Goal: Task Accomplishment & Management: Manage account settings

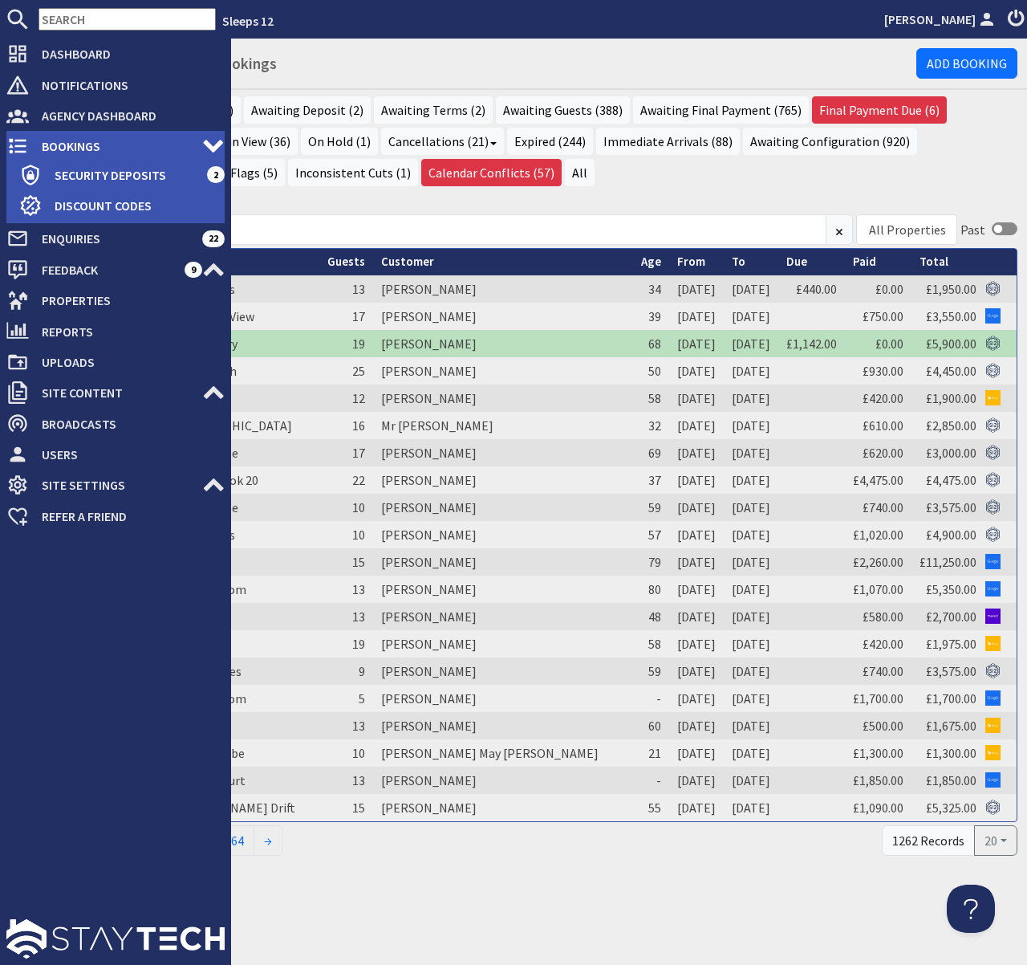
click at [61, 145] on span "Bookings" at bounding box center [115, 146] width 173 height 26
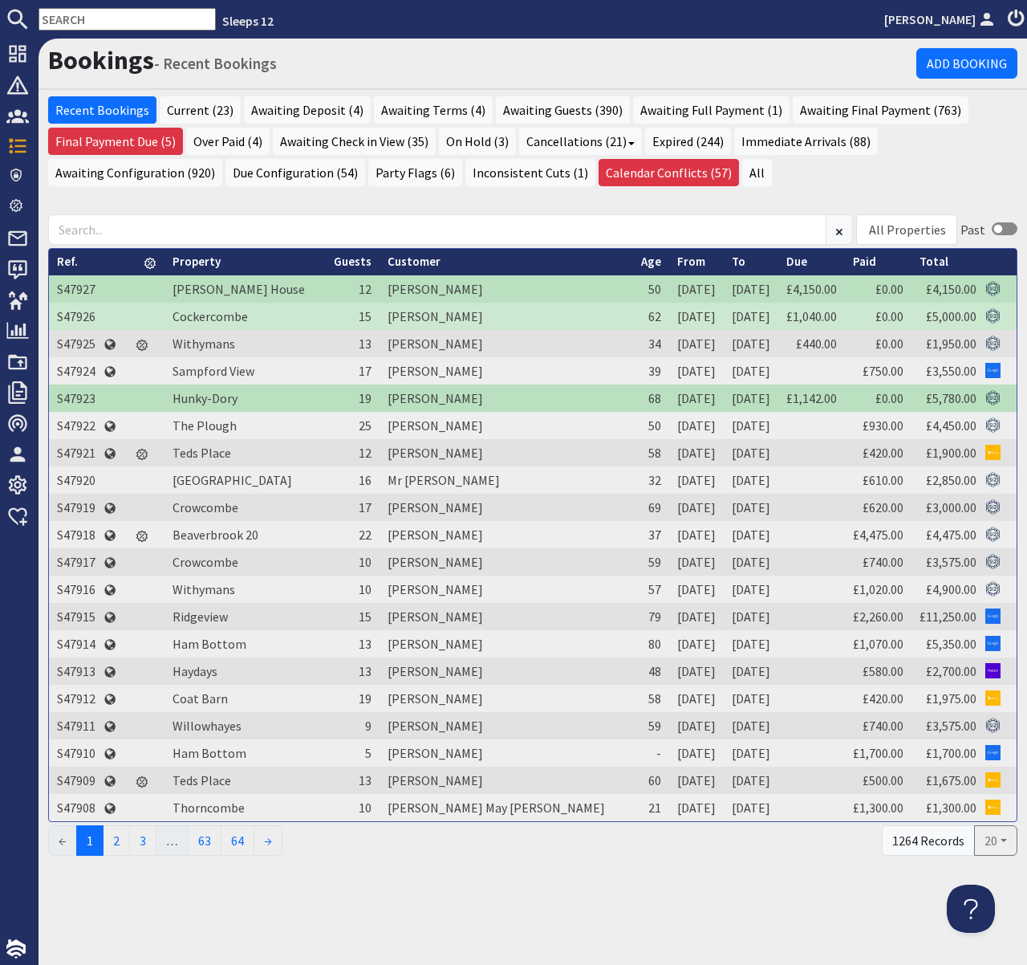
click at [107, 19] on input "text" at bounding box center [127, 19] width 177 height 22
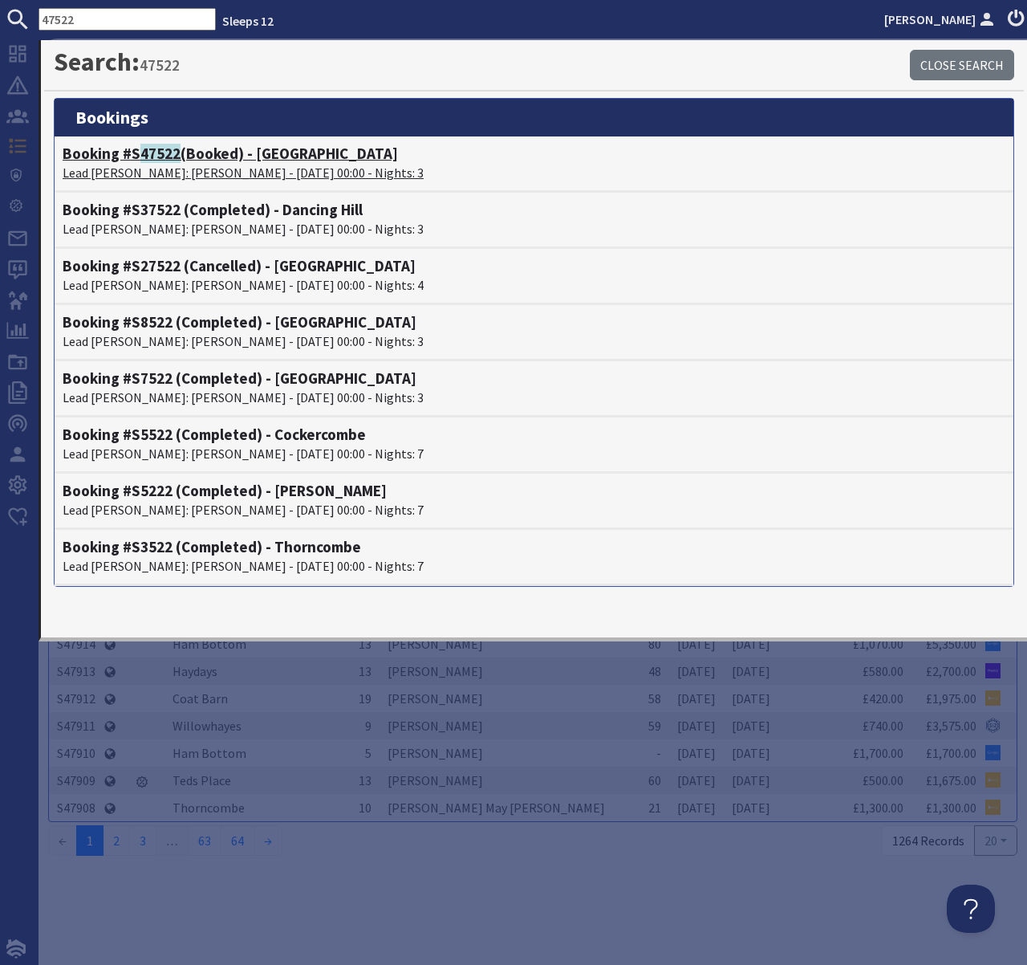
type input "47522"
click at [156, 154] on span "47522" at bounding box center [160, 153] width 40 height 19
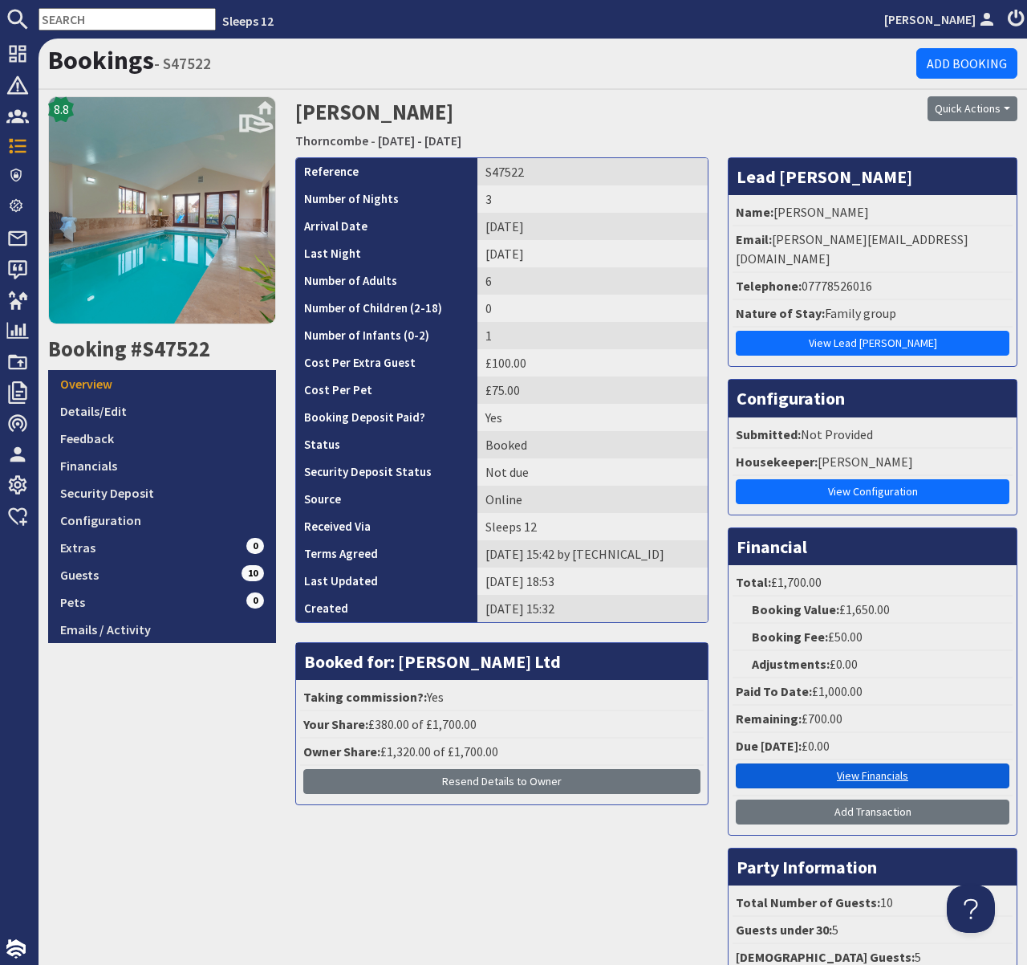
click at [890, 763] on link "View Financials" at bounding box center [873, 775] width 274 height 25
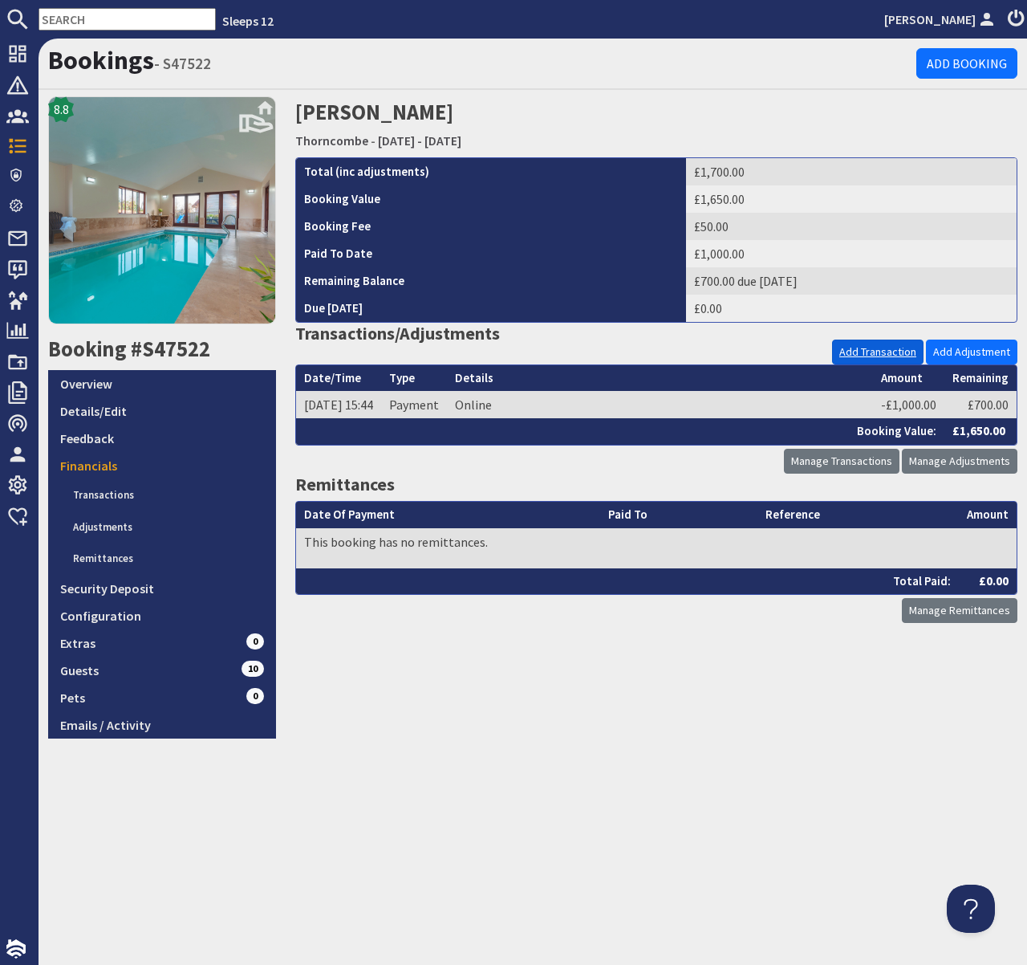
click at [880, 352] on link "Add Transaction" at bounding box center [877, 351] width 91 height 25
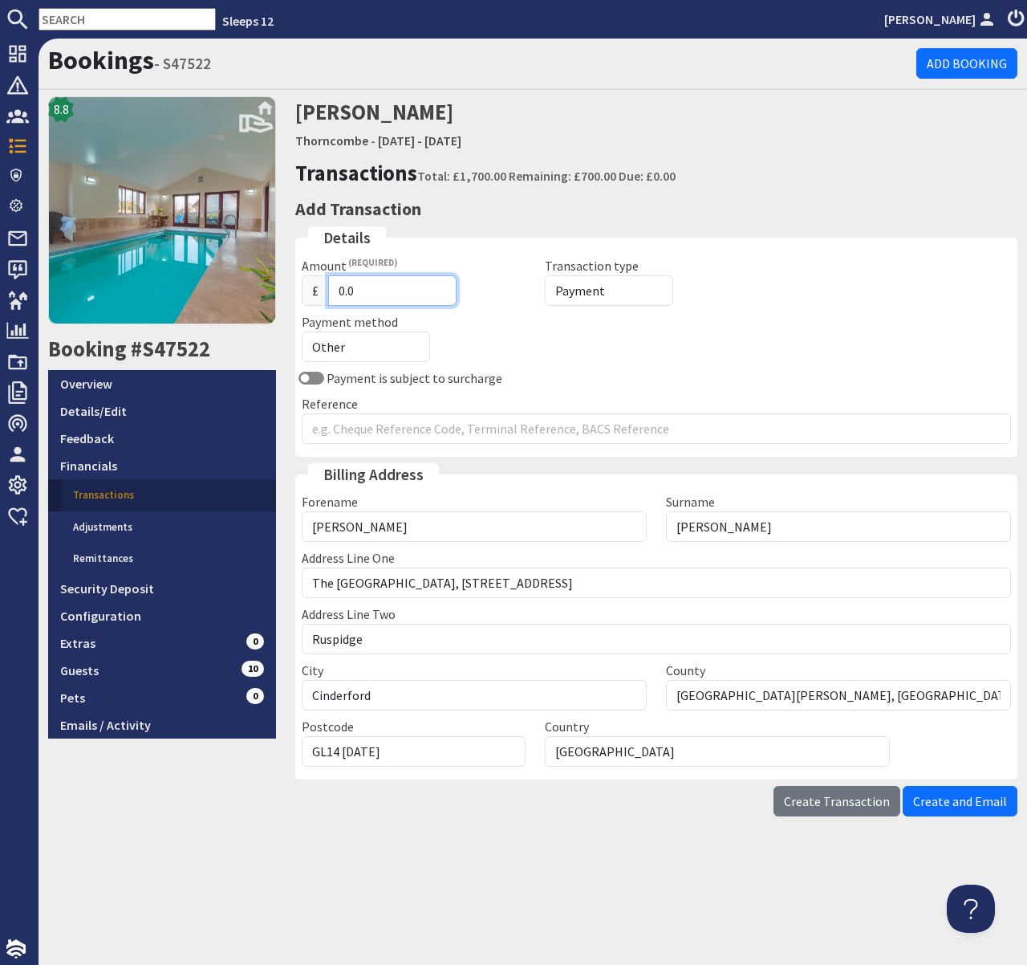
click at [337, 291] on input "0.0" at bounding box center [392, 290] width 128 height 30
type input "700.0"
click at [369, 351] on select "Other Cash Bank Transfer Offline Card Cheque Online External" at bounding box center [366, 346] width 128 height 30
select select "offline_bank_transfer_payment"
click at [302, 331] on select "Other Cash Bank Transfer Offline Card Cheque Online External" at bounding box center [366, 346] width 128 height 30
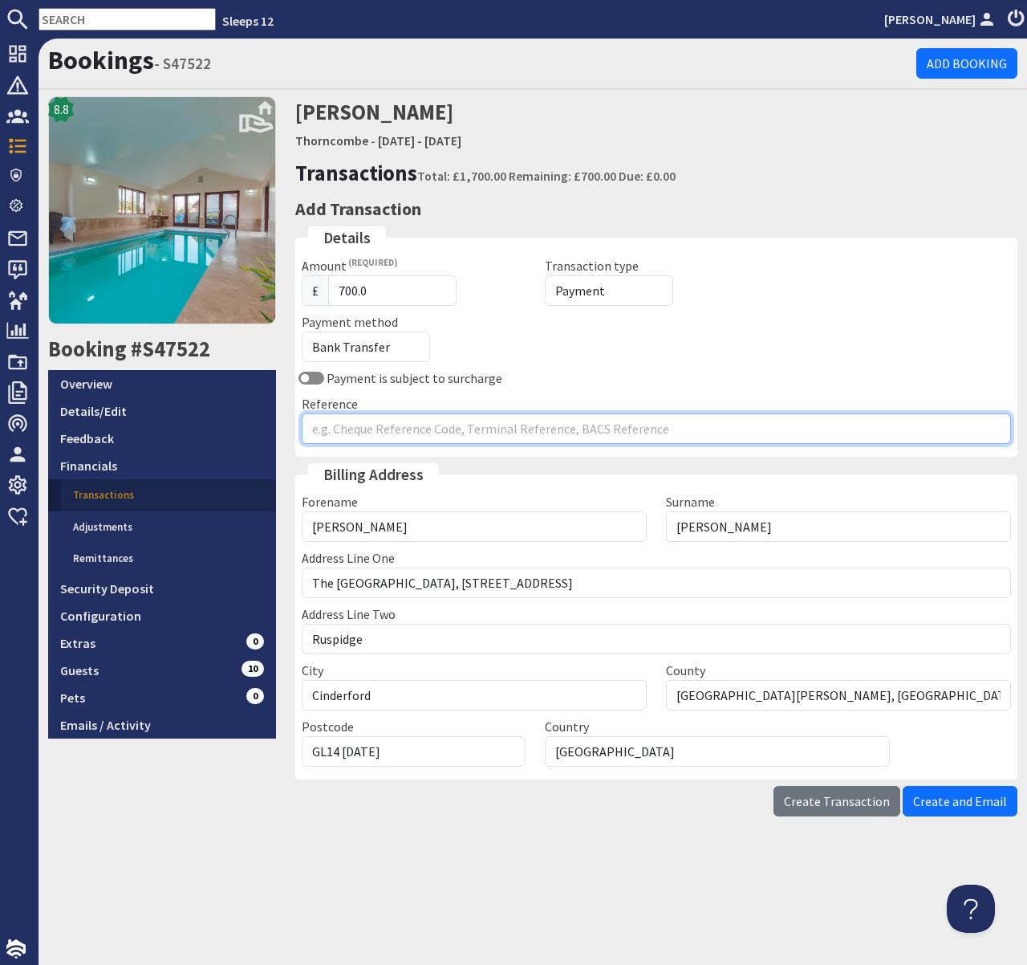
click at [364, 421] on input "Reference" at bounding box center [656, 428] width 709 height 30
type input "bt"
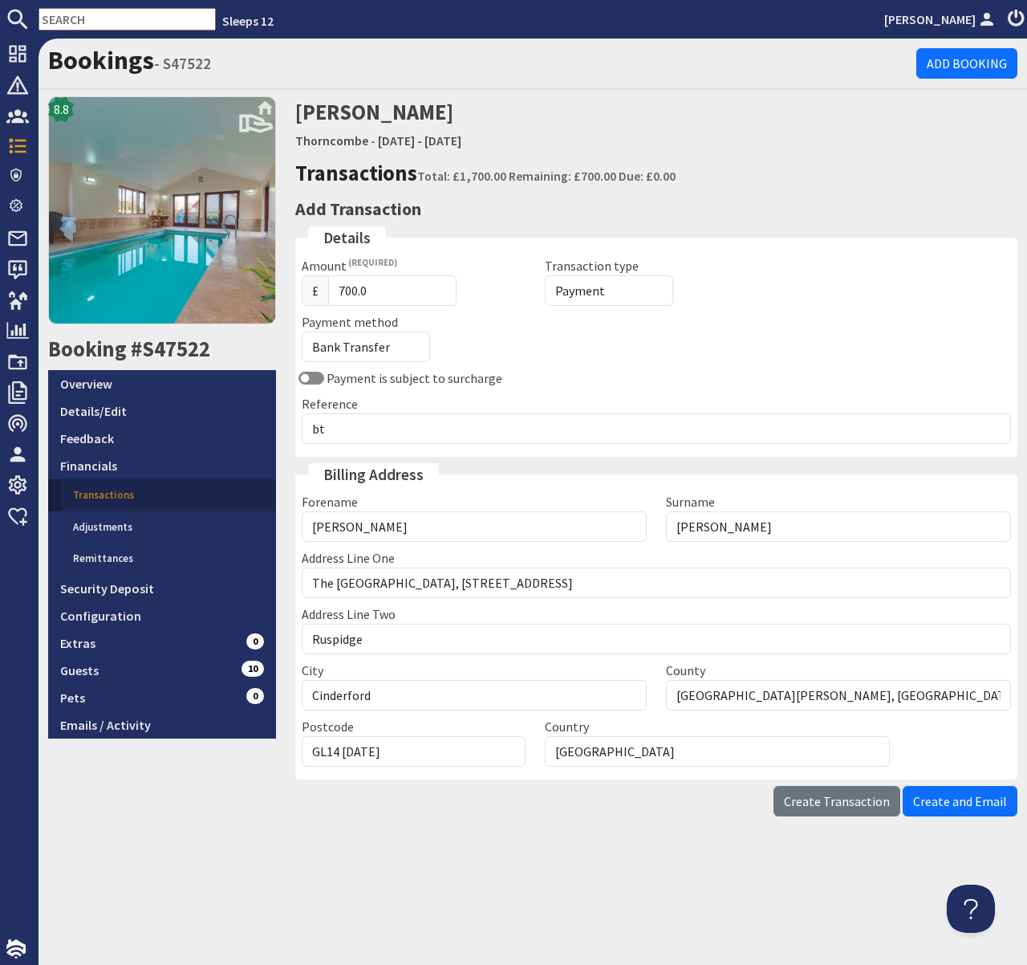
click at [945, 807] on span "Create and Email" at bounding box center [960, 801] width 94 height 16
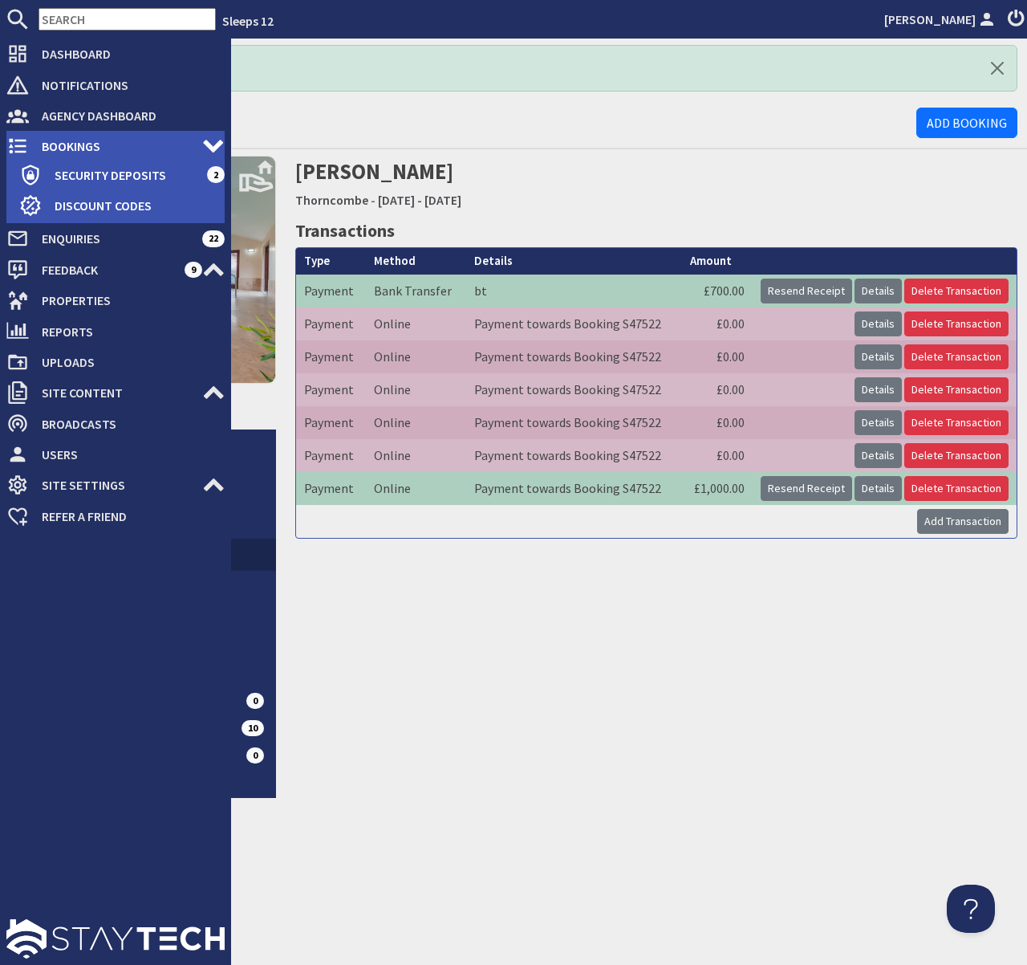
click at [61, 148] on span "Bookings" at bounding box center [115, 146] width 173 height 26
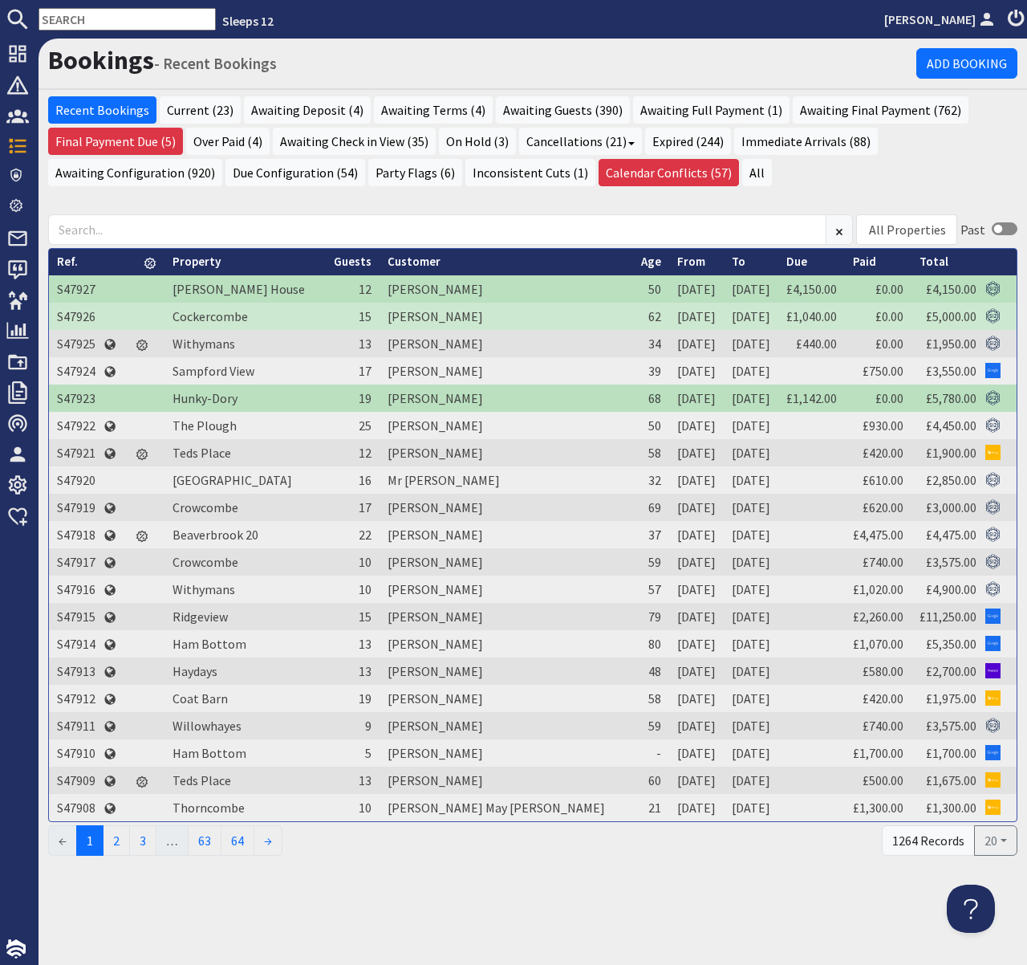
click at [95, 19] on input "text" at bounding box center [127, 19] width 177 height 22
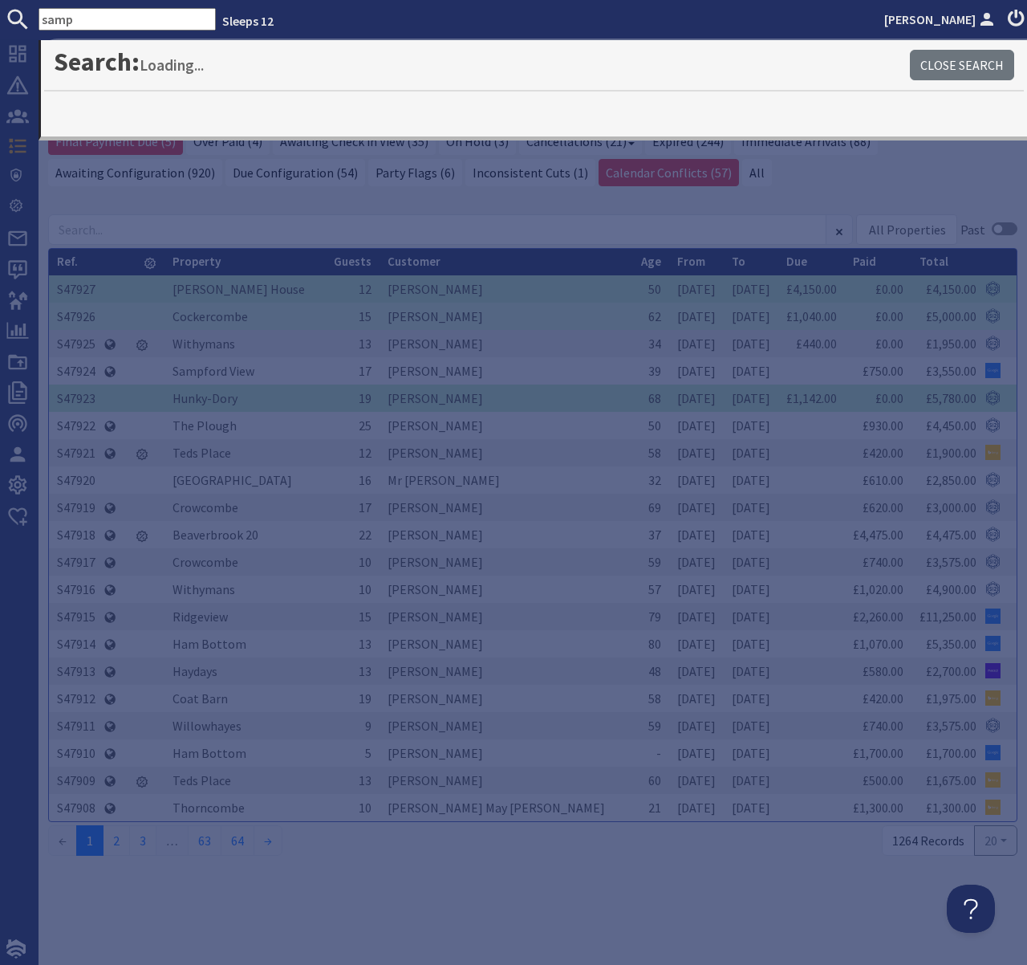
type input "samp"
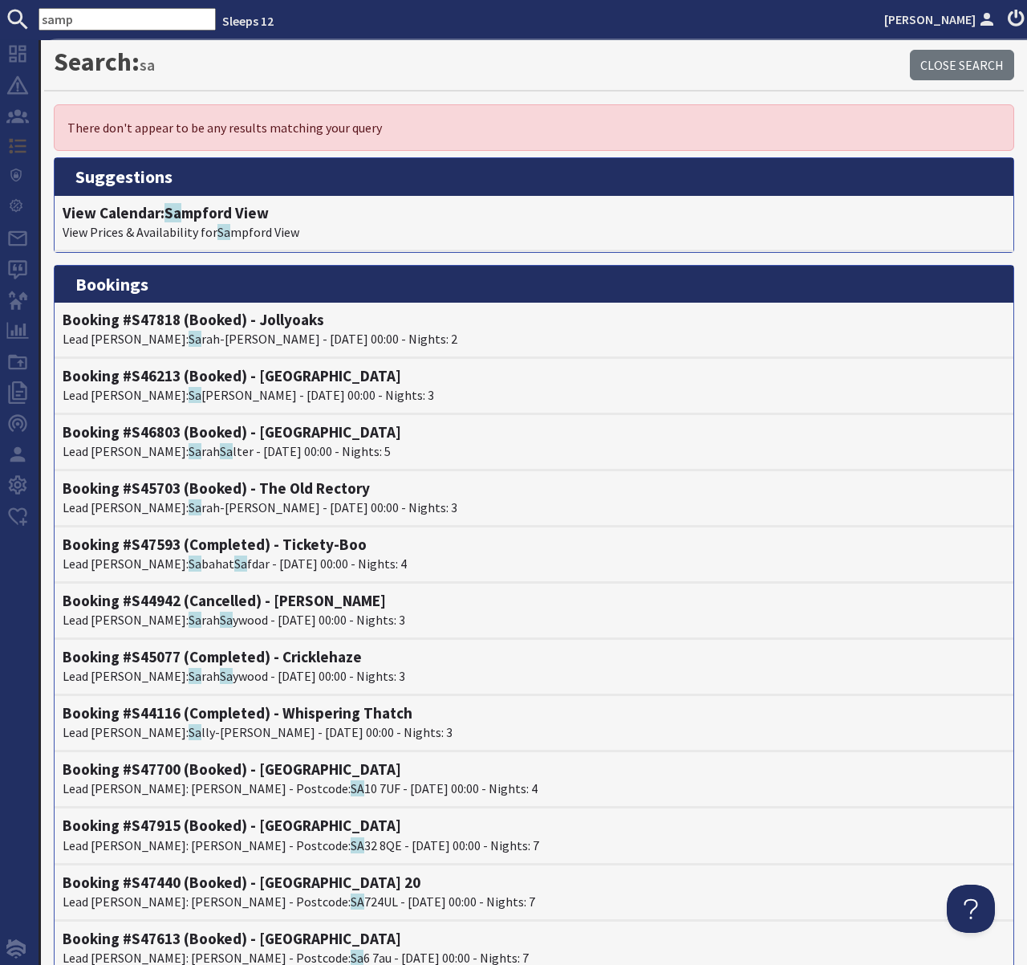
drag, startPoint x: 67, startPoint y: 20, endPoint x: 30, endPoint y: 18, distance: 36.1
click at [30, 18] on form "samp" at bounding box center [108, 19] width 216 height 22
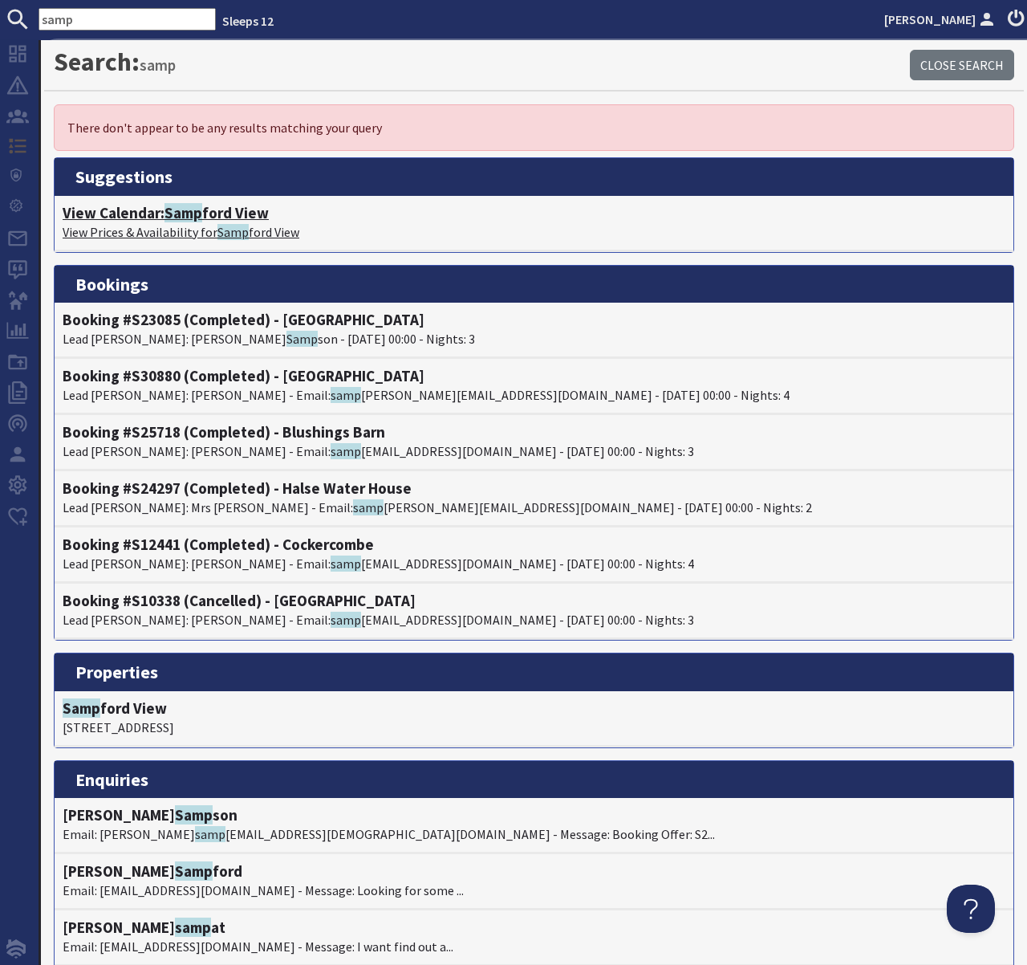
click at [193, 215] on span "Samp" at bounding box center [184, 212] width 38 height 19
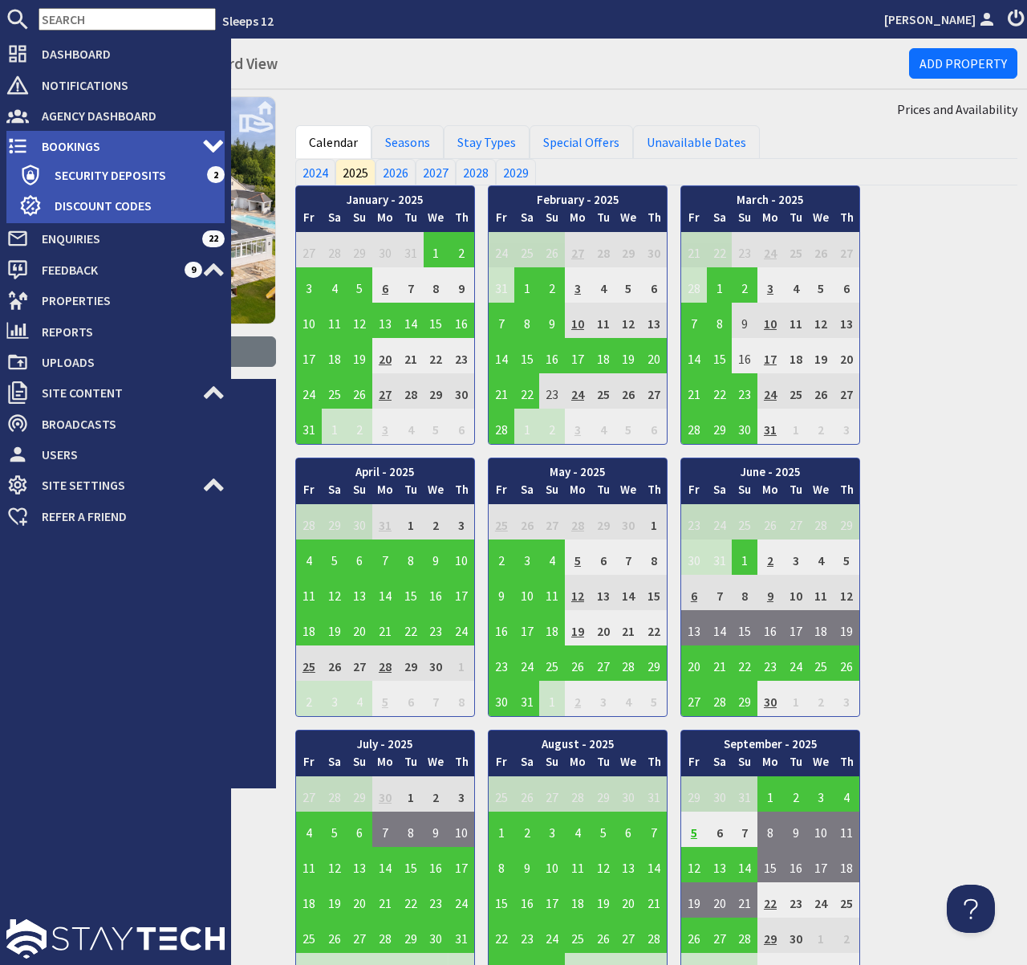
click at [62, 144] on span "Bookings" at bounding box center [115, 146] width 173 height 26
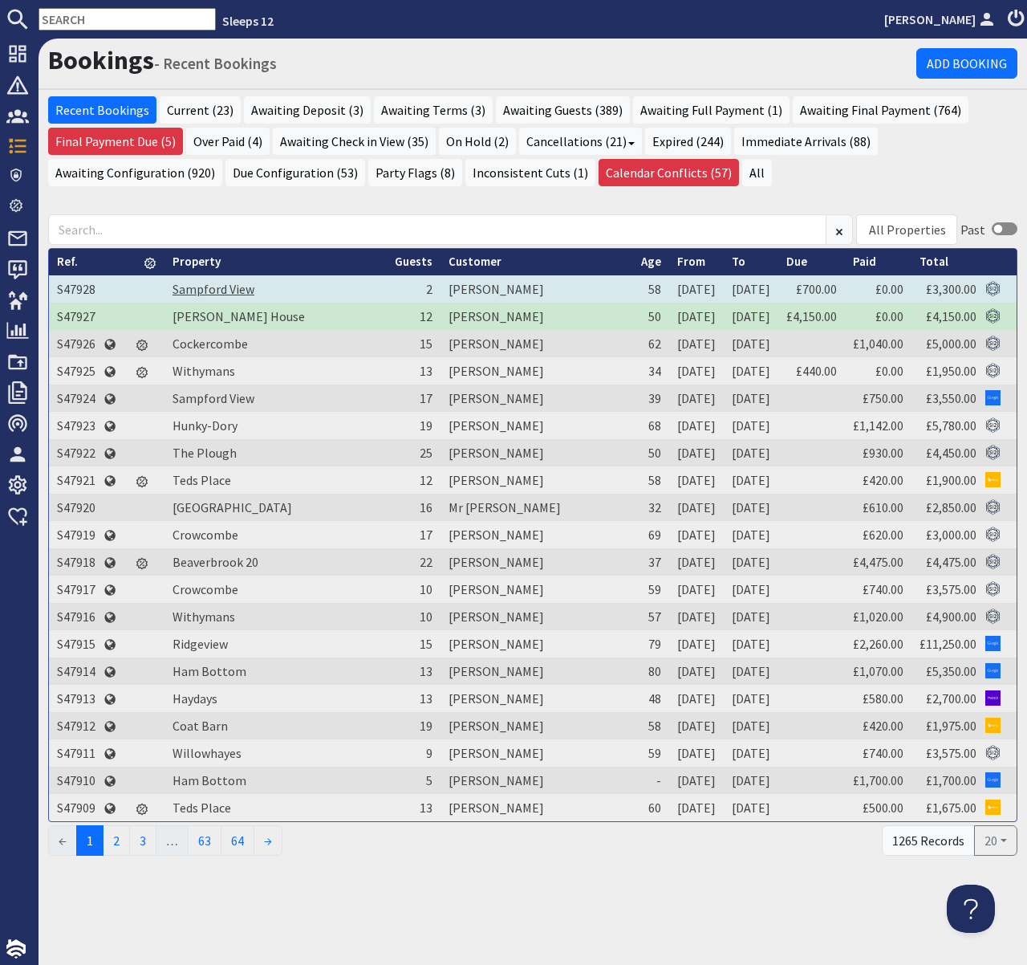
click at [202, 295] on link "Sampford View" at bounding box center [214, 289] width 82 height 16
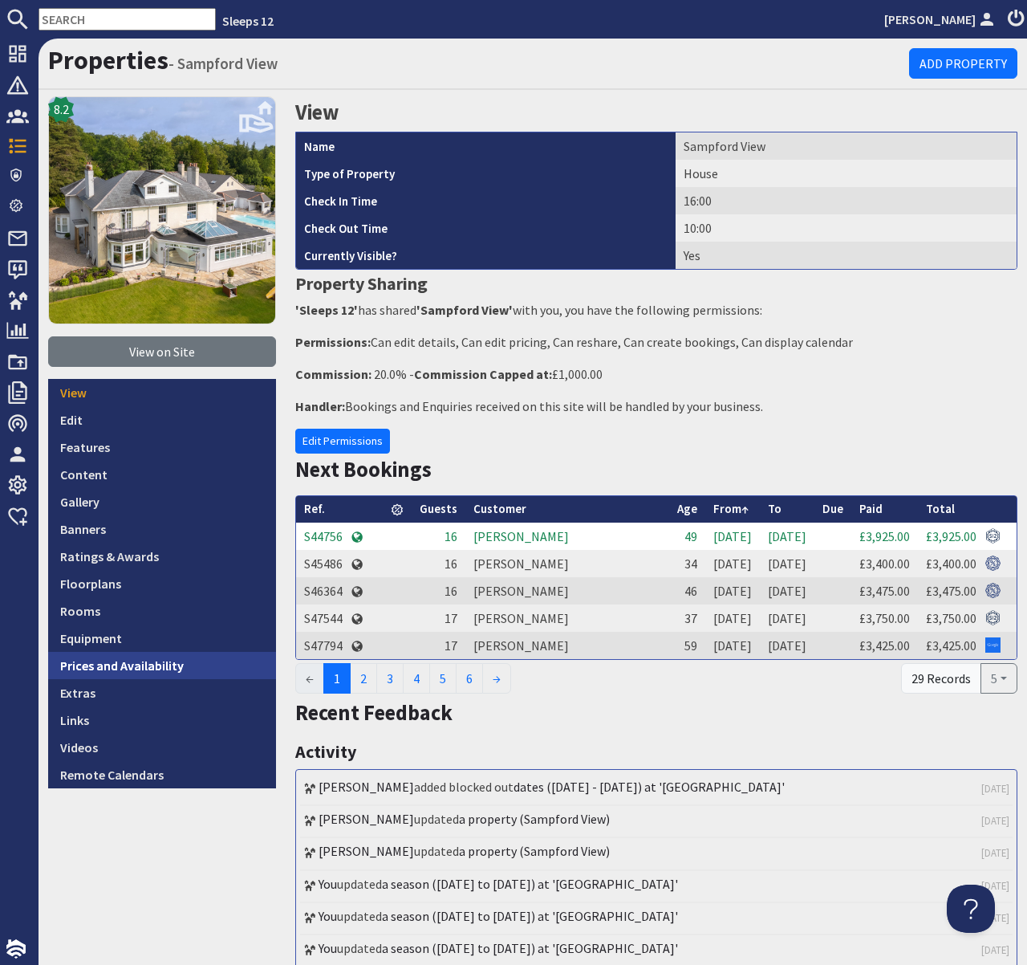
click at [169, 670] on link "Prices and Availability" at bounding box center [162, 665] width 228 height 27
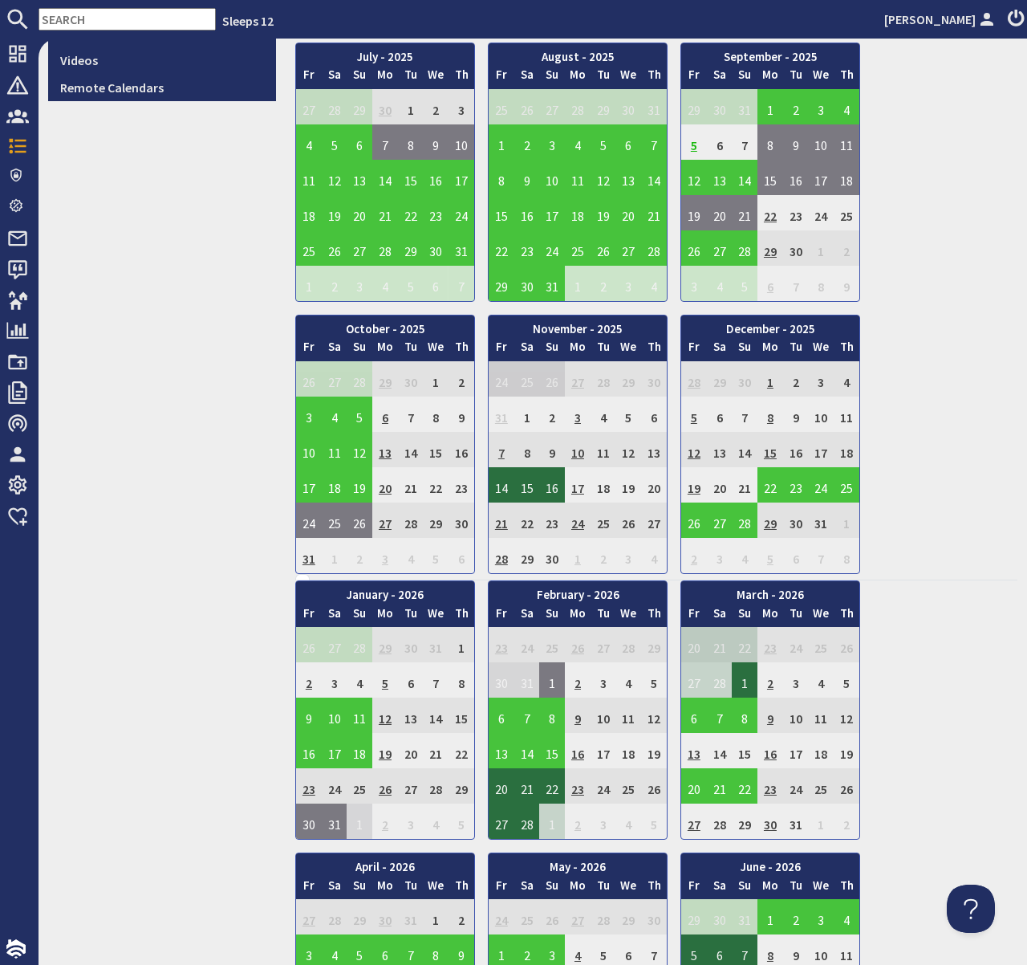
scroll to position [689, 0]
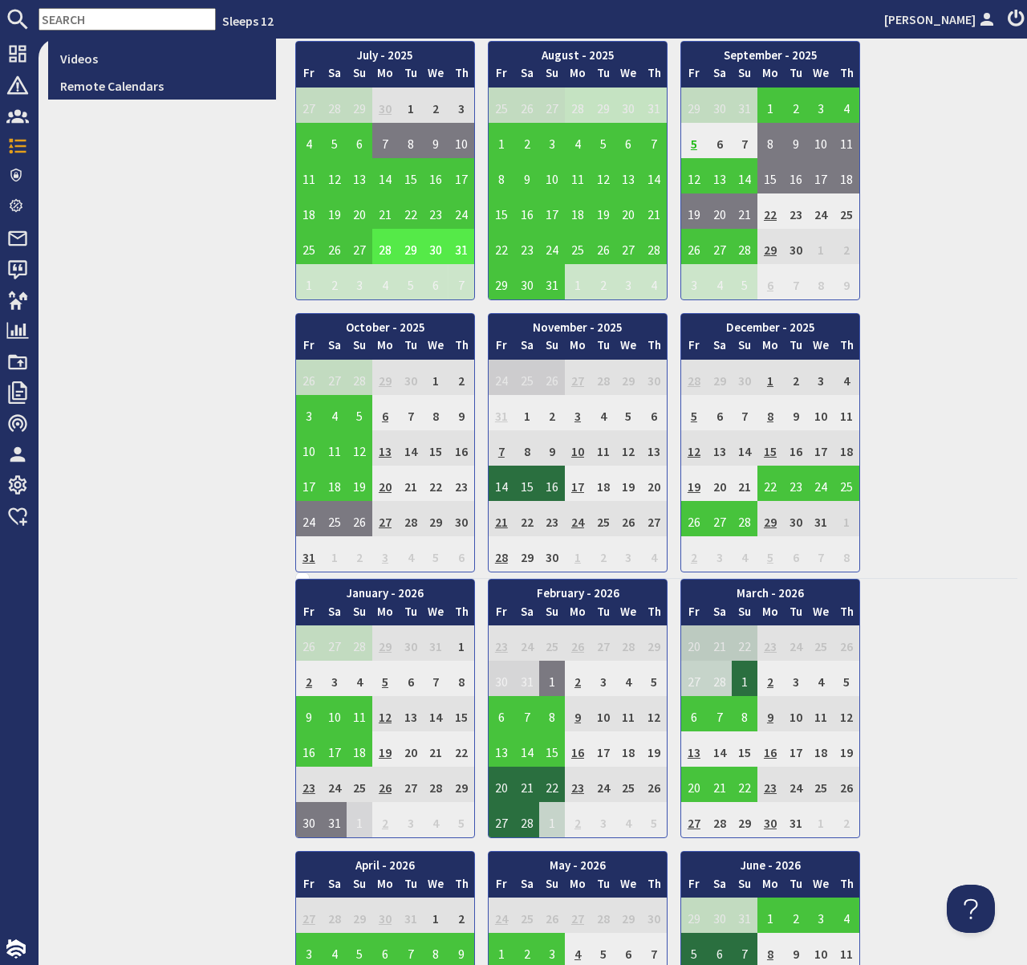
click at [104, 14] on input "text" at bounding box center [127, 19] width 177 height 22
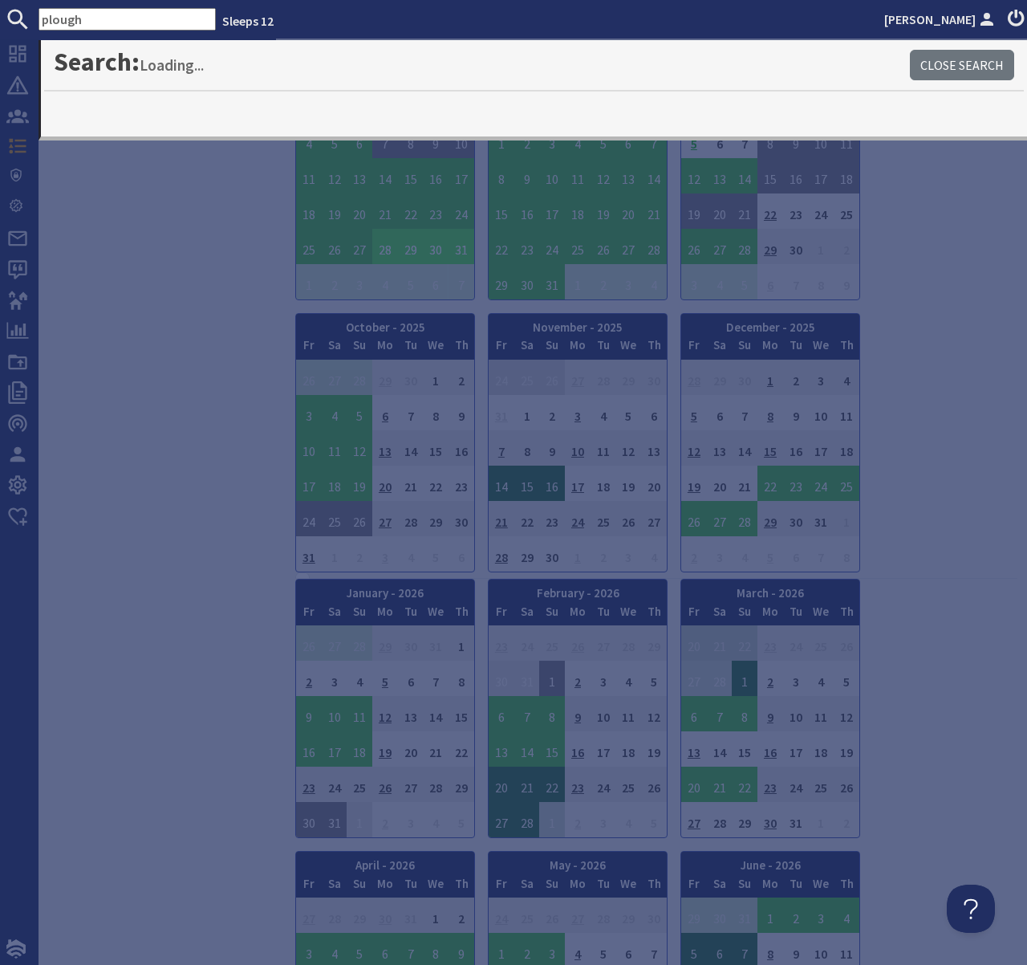
type input "plough"
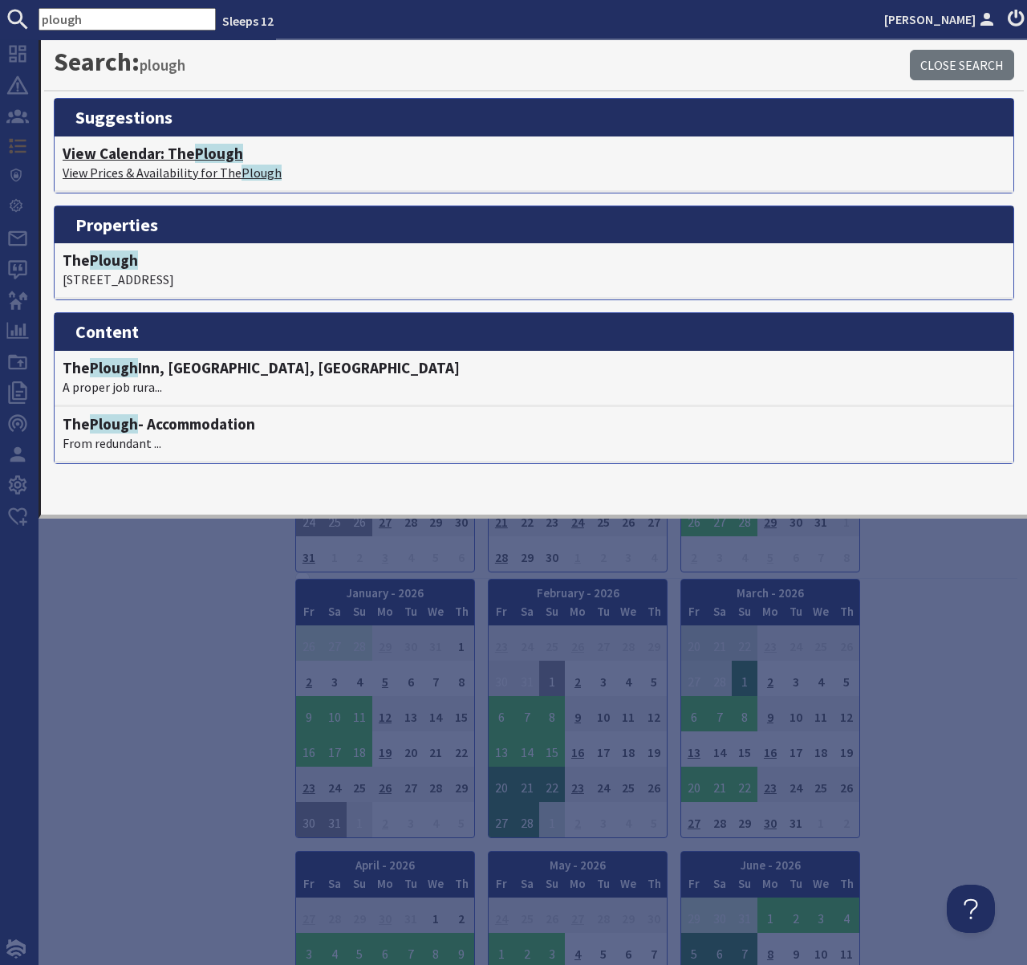
click at [204, 151] on span "Plough" at bounding box center [219, 153] width 48 height 19
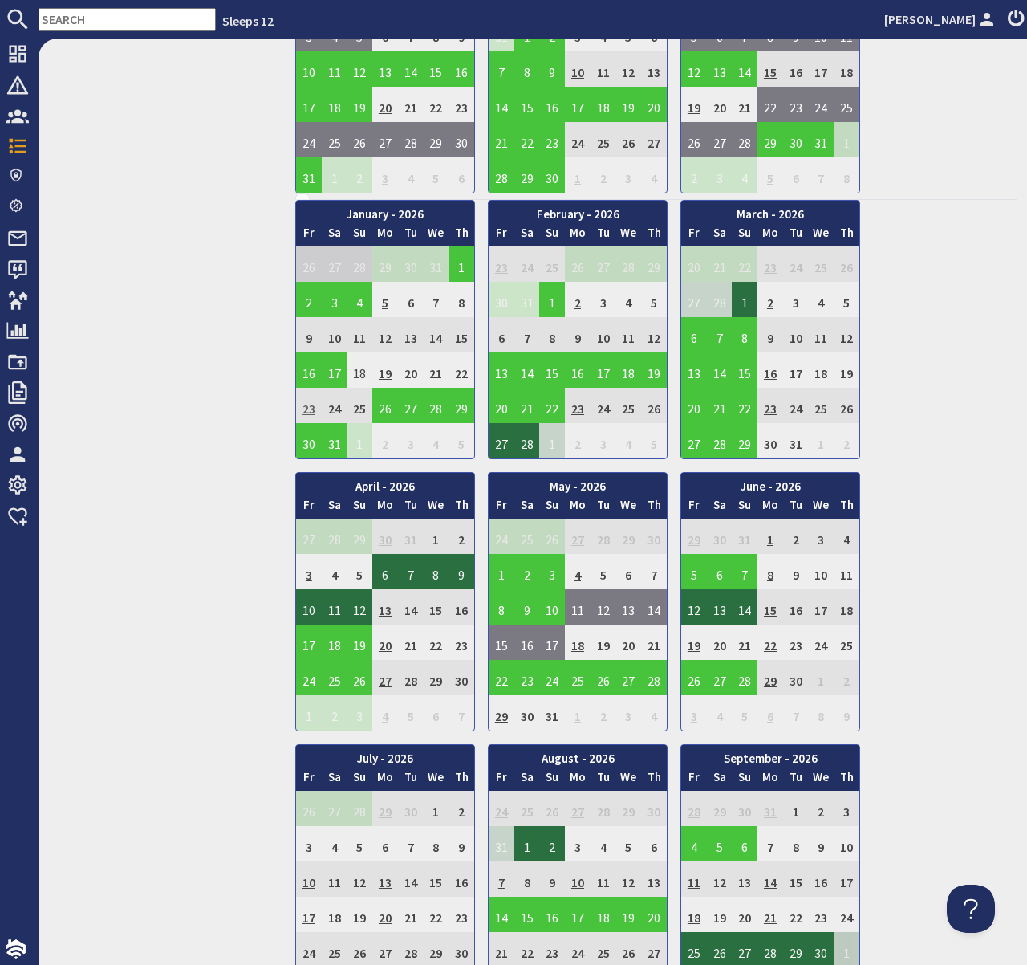
scroll to position [1070, 0]
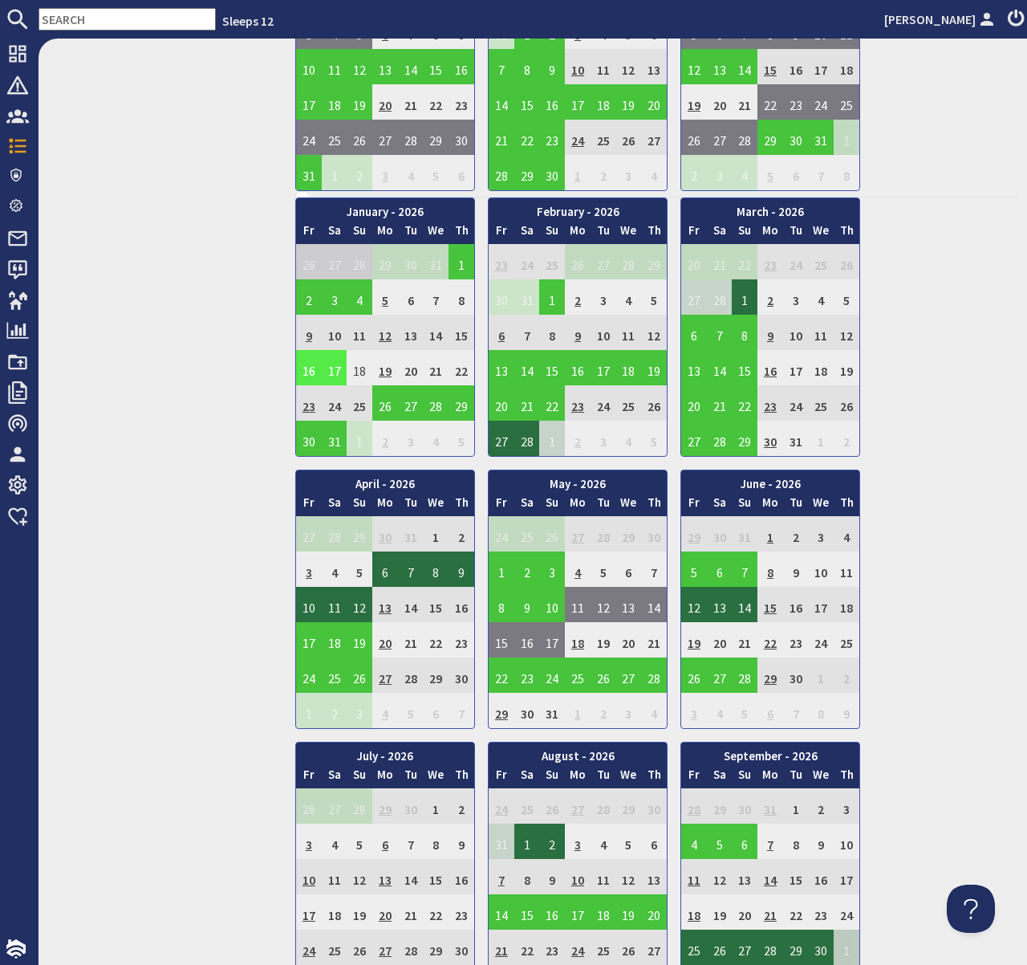
click at [337, 368] on td "17" at bounding box center [335, 367] width 26 height 35
click at [334, 438] on link "View booking" at bounding box center [325, 441] width 84 height 17
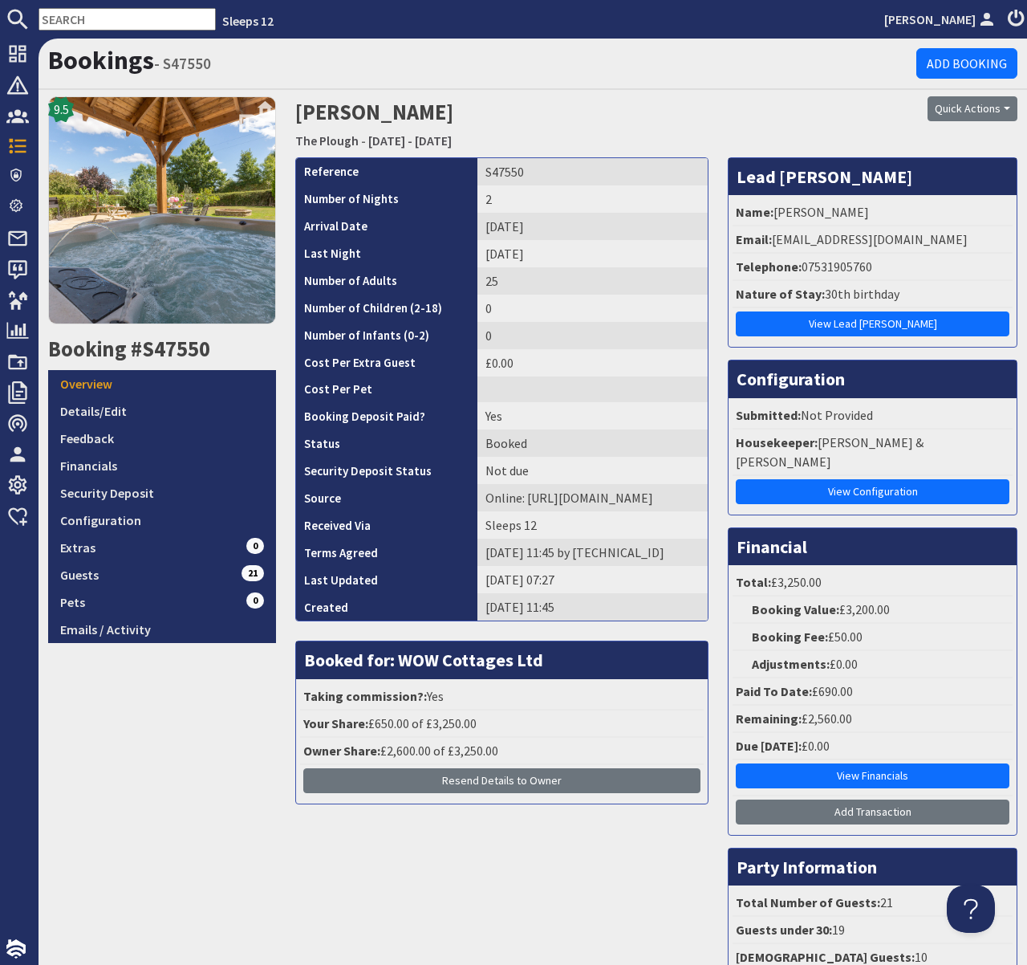
click at [88, 11] on input "text" at bounding box center [127, 19] width 177 height 22
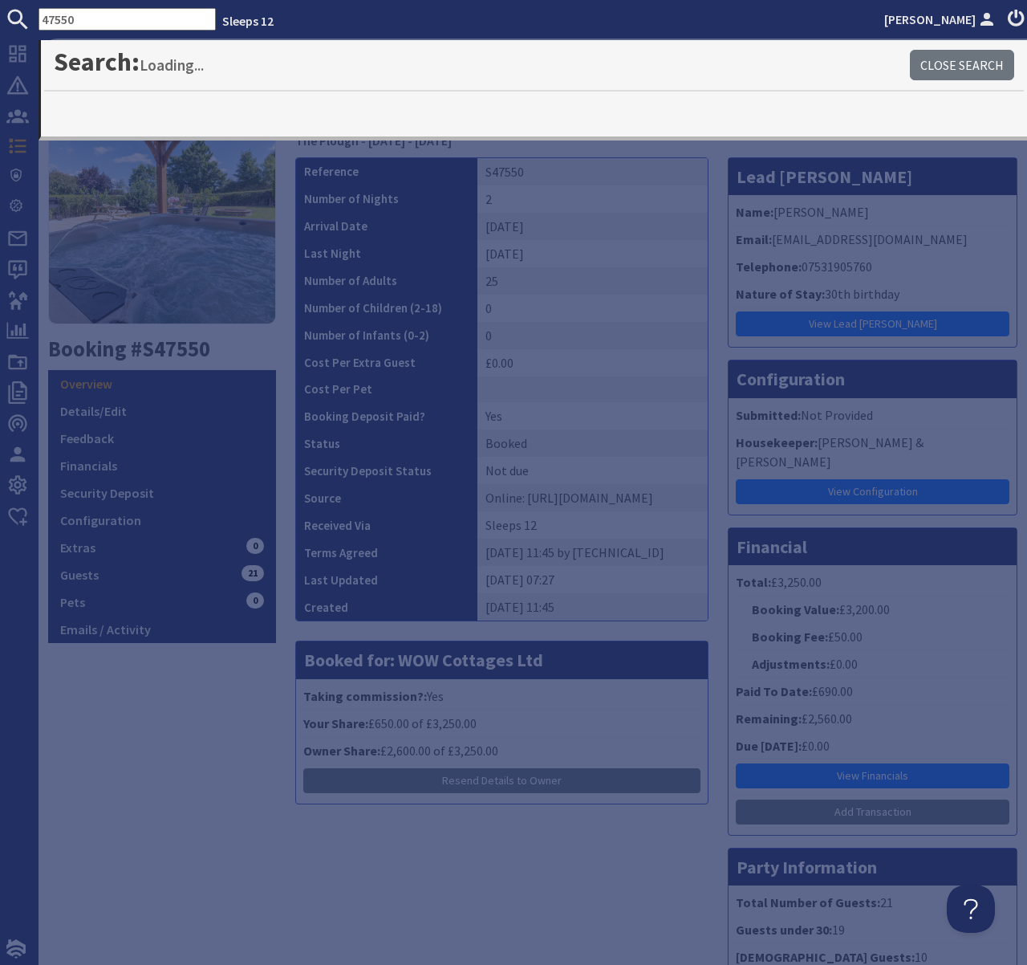
type input "47550"
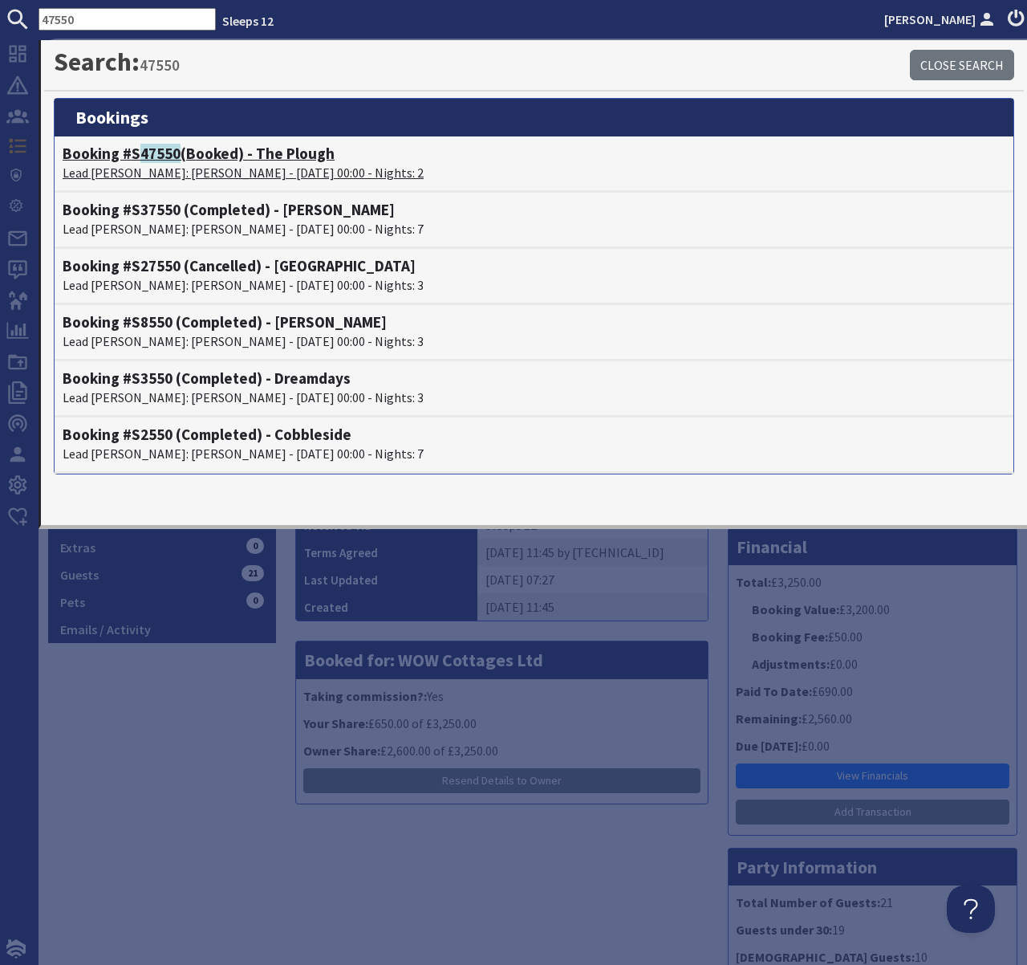
click at [150, 154] on span "47550" at bounding box center [160, 153] width 40 height 19
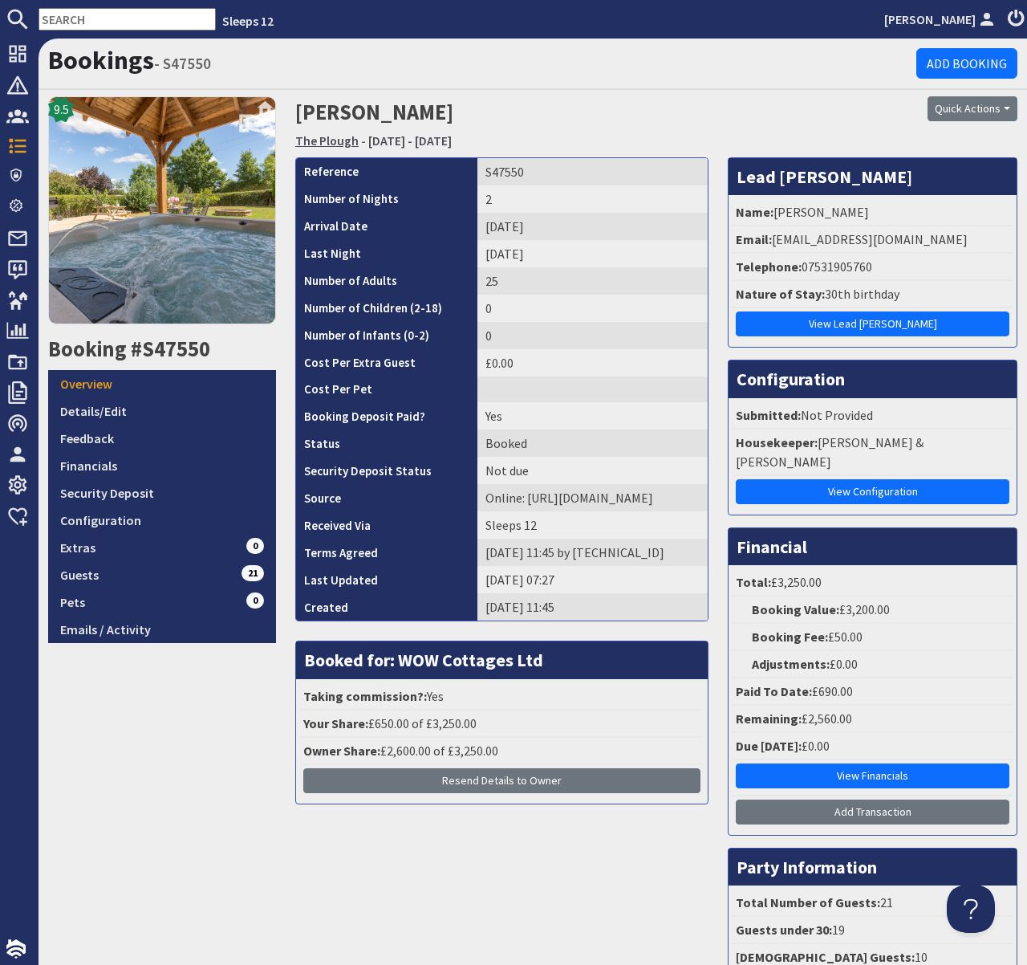
click at [320, 136] on link "The Plough" at bounding box center [326, 140] width 63 height 16
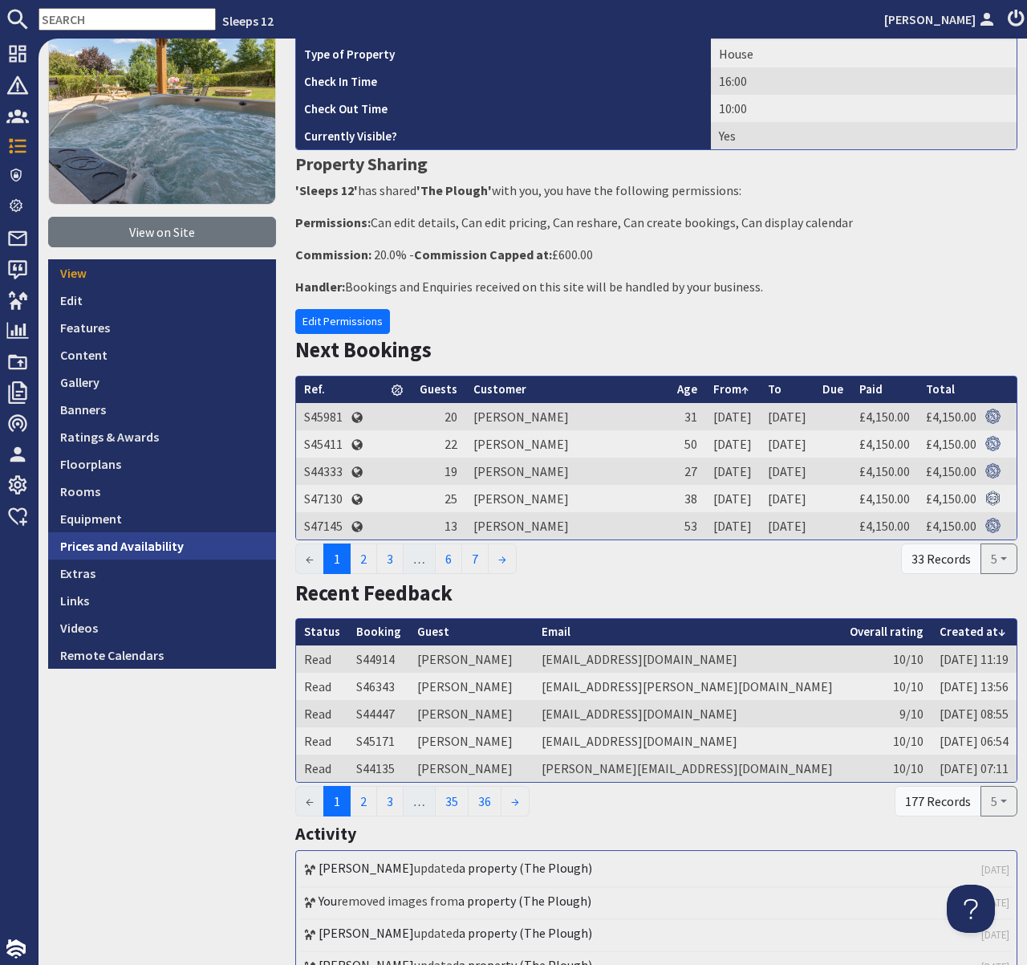
scroll to position [124, 0]
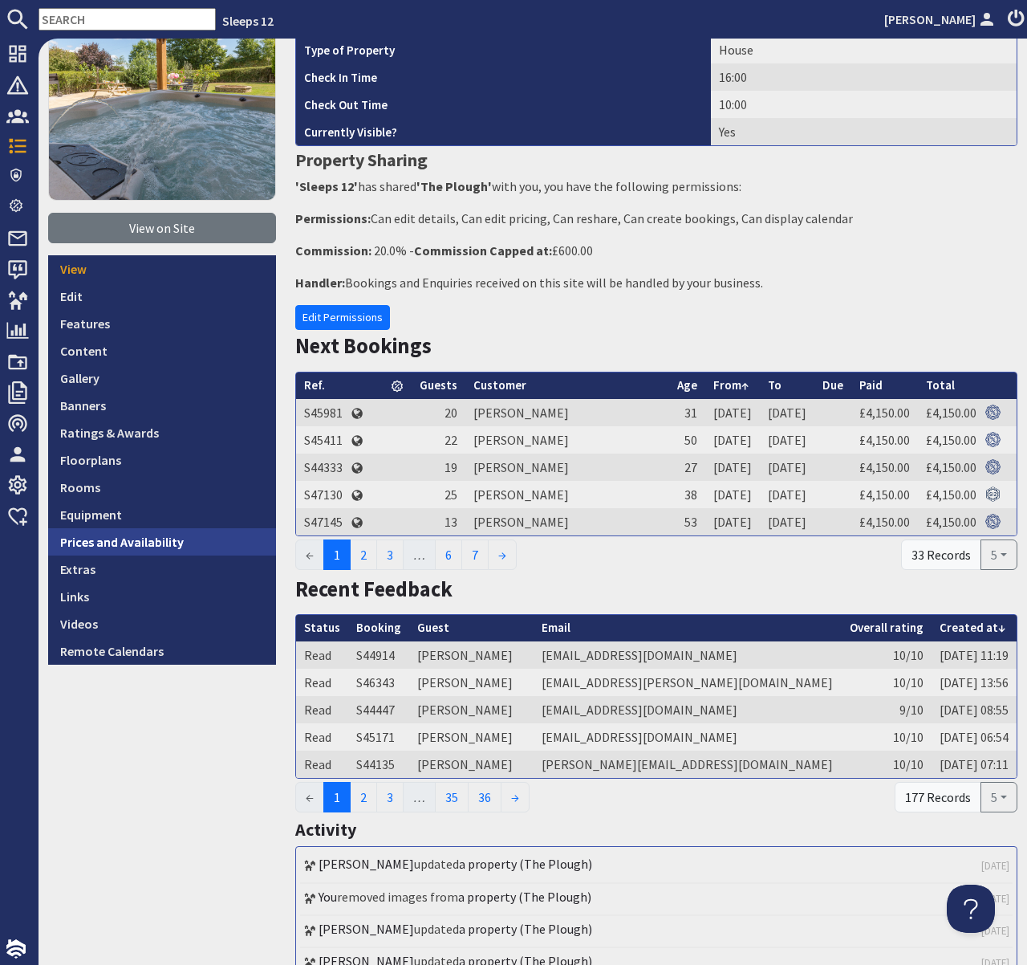
click at [165, 545] on link "Prices and Availability" at bounding box center [162, 541] width 228 height 27
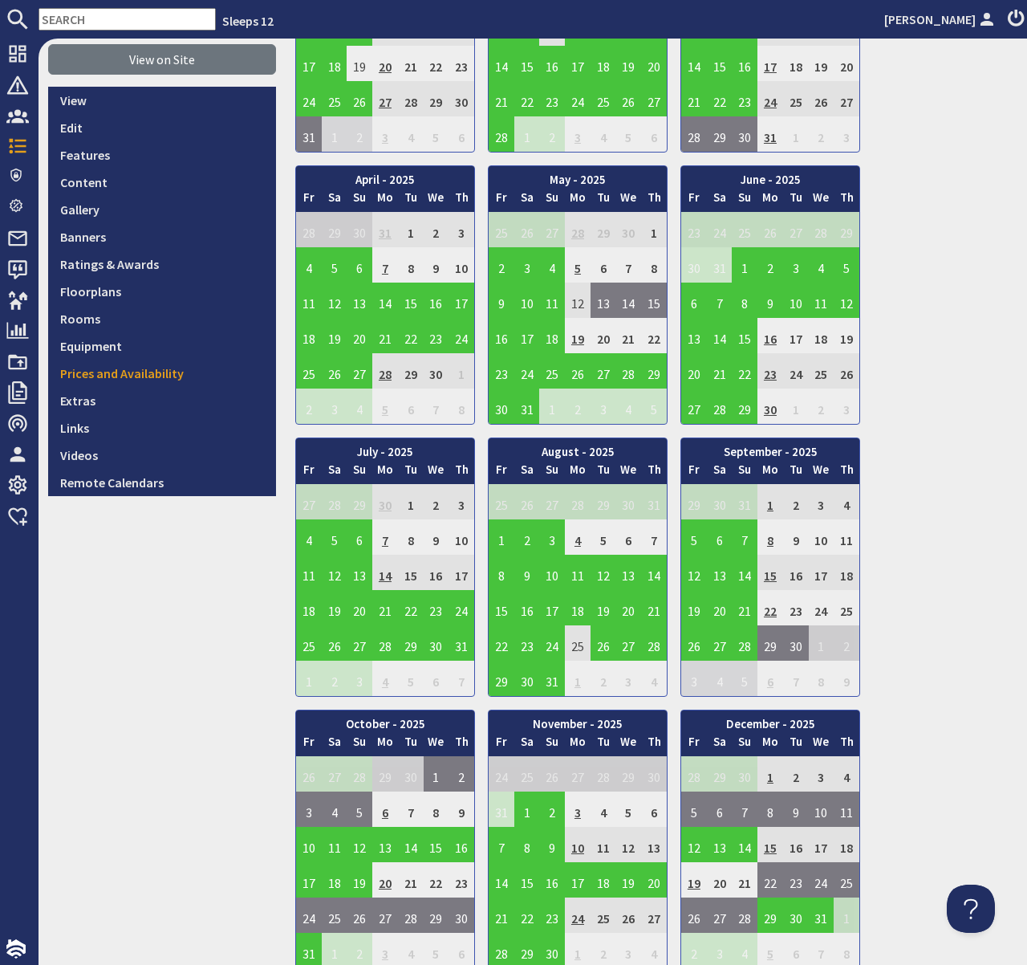
scroll to position [287, 0]
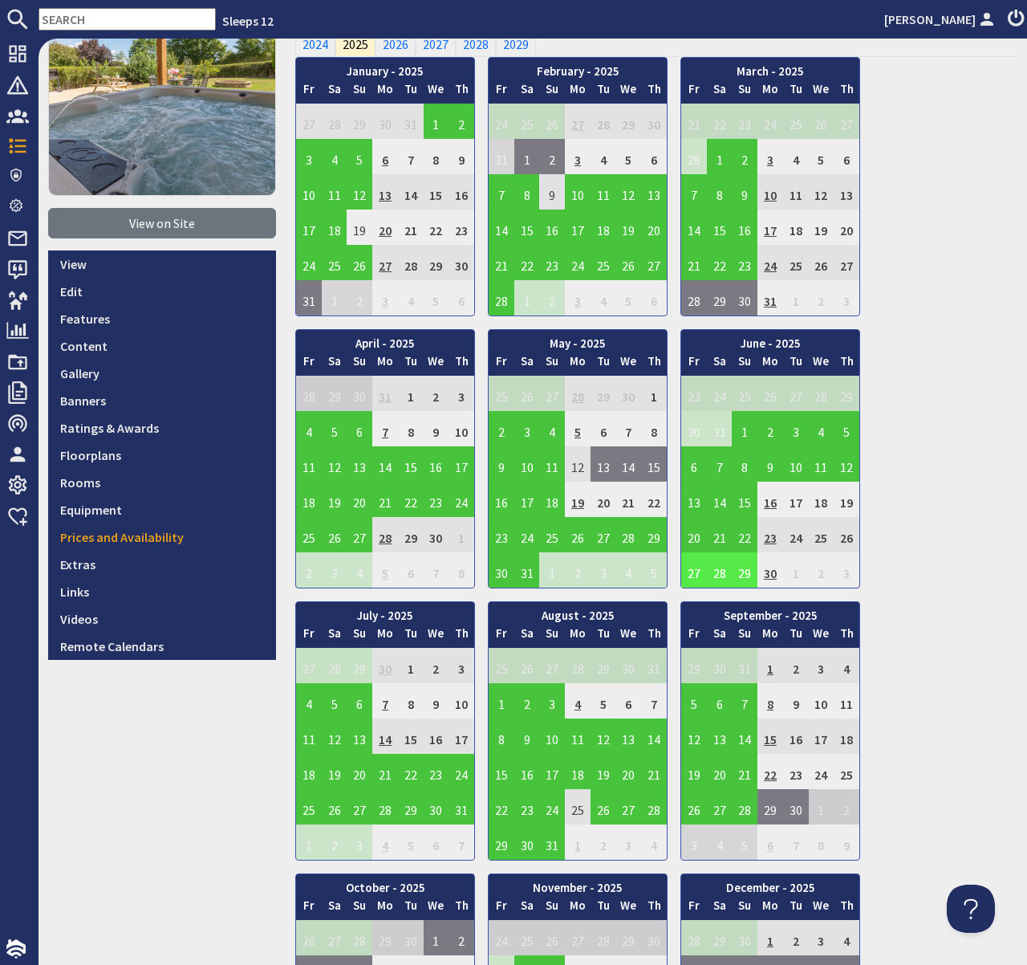
scroll to position [0, 0]
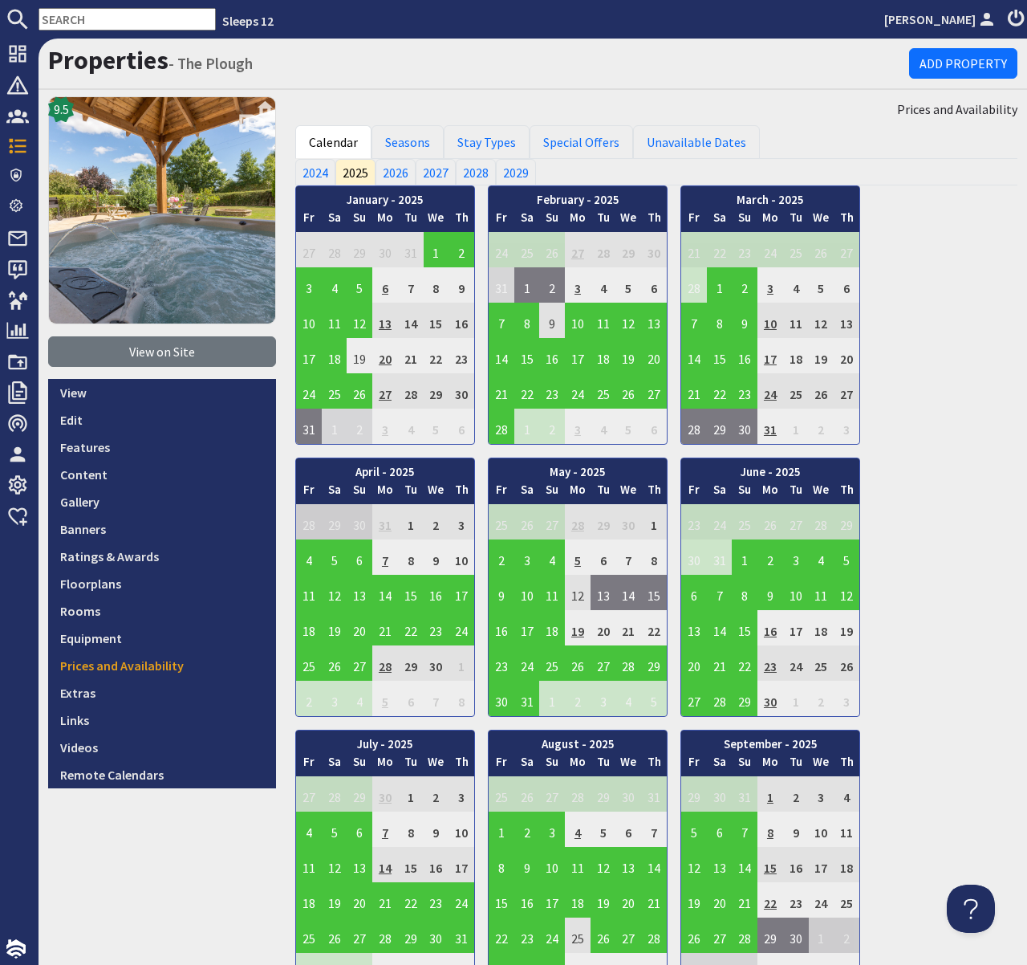
click at [147, 19] on input "text" at bounding box center [127, 19] width 177 height 22
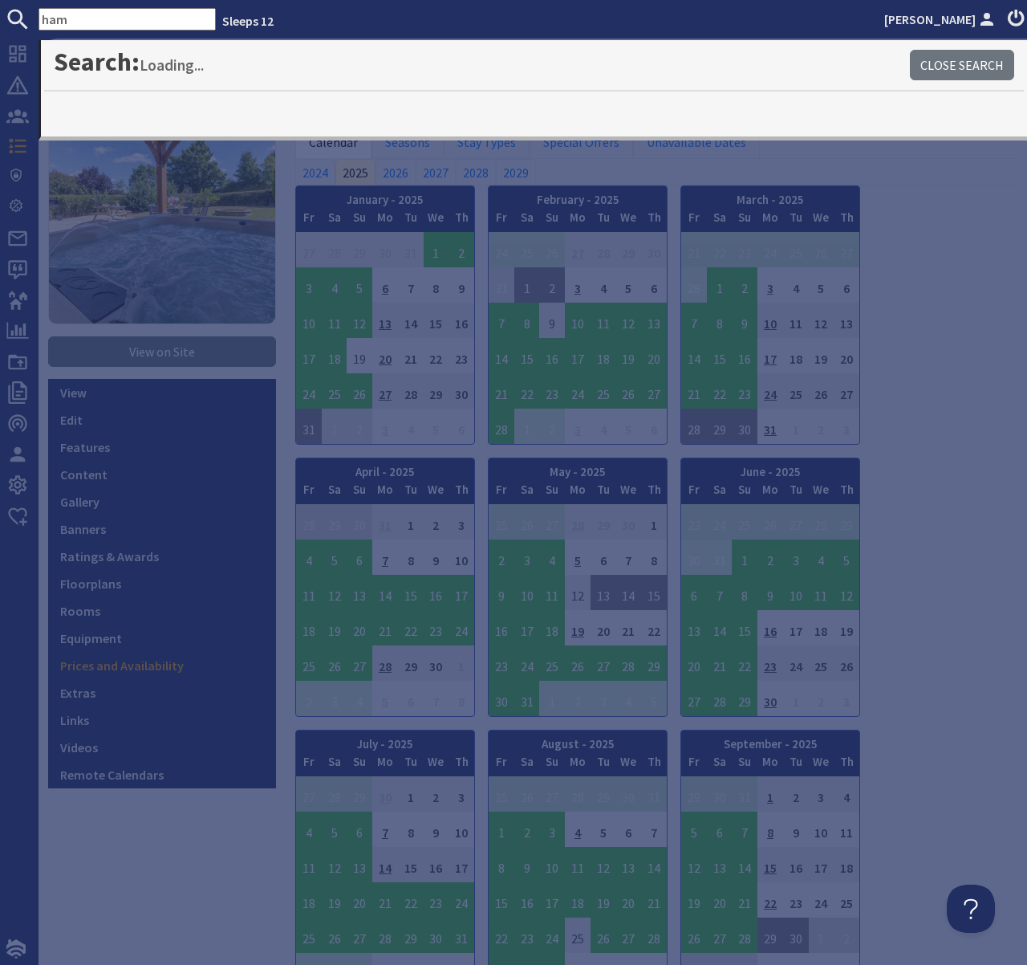
type input "ham"
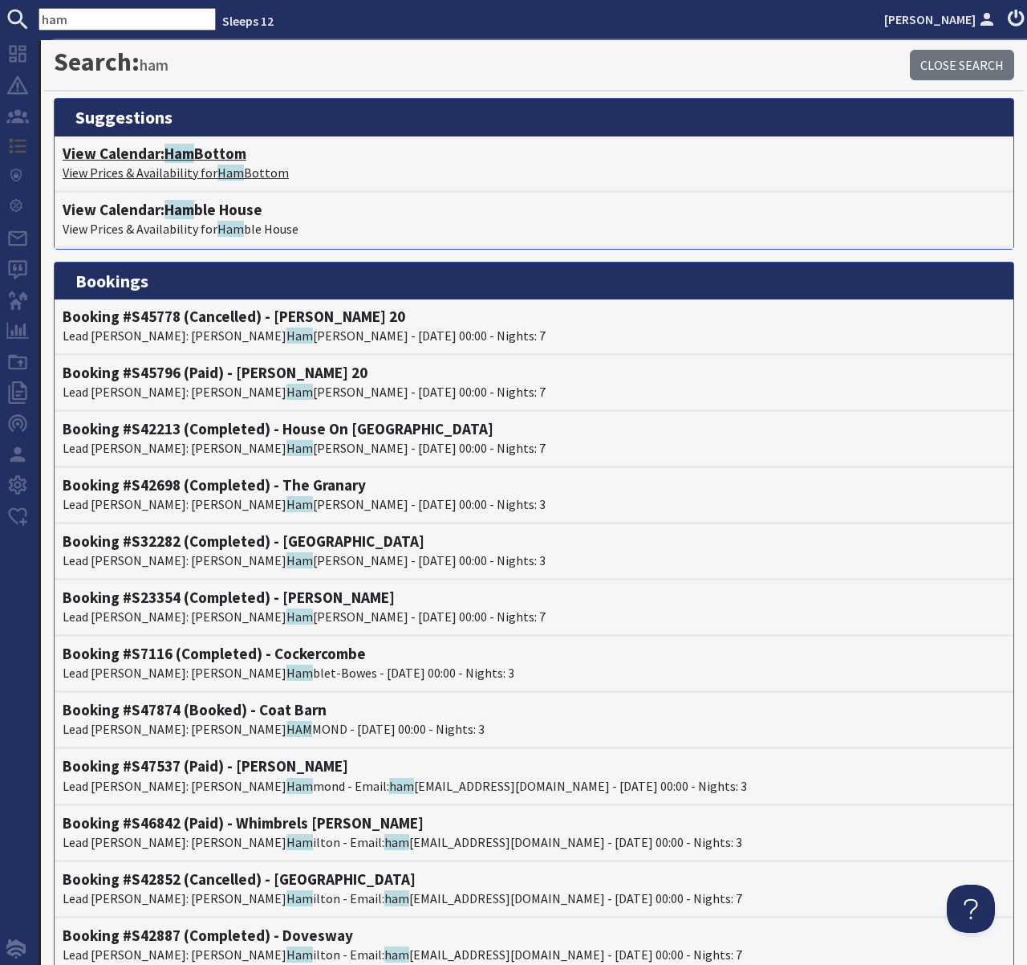
click at [168, 151] on span "Ham" at bounding box center [180, 153] width 30 height 19
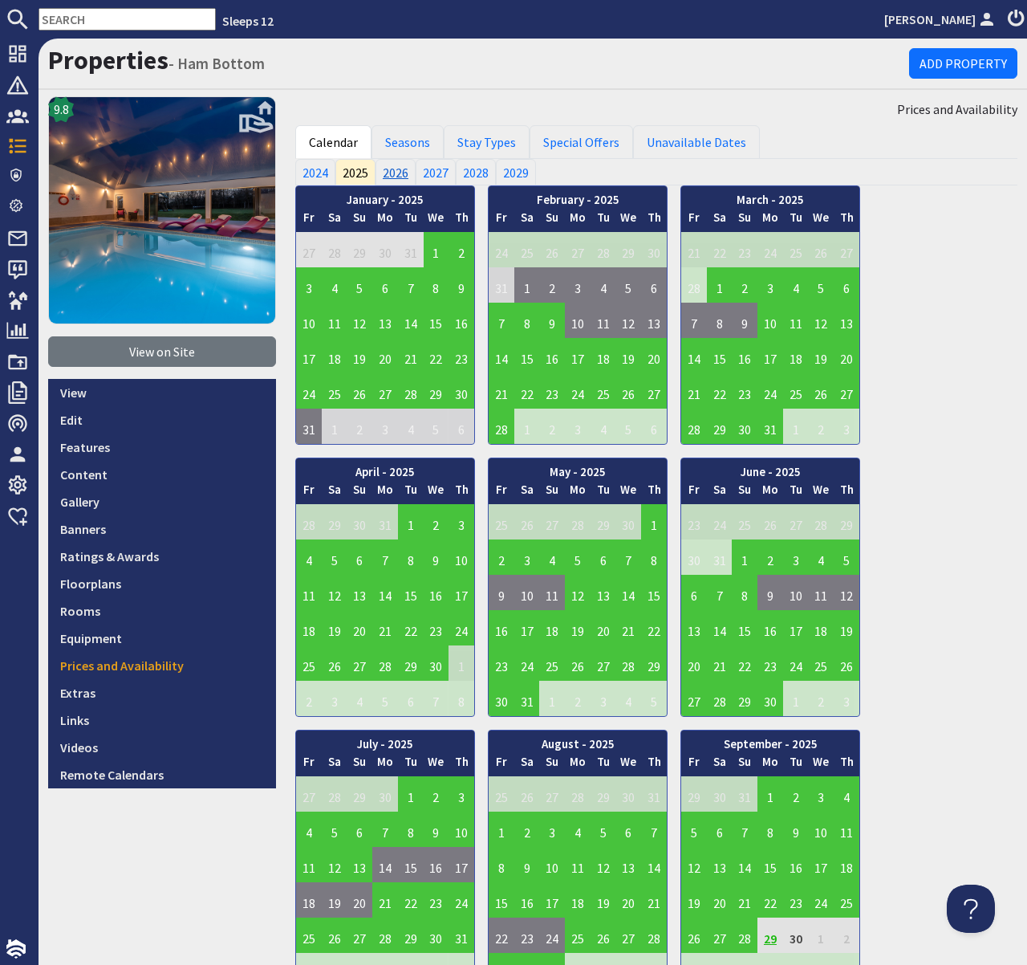
click at [400, 170] on link "2026" at bounding box center [396, 172] width 40 height 26
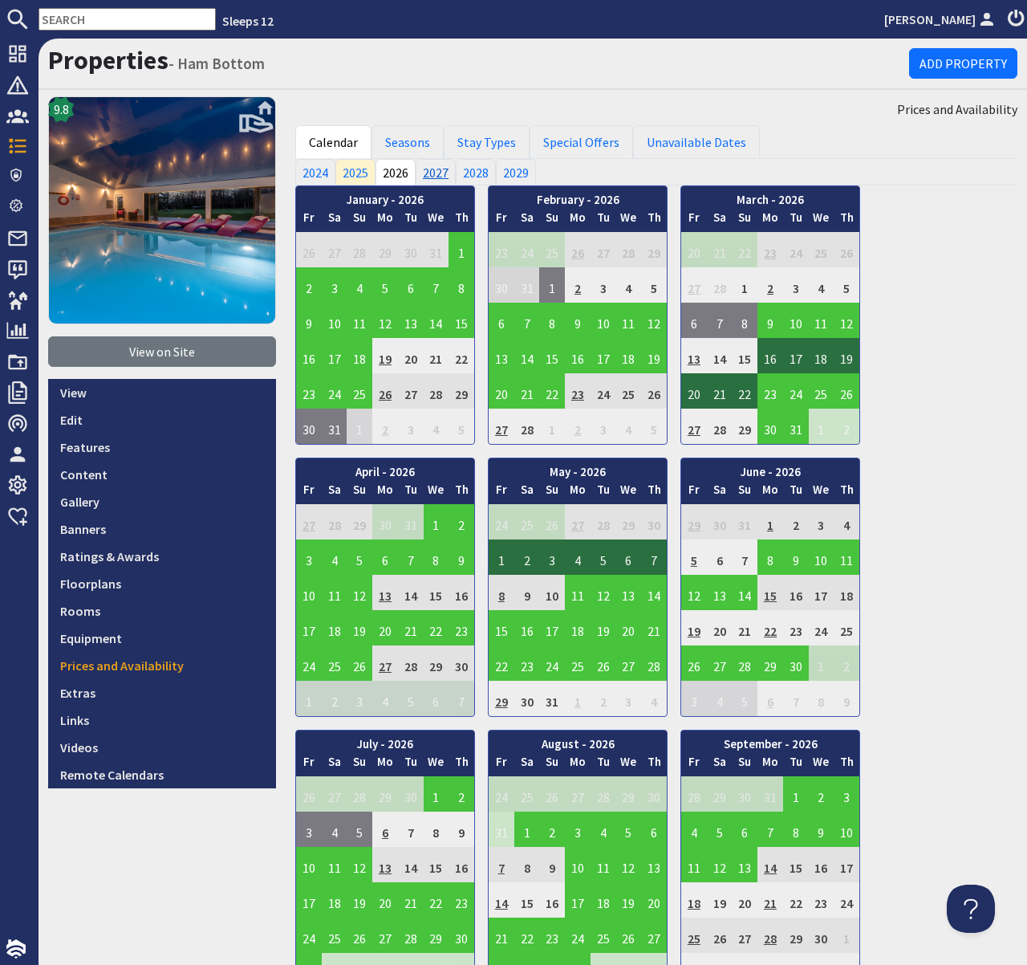
click at [435, 172] on link "2027" at bounding box center [436, 172] width 40 height 26
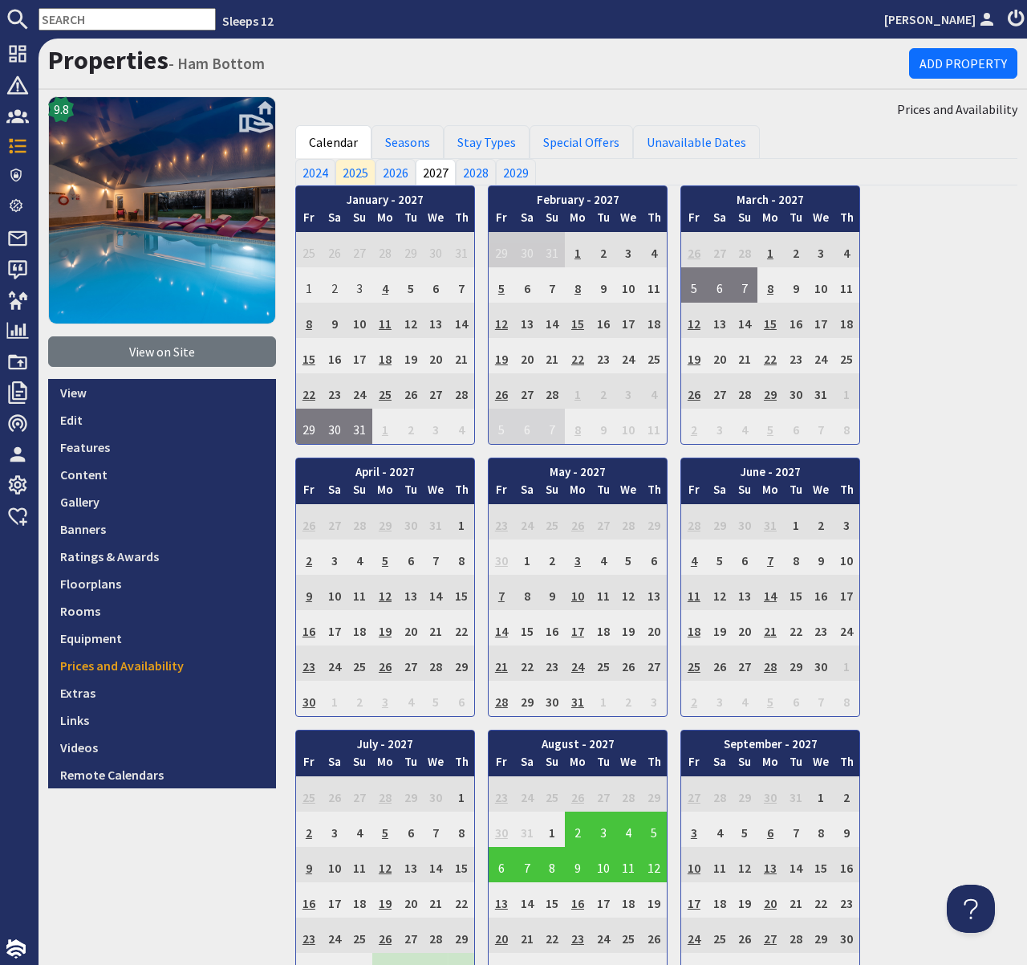
click at [117, 19] on input "text" at bounding box center [127, 19] width 177 height 22
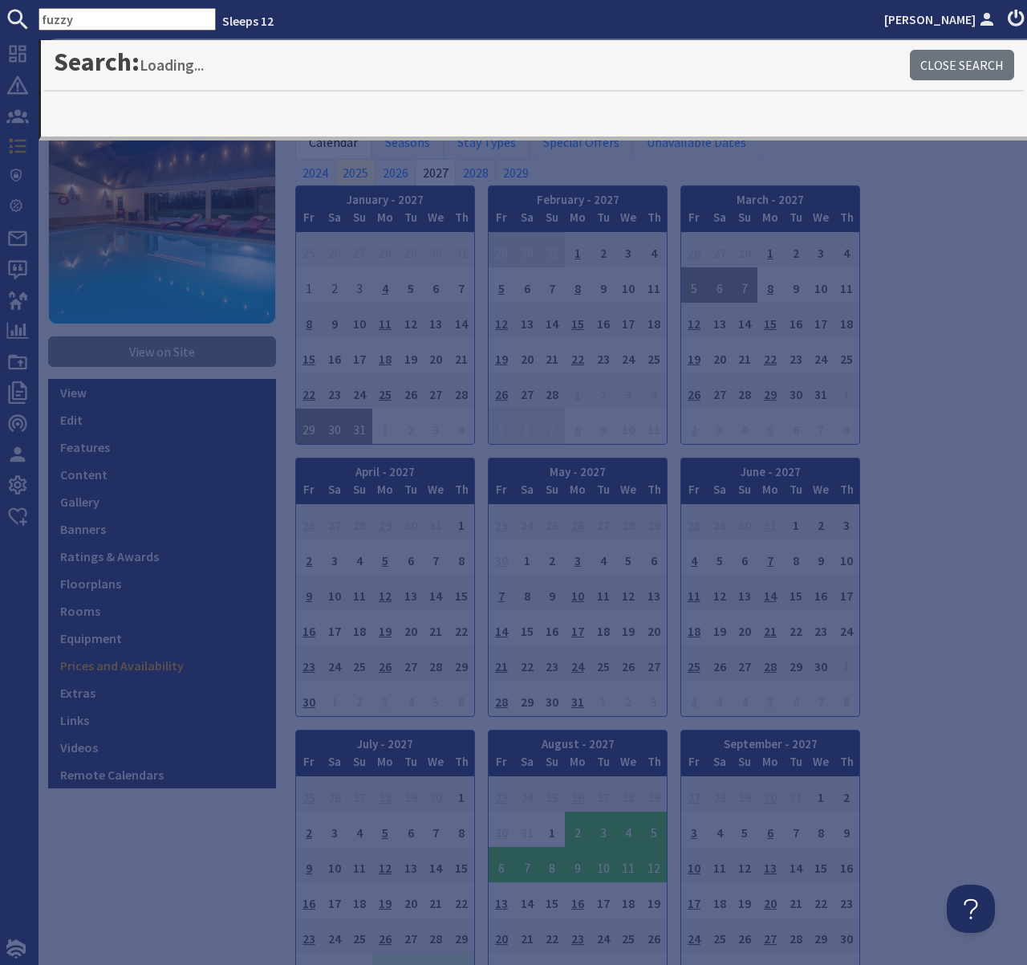
type input "fuzzy"
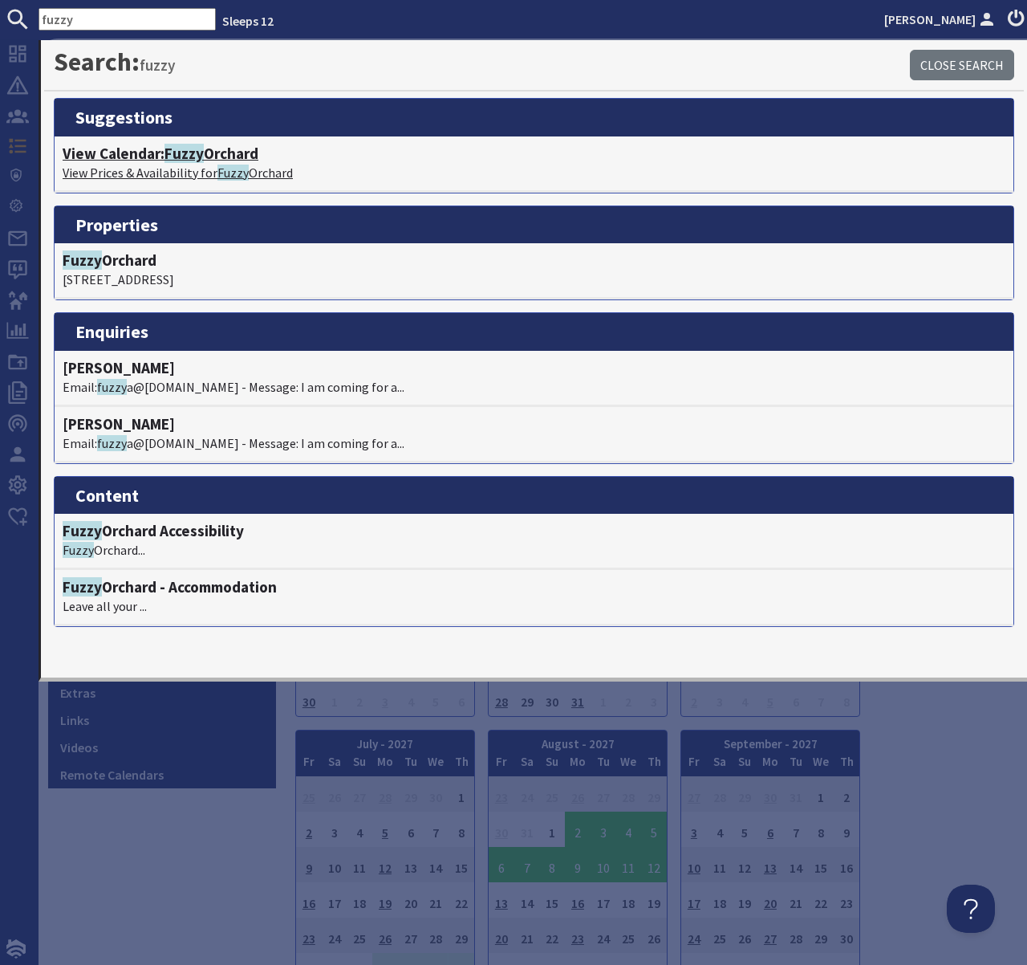
click at [172, 156] on span "Fuzzy" at bounding box center [184, 153] width 39 height 19
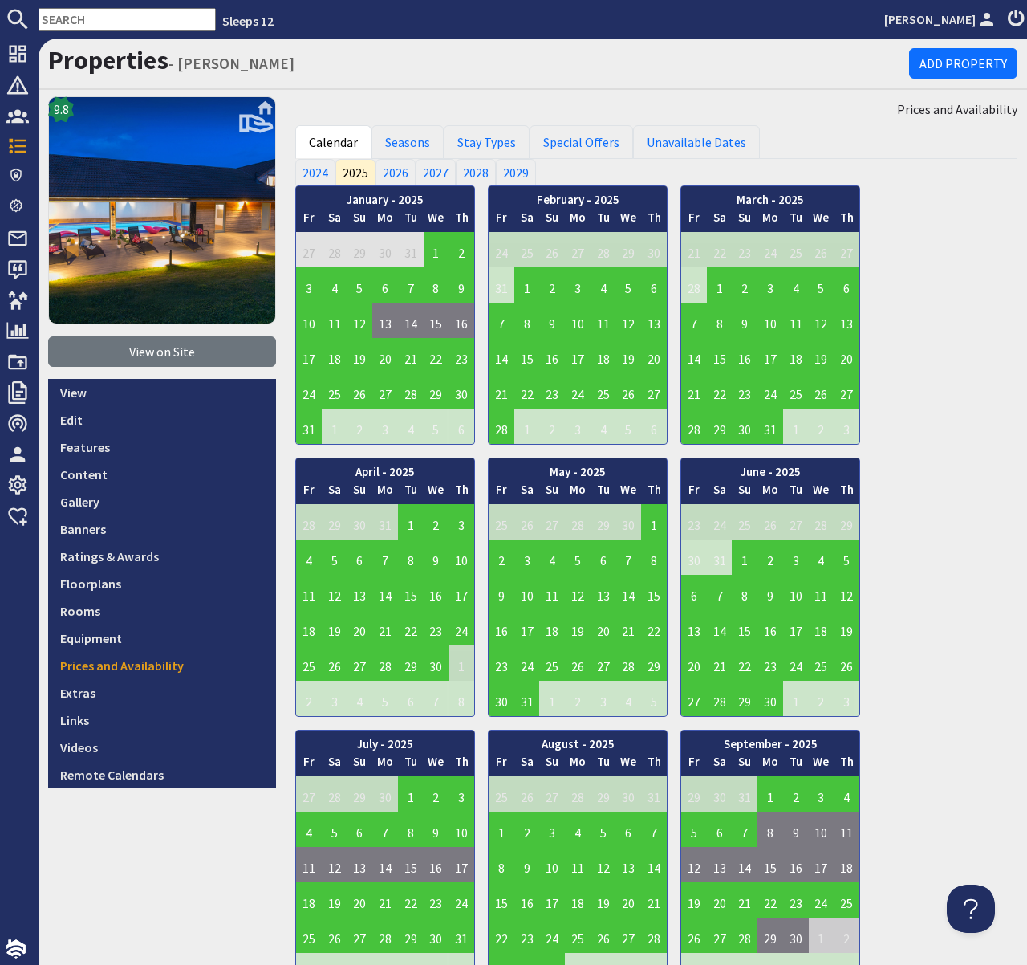
click at [129, 35] on nav "Sleeps 12 Jessica Vellacott" at bounding box center [513, 19] width 1027 height 39
click at [130, 23] on input "text" at bounding box center [127, 19] width 177 height 22
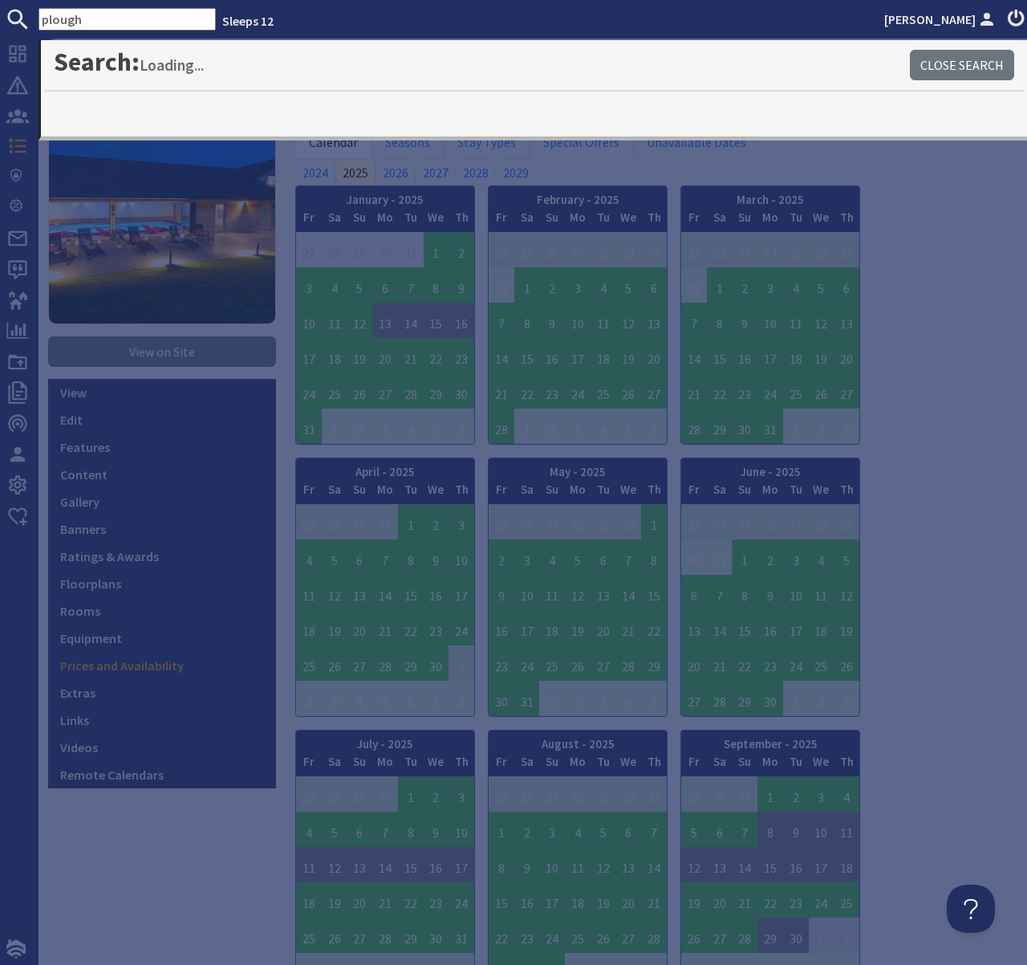
type input "plough"
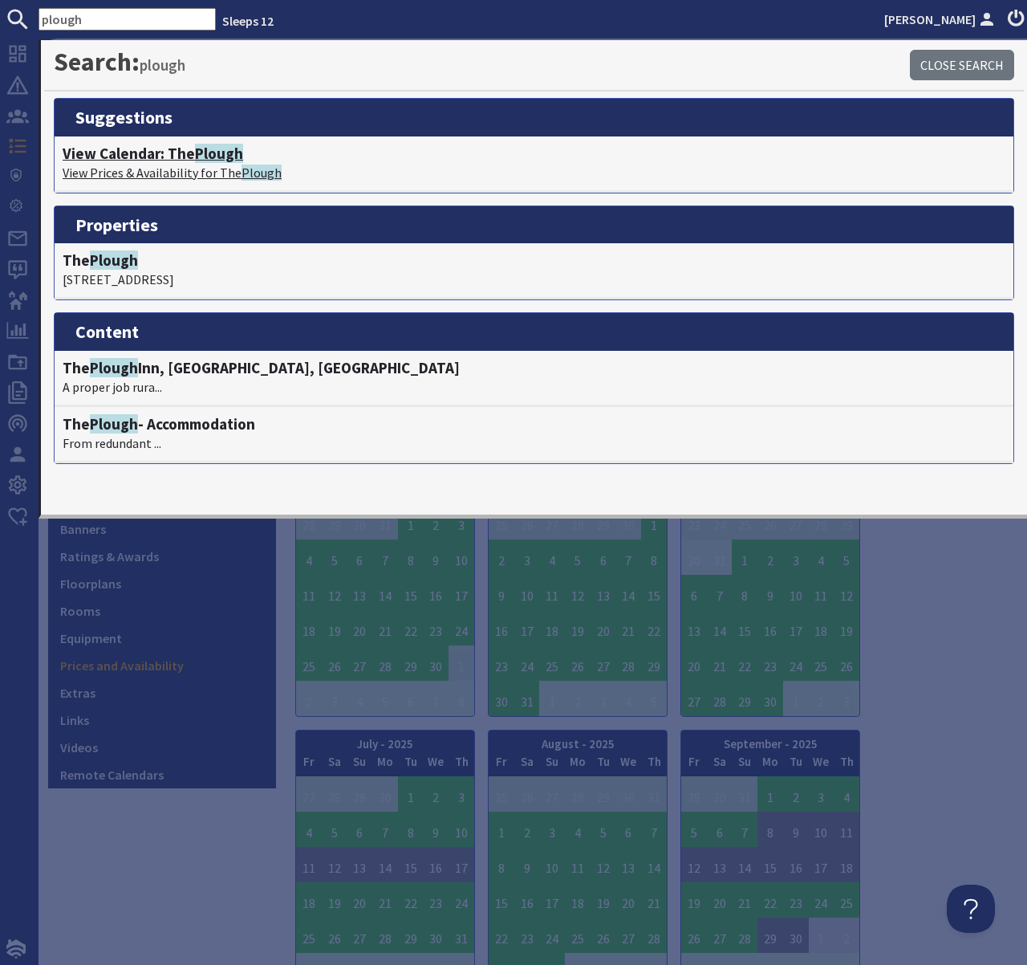
click at [156, 152] on h4 "View Calendar: The Plough" at bounding box center [534, 153] width 943 height 18
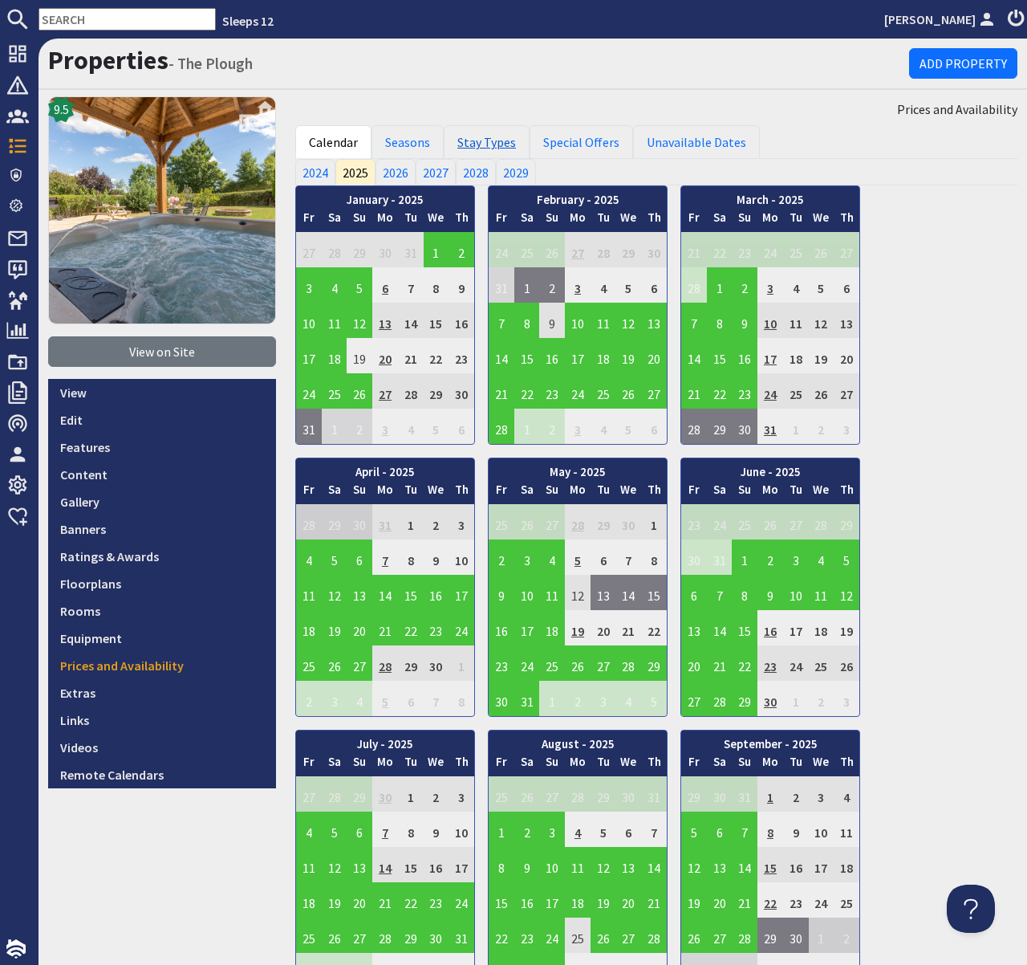
click at [483, 140] on link "Stay Types" at bounding box center [487, 142] width 86 height 34
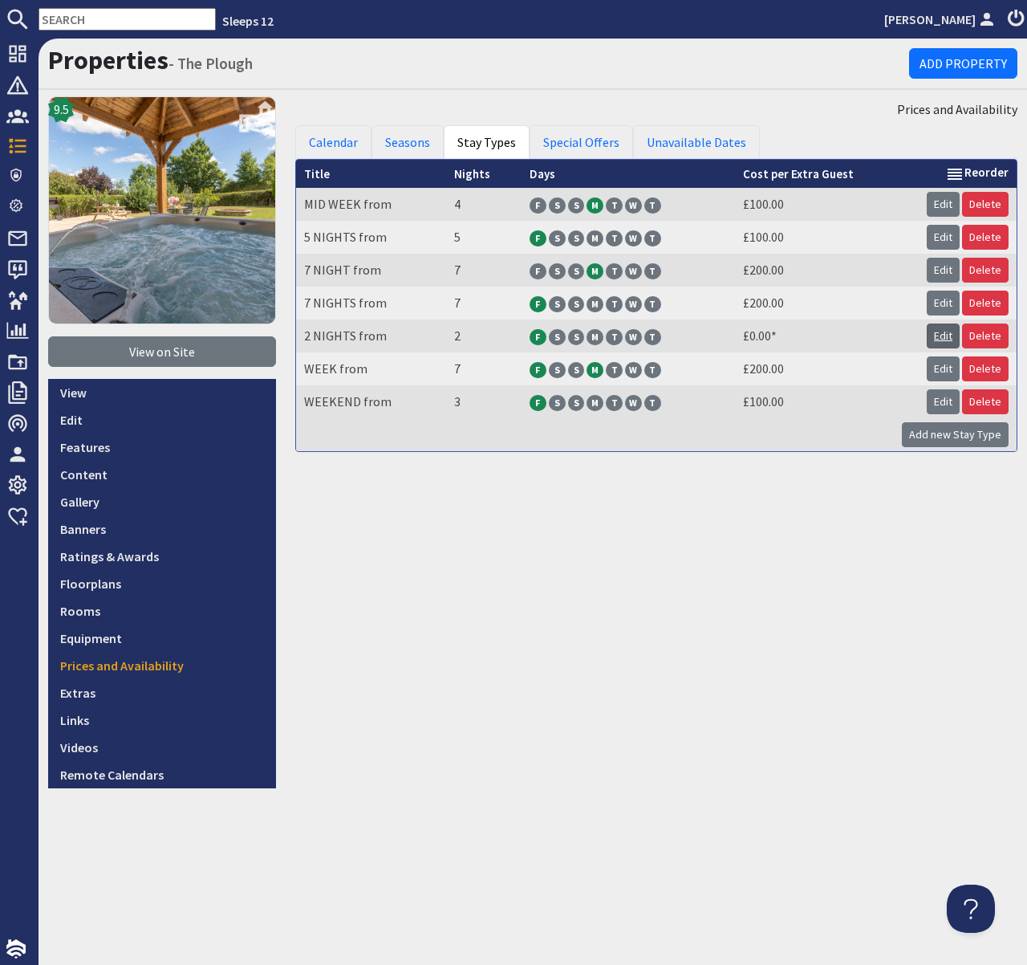
click at [945, 338] on link "Edit" at bounding box center [943, 335] width 33 height 25
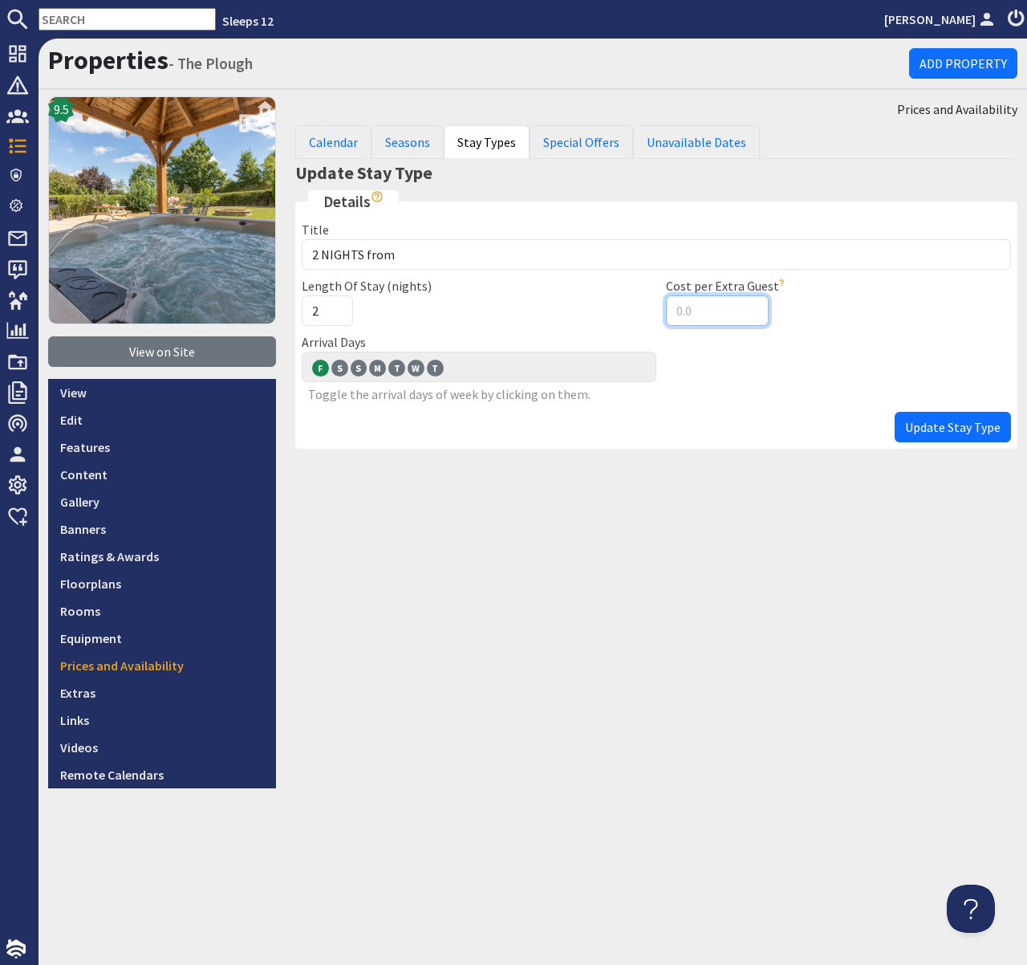
click at [677, 311] on input "Cost per Extra Guest" at bounding box center [717, 310] width 103 height 30
type input "100"
click at [882, 332] on fieldset "Details Title 2 NIGHTS from Length Of Stay (nights) 2 Cost per Extra Guest 100 …" at bounding box center [656, 319] width 722 height 259
click at [942, 425] on span "Update Stay Type" at bounding box center [953, 427] width 96 height 16
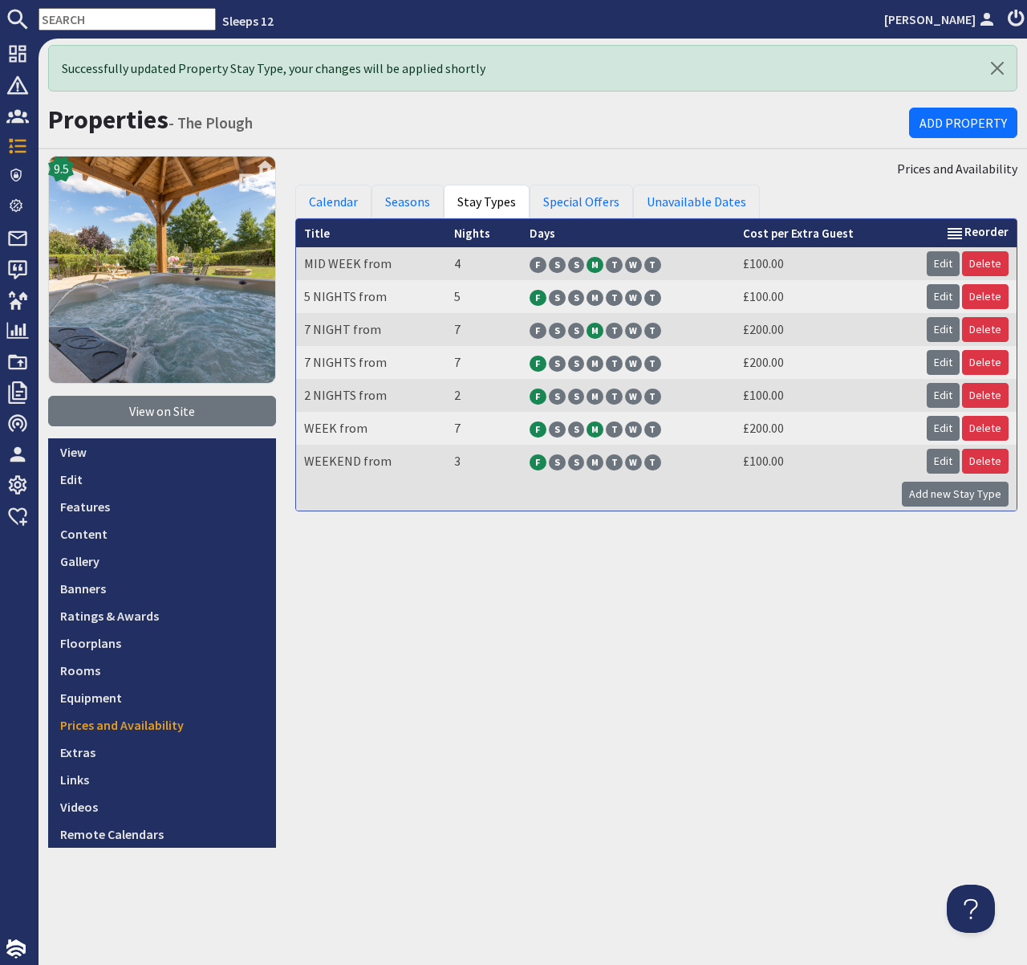
click at [100, 19] on input "text" at bounding box center [127, 19] width 177 height 22
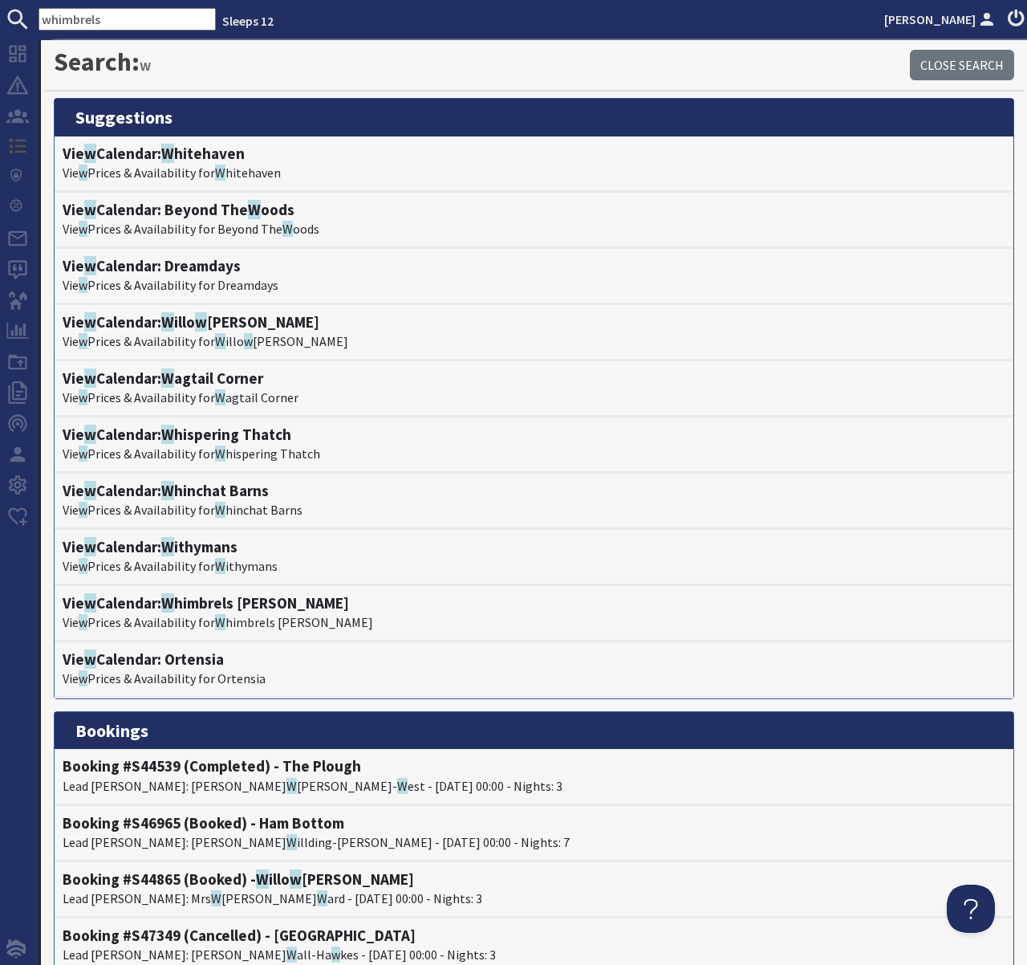
drag, startPoint x: 102, startPoint y: 19, endPoint x: 30, endPoint y: 17, distance: 72.3
click at [30, 17] on form "whimbrels" at bounding box center [108, 19] width 216 height 22
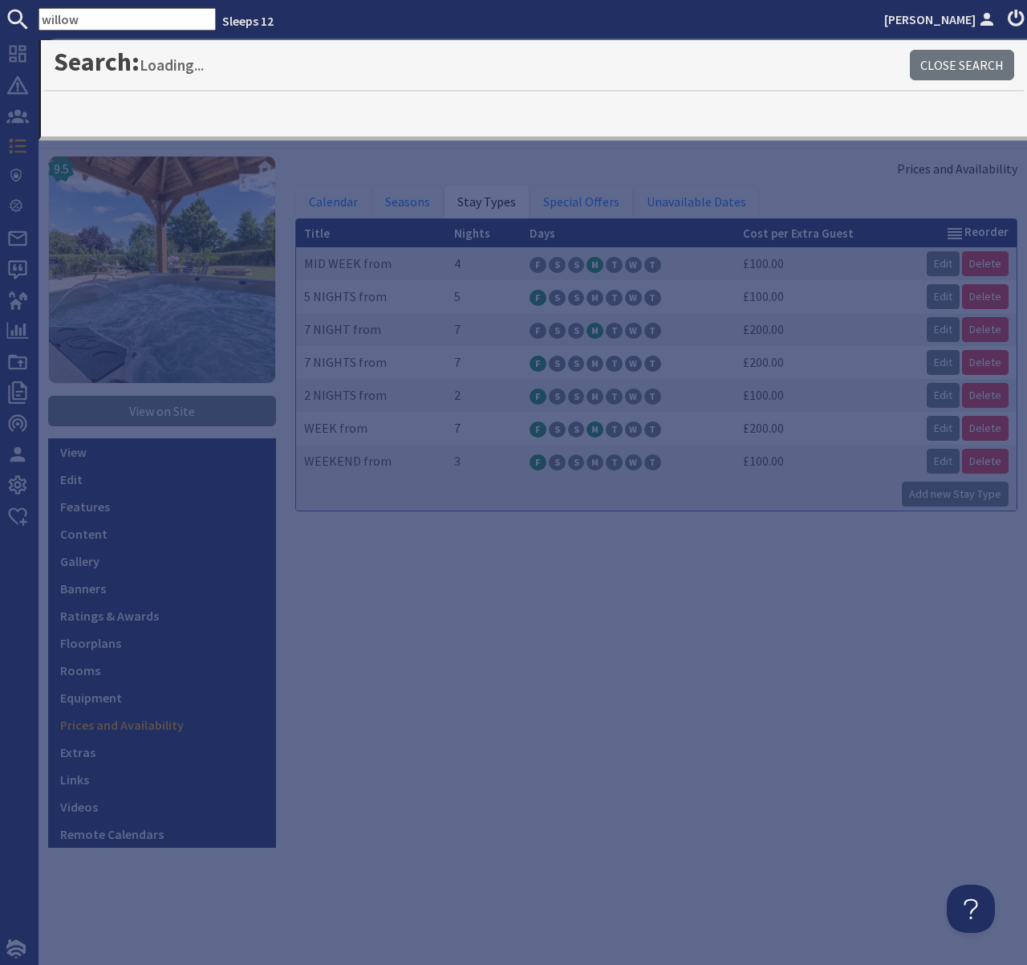
type input "willow"
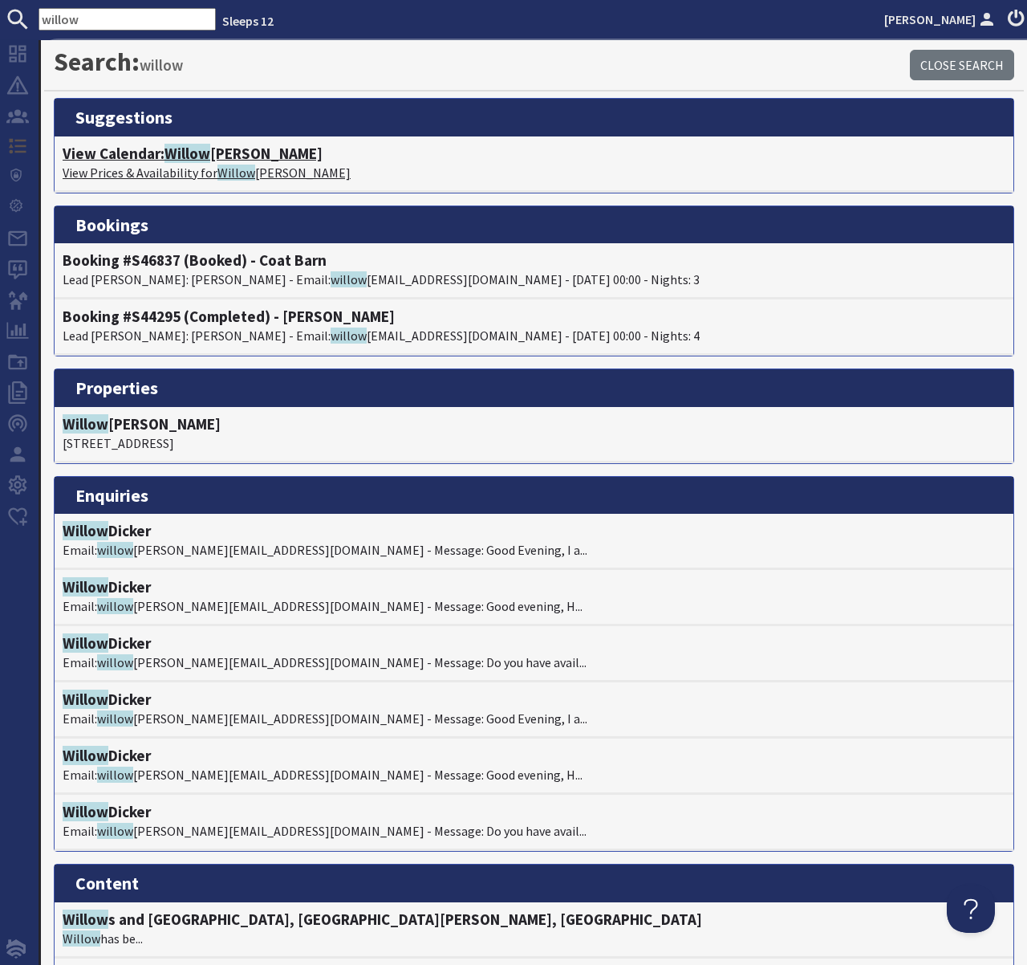
click at [185, 155] on span "Willow" at bounding box center [188, 153] width 46 height 19
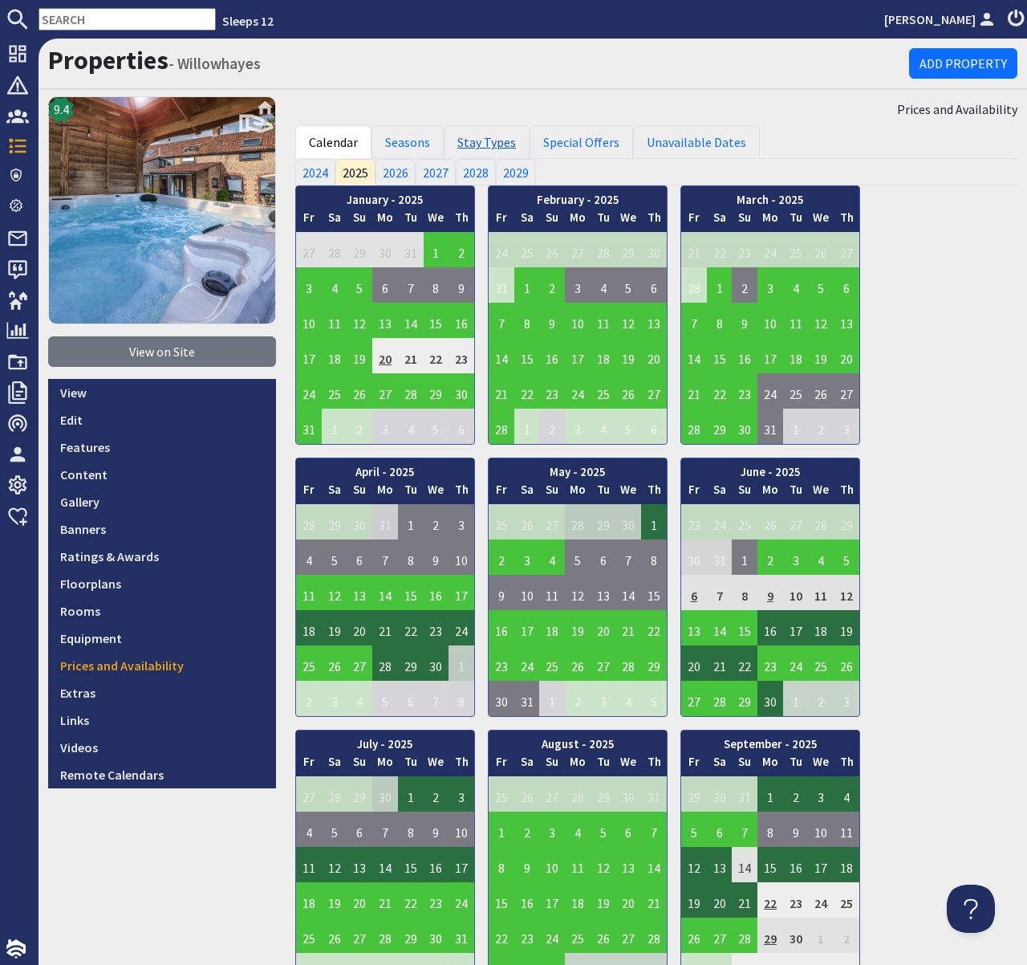
click at [486, 144] on link "Stay Types" at bounding box center [487, 142] width 86 height 34
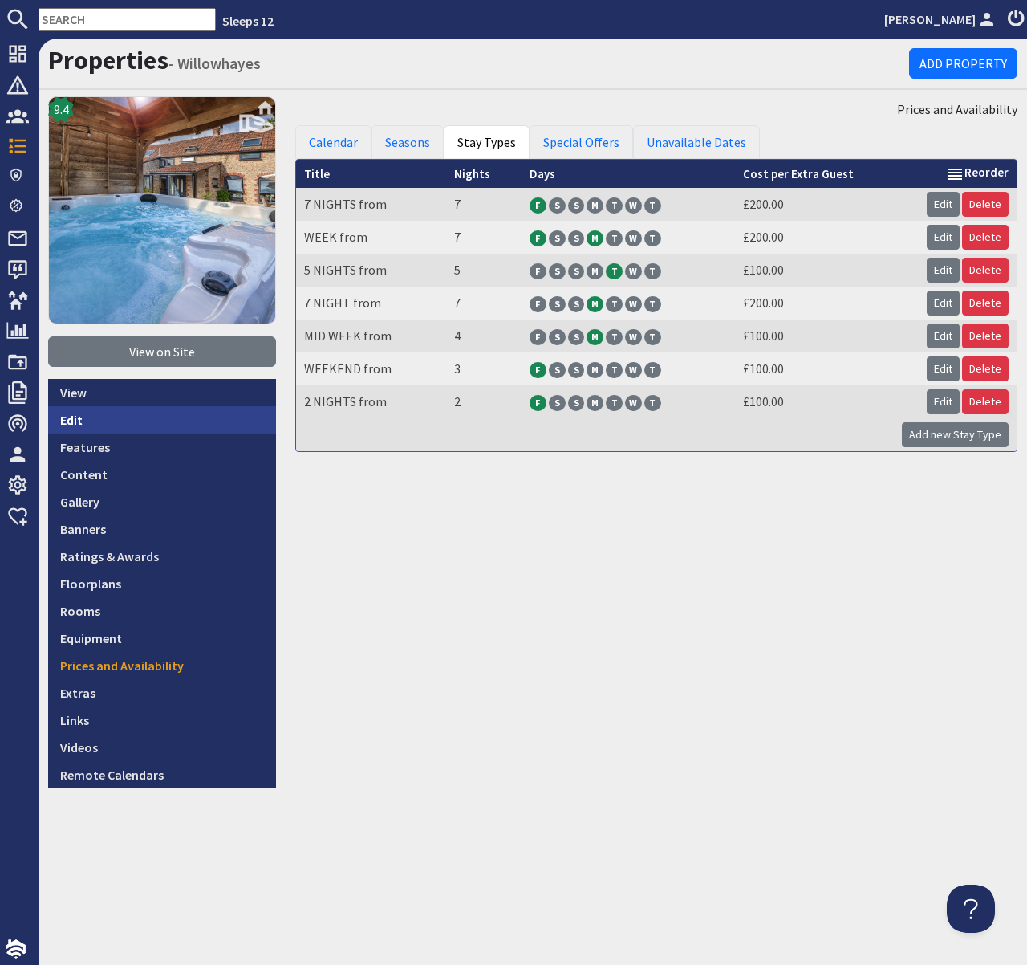
click at [71, 421] on link "Edit" at bounding box center [162, 419] width 228 height 27
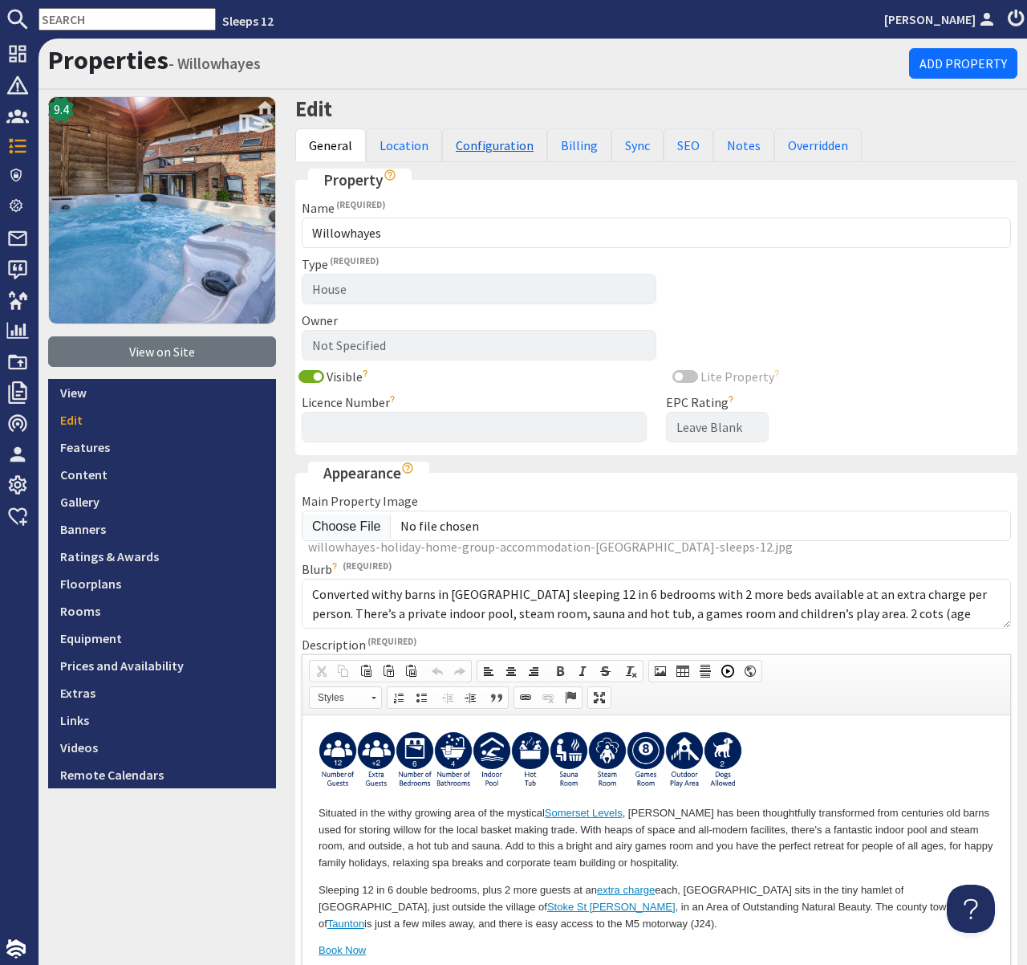
click at [505, 132] on link "Configuration" at bounding box center [494, 145] width 105 height 34
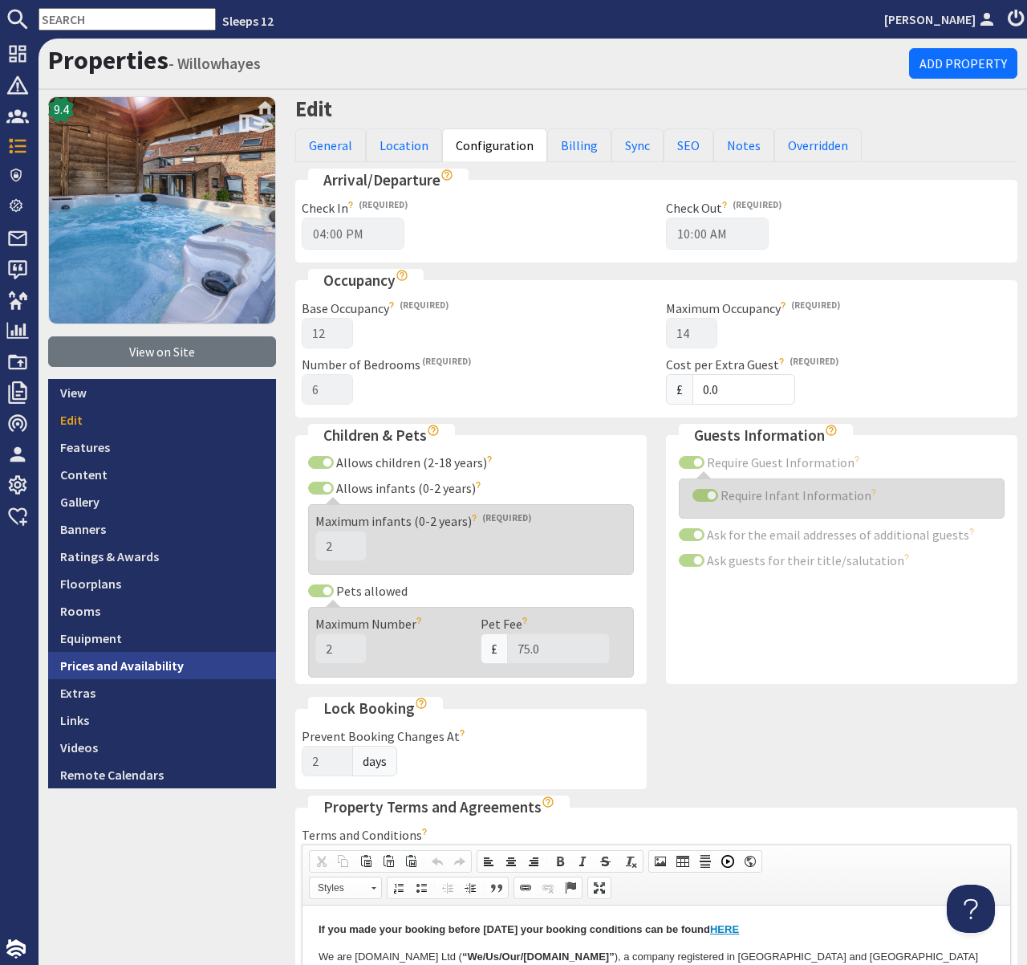
click at [155, 664] on link "Prices and Availability" at bounding box center [162, 665] width 228 height 27
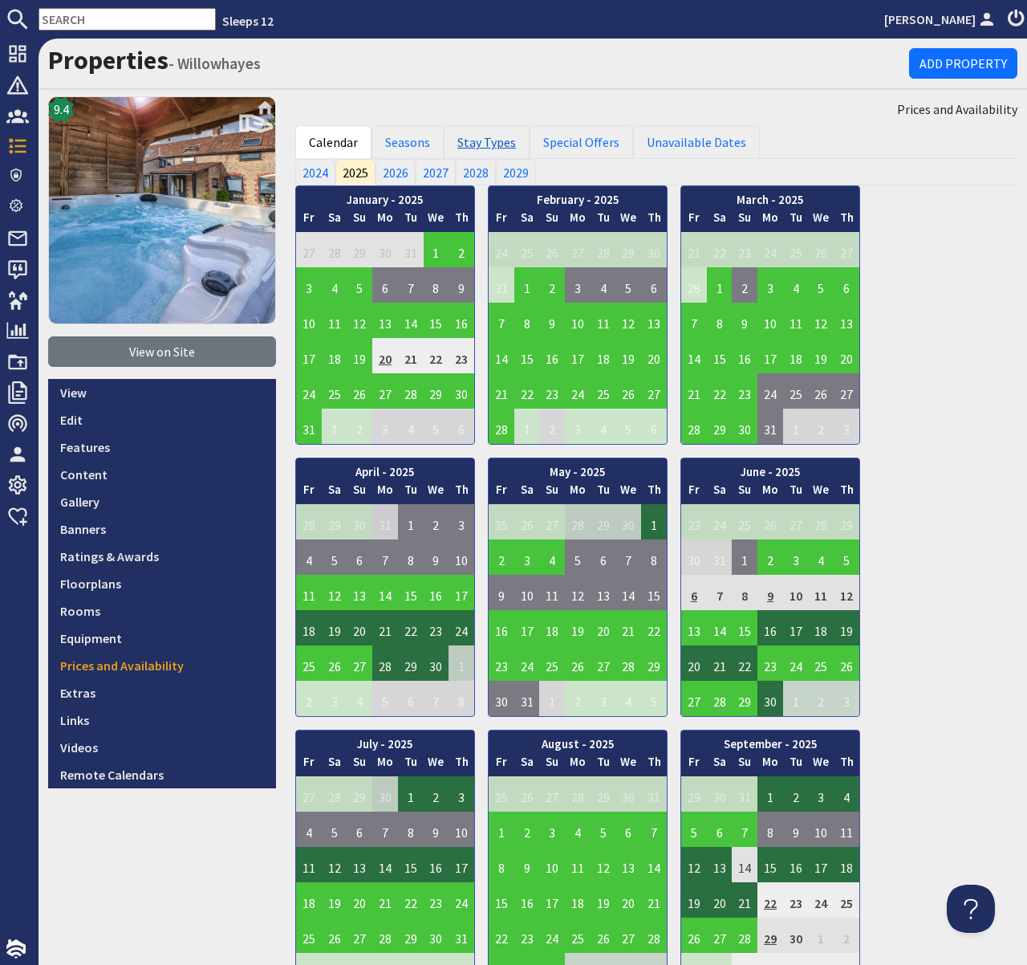
click at [505, 138] on link "Stay Types" at bounding box center [487, 142] width 86 height 34
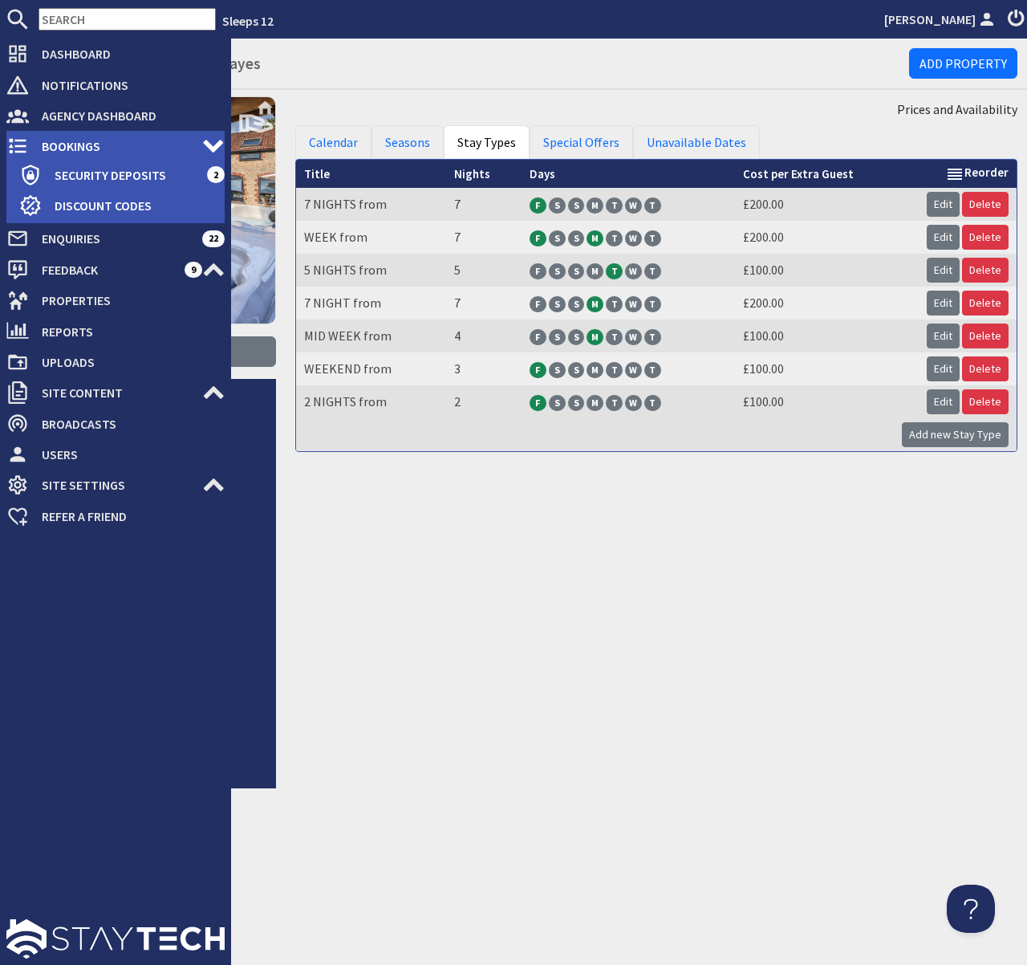
click at [54, 144] on span "Bookings" at bounding box center [115, 146] width 173 height 26
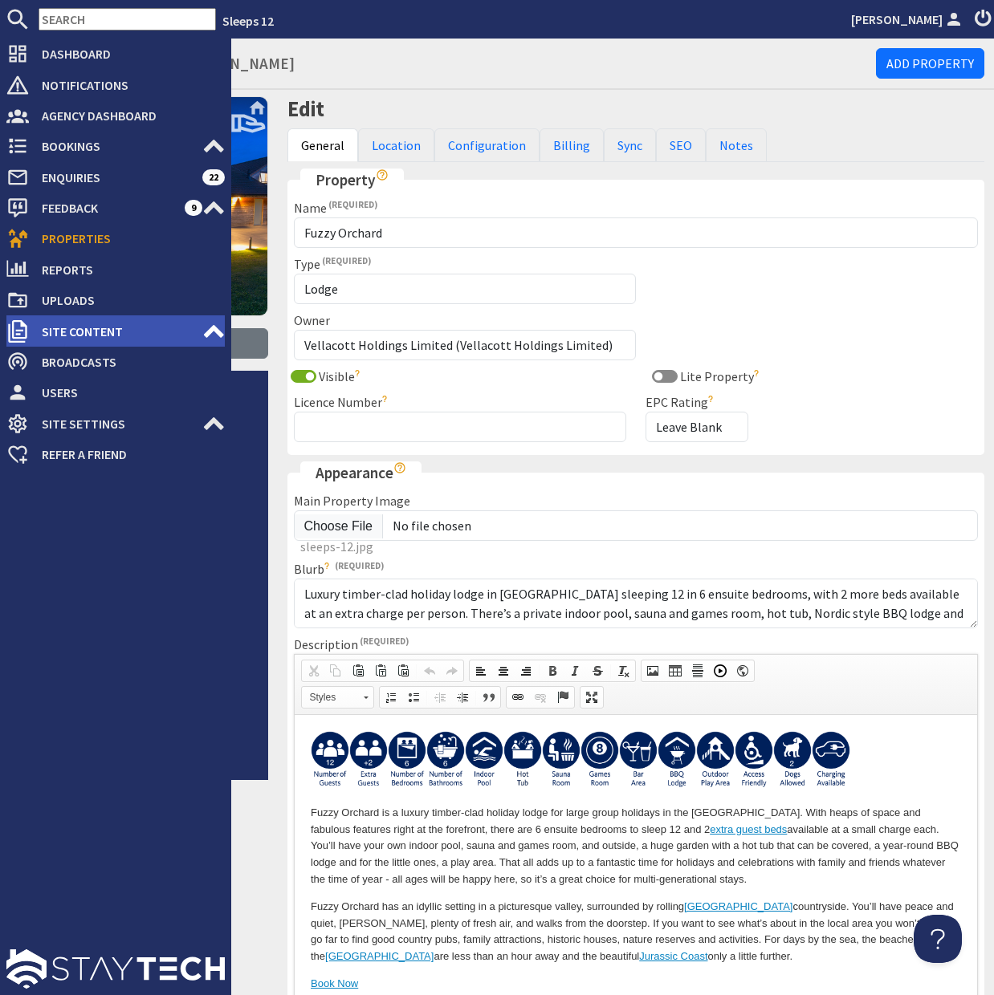
click at [213, 330] on use at bounding box center [214, 330] width 20 height 13
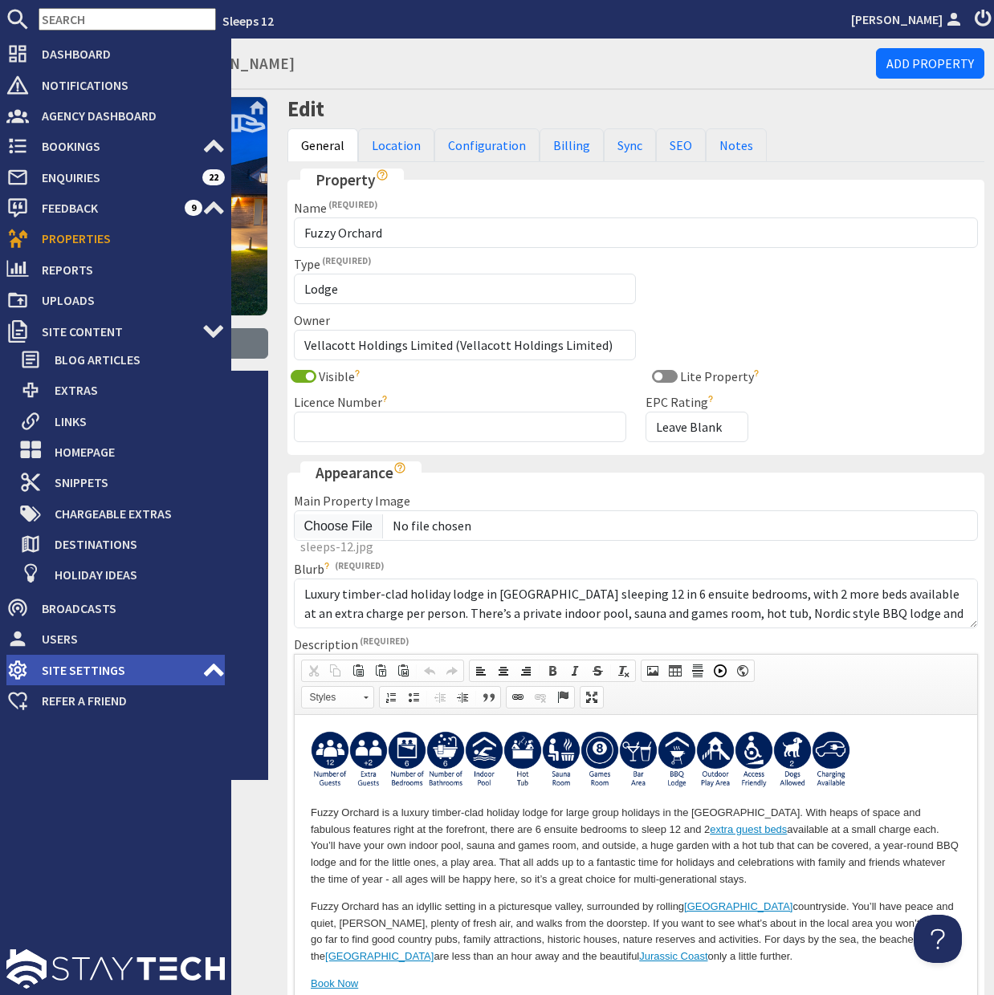
click at [209, 666] on icon at bounding box center [213, 670] width 22 height 22
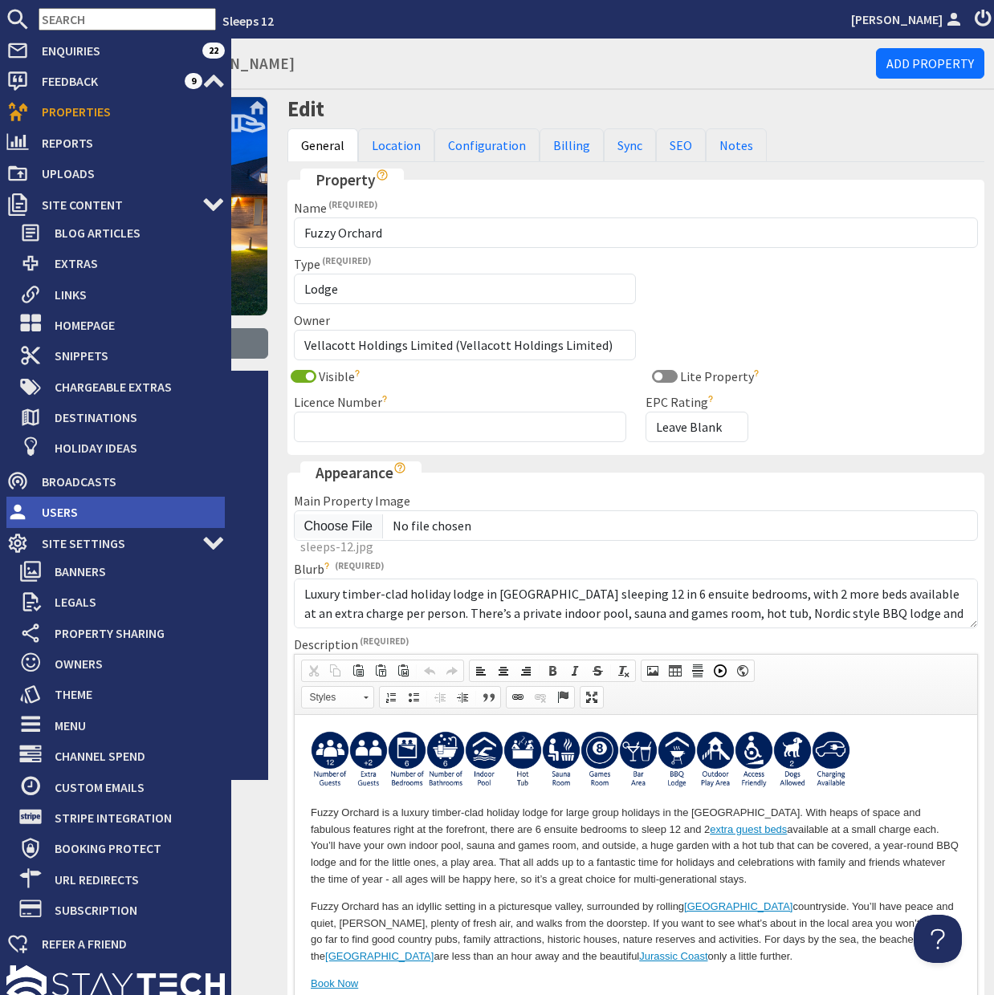
scroll to position [143, 0]
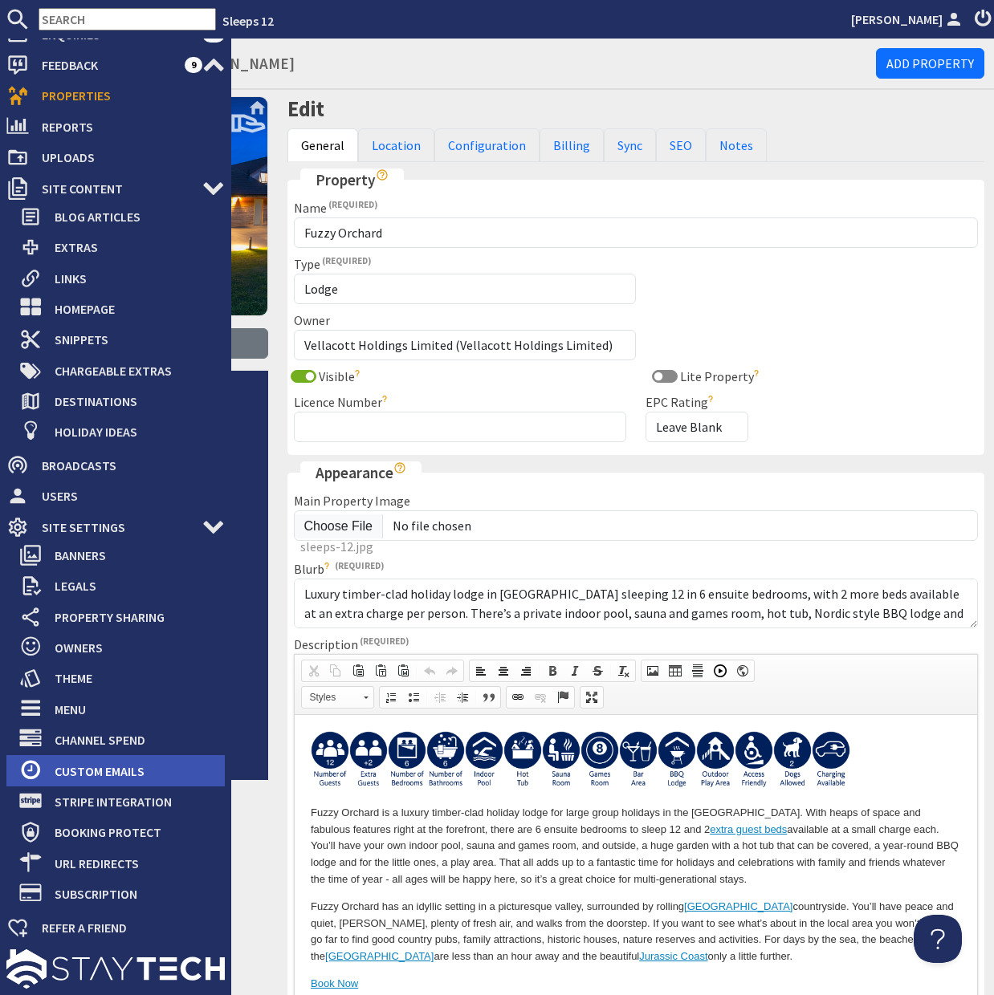
click at [104, 771] on span "Custom Emails" at bounding box center [133, 771] width 183 height 26
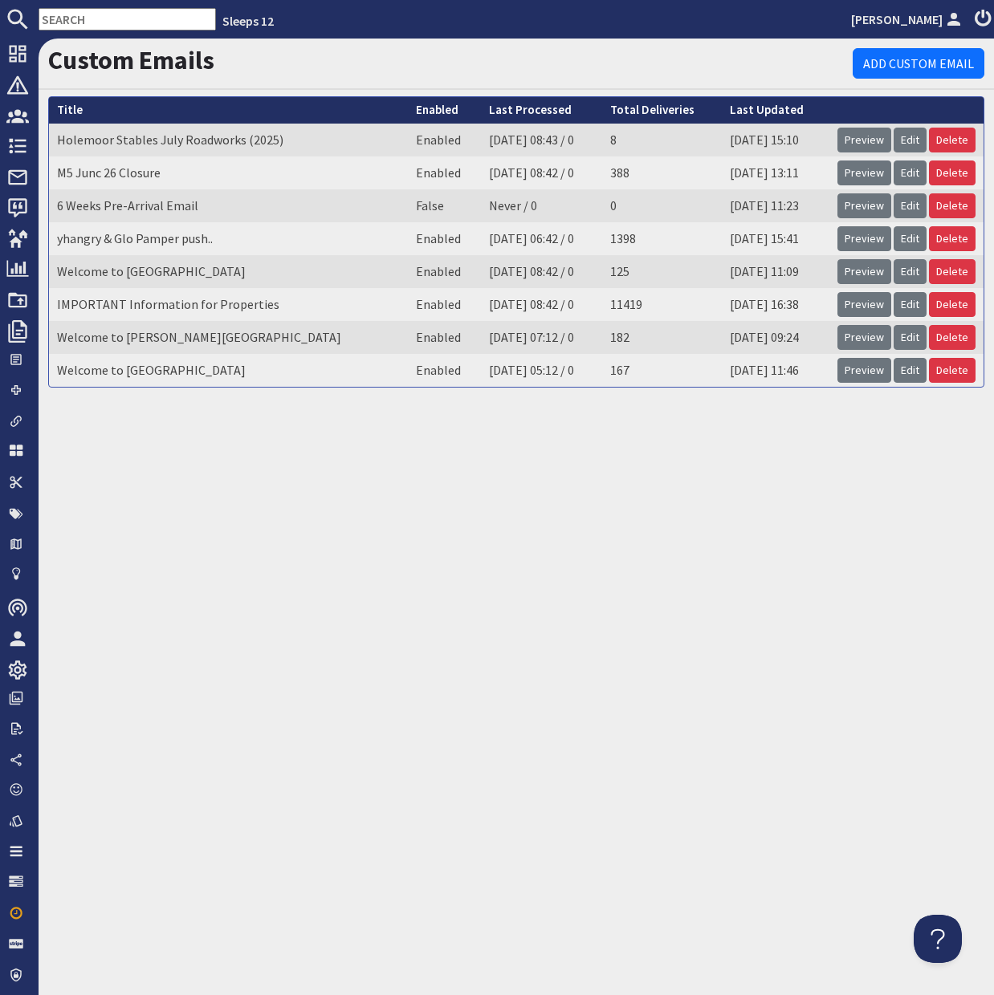
click at [469, 515] on div "Custom Emails Add Custom Email Title Holemoor Stables July Roadworks (2025) Ena…" at bounding box center [516, 517] width 955 height 957
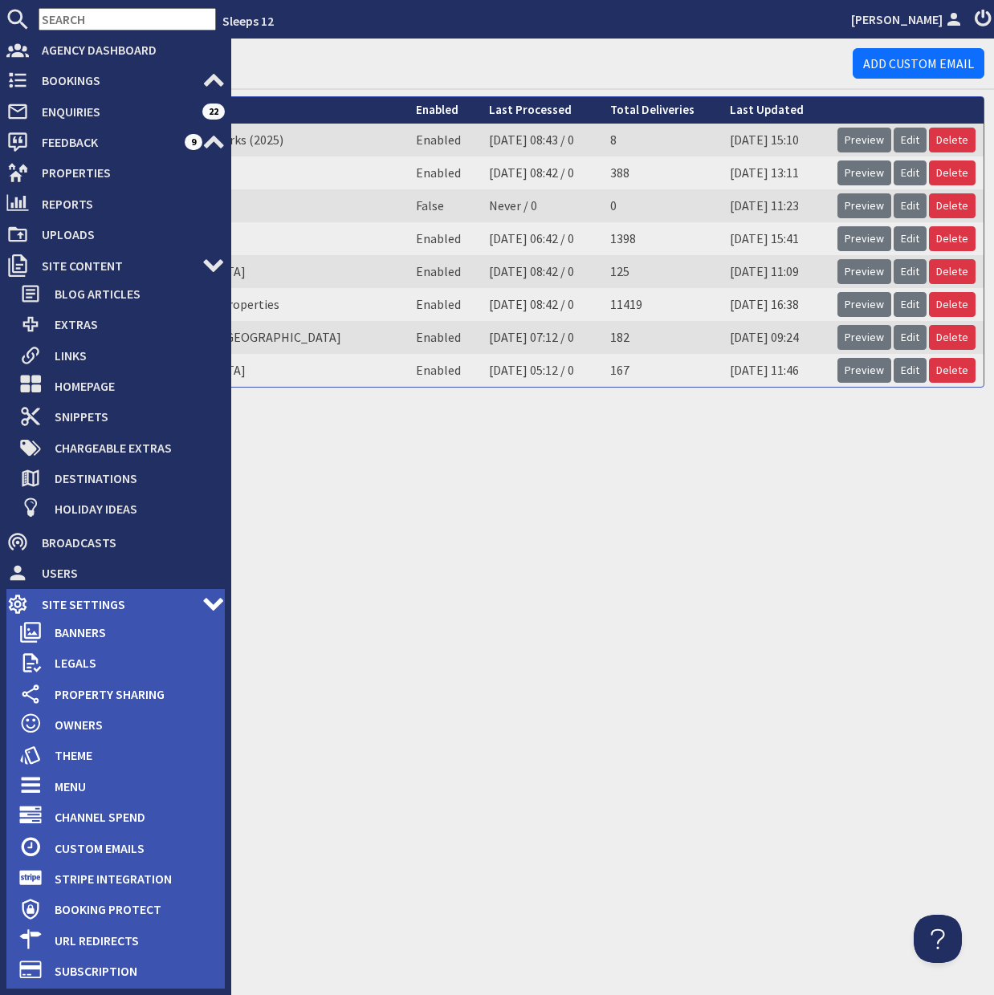
scroll to position [67, 0]
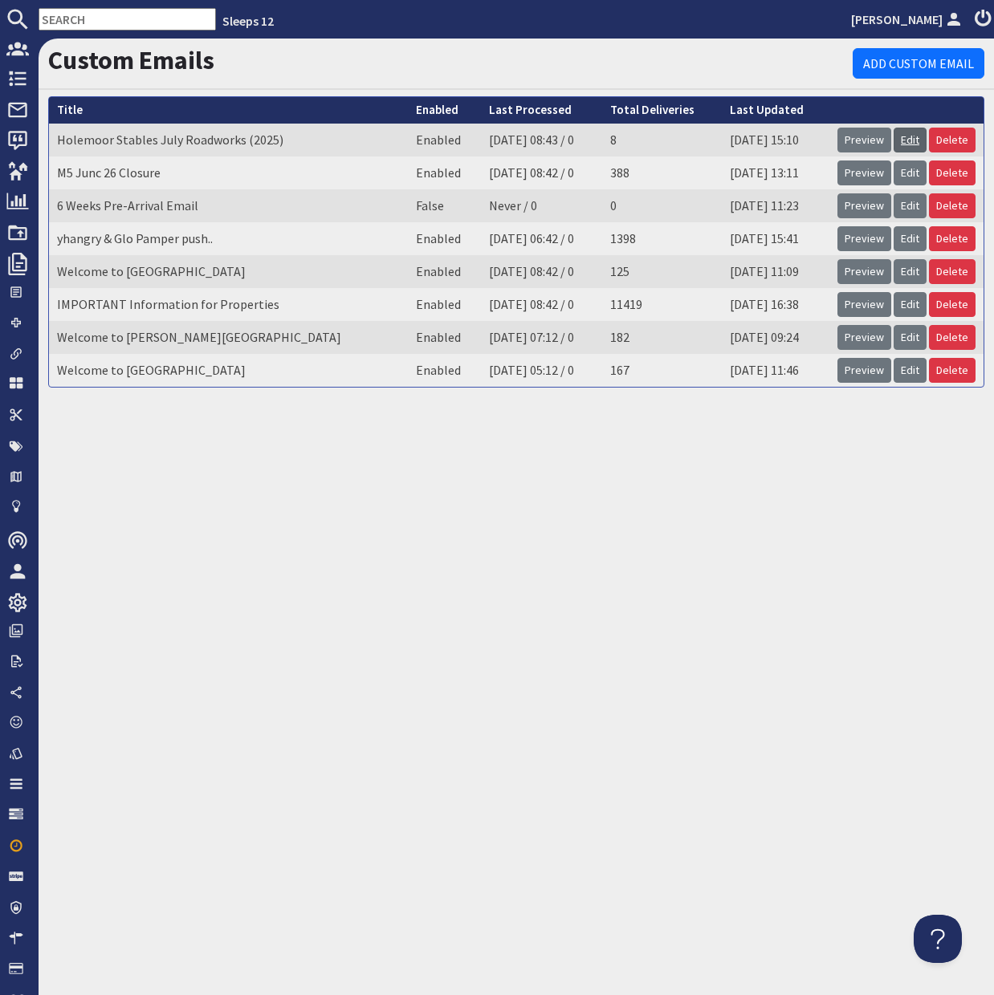
click at [912, 140] on link "Edit" at bounding box center [909, 140] width 33 height 25
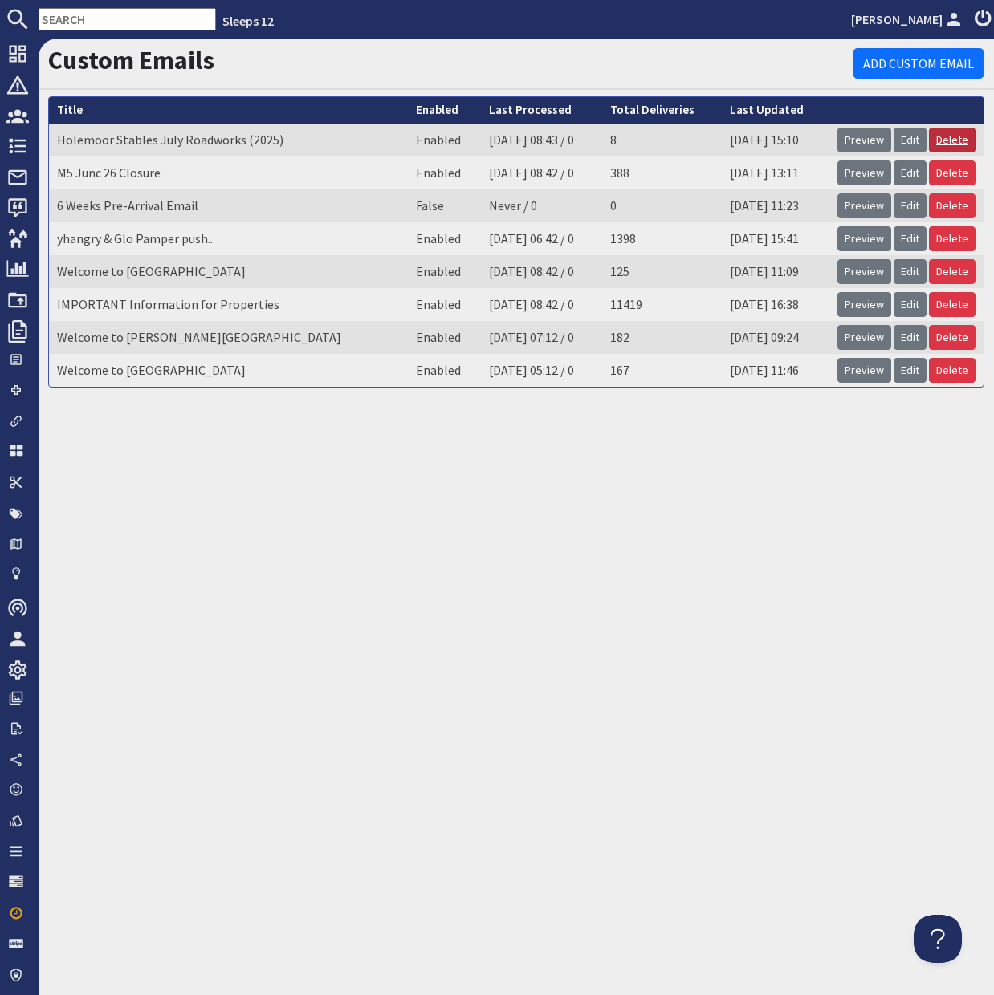
click at [959, 140] on link "Delete" at bounding box center [952, 140] width 47 height 25
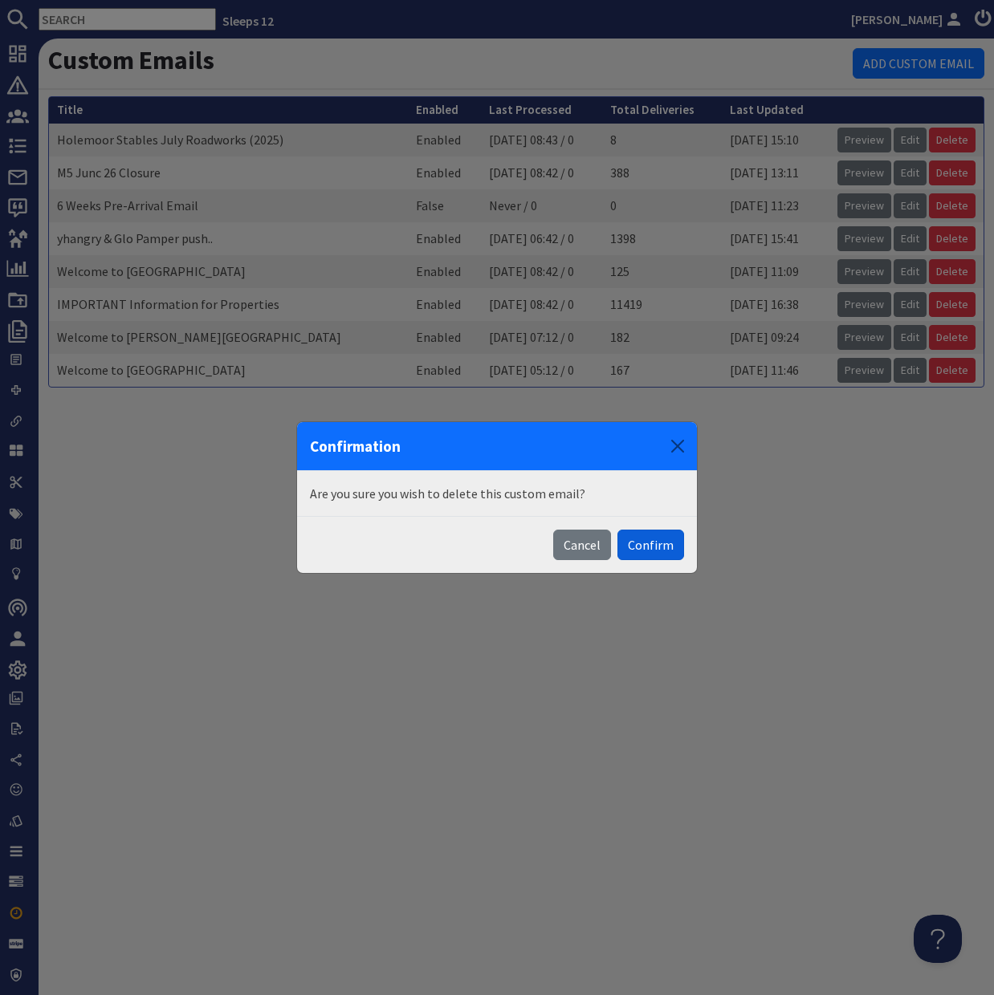
click at [651, 545] on button "Confirm" at bounding box center [650, 545] width 67 height 30
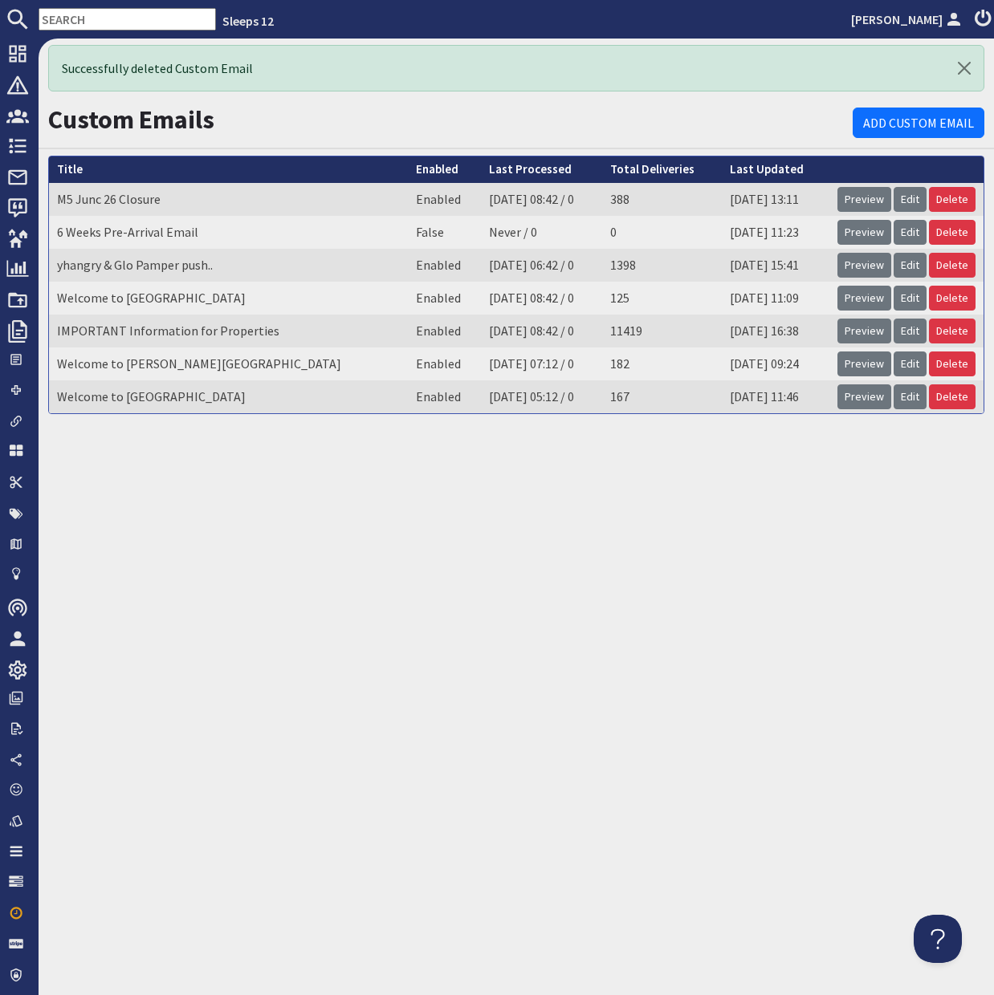
click at [637, 542] on div "Successfully deleted Custom Email Custom Emails Add Custom Email Title M5 Junc …" at bounding box center [516, 517] width 955 height 957
click at [102, 18] on input "text" at bounding box center [127, 19] width 177 height 22
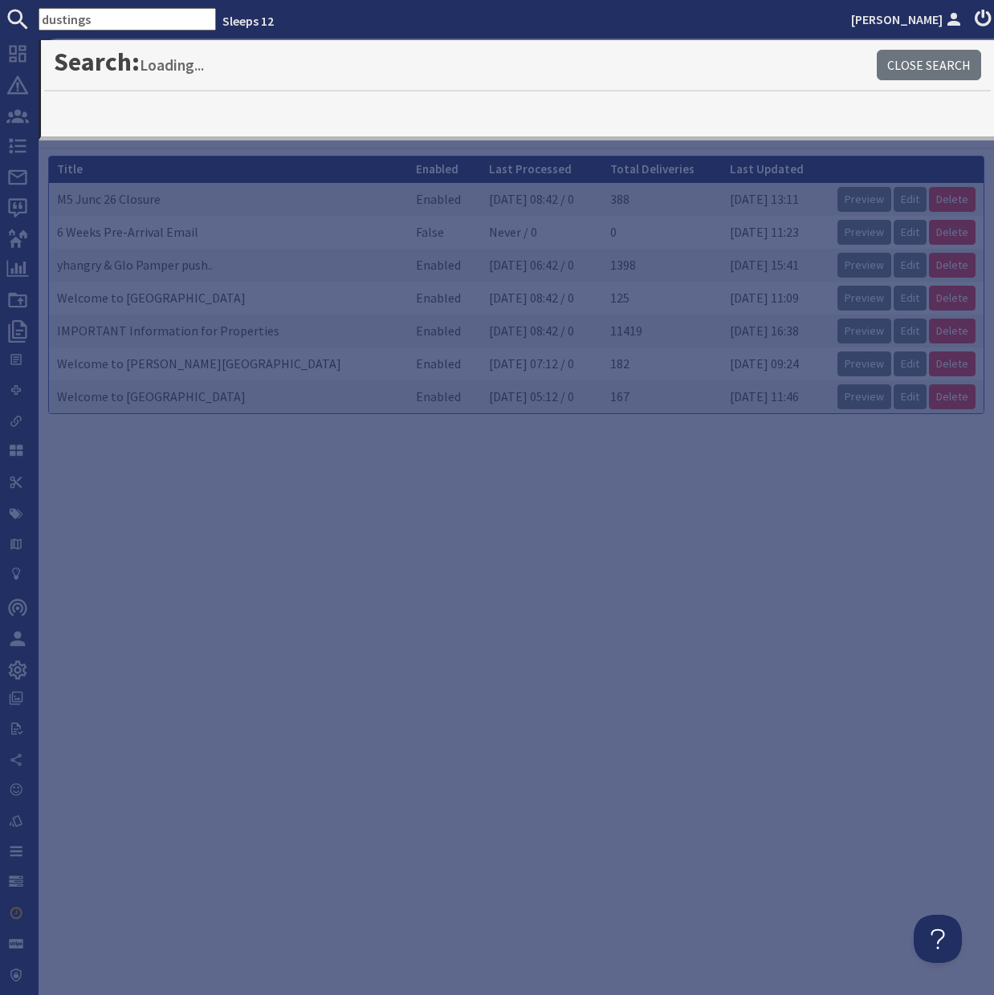
type input "dustings"
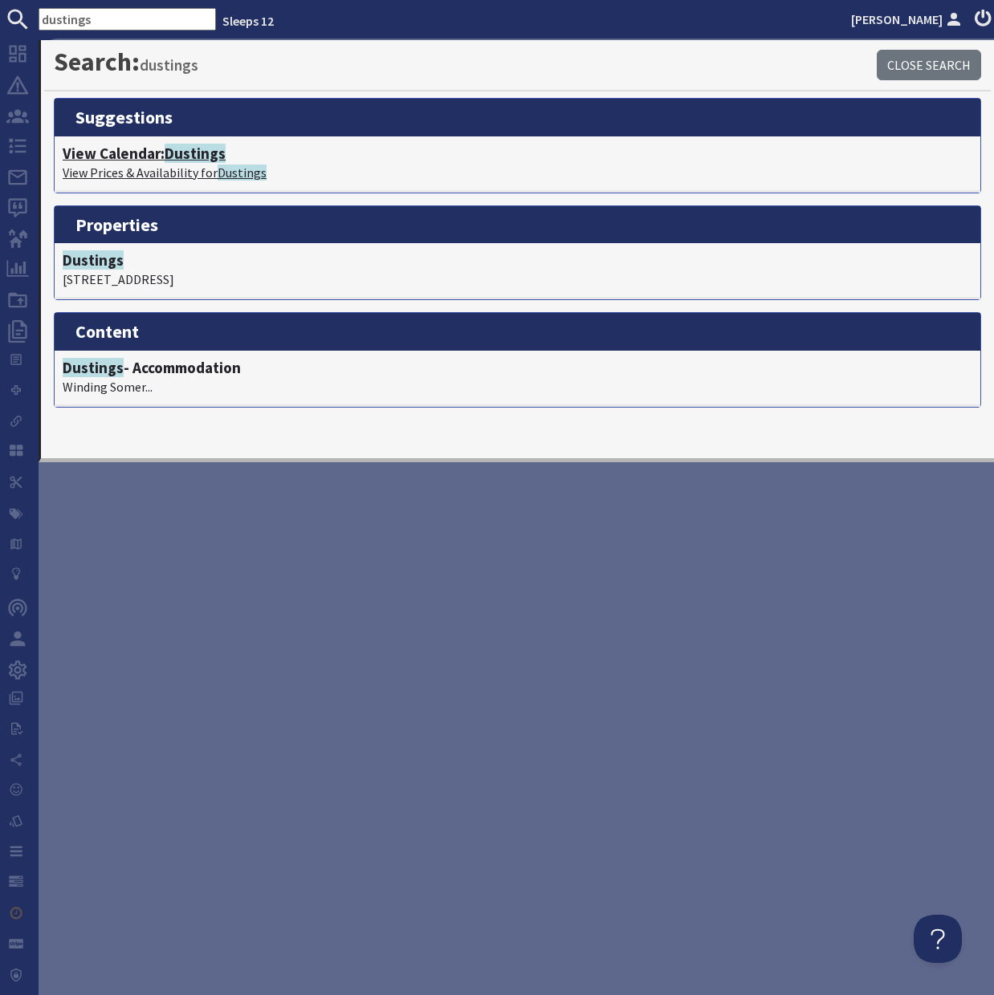
click at [192, 160] on span "Dustings" at bounding box center [195, 153] width 61 height 19
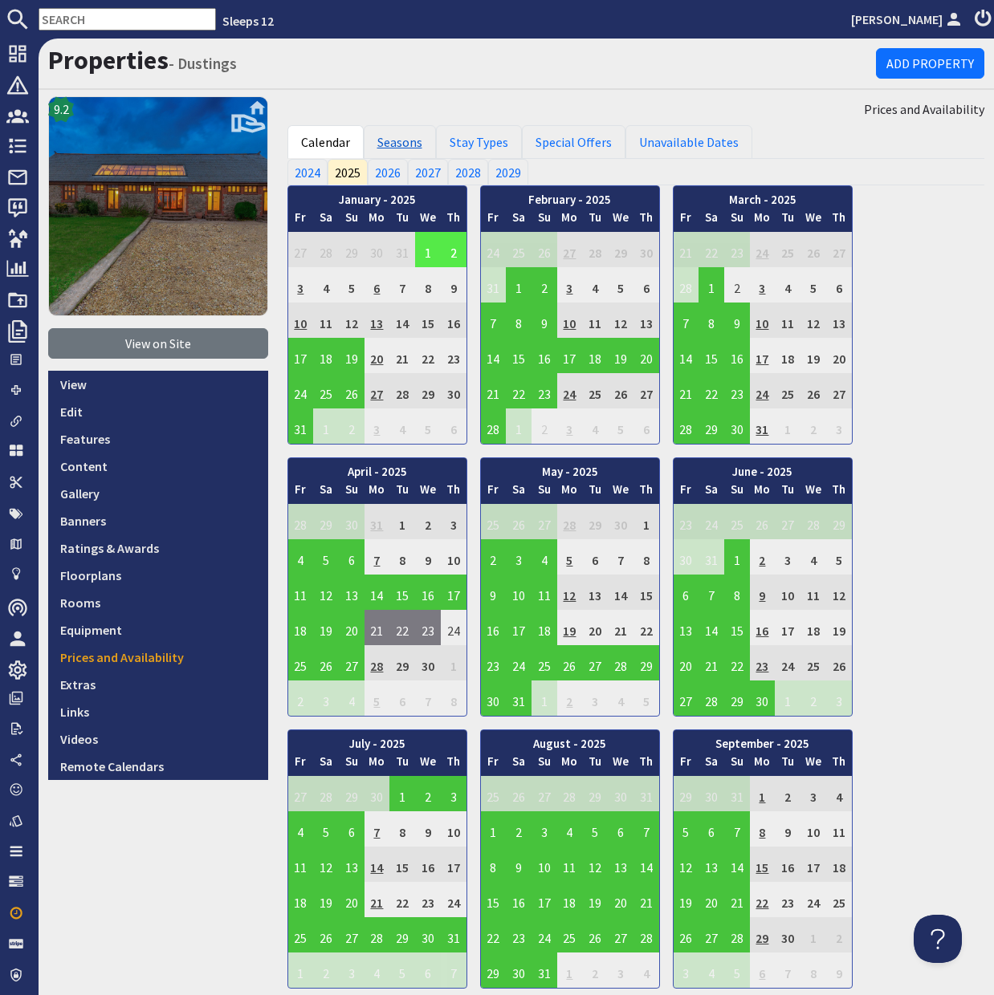
click at [403, 145] on link "Seasons" at bounding box center [400, 142] width 72 height 34
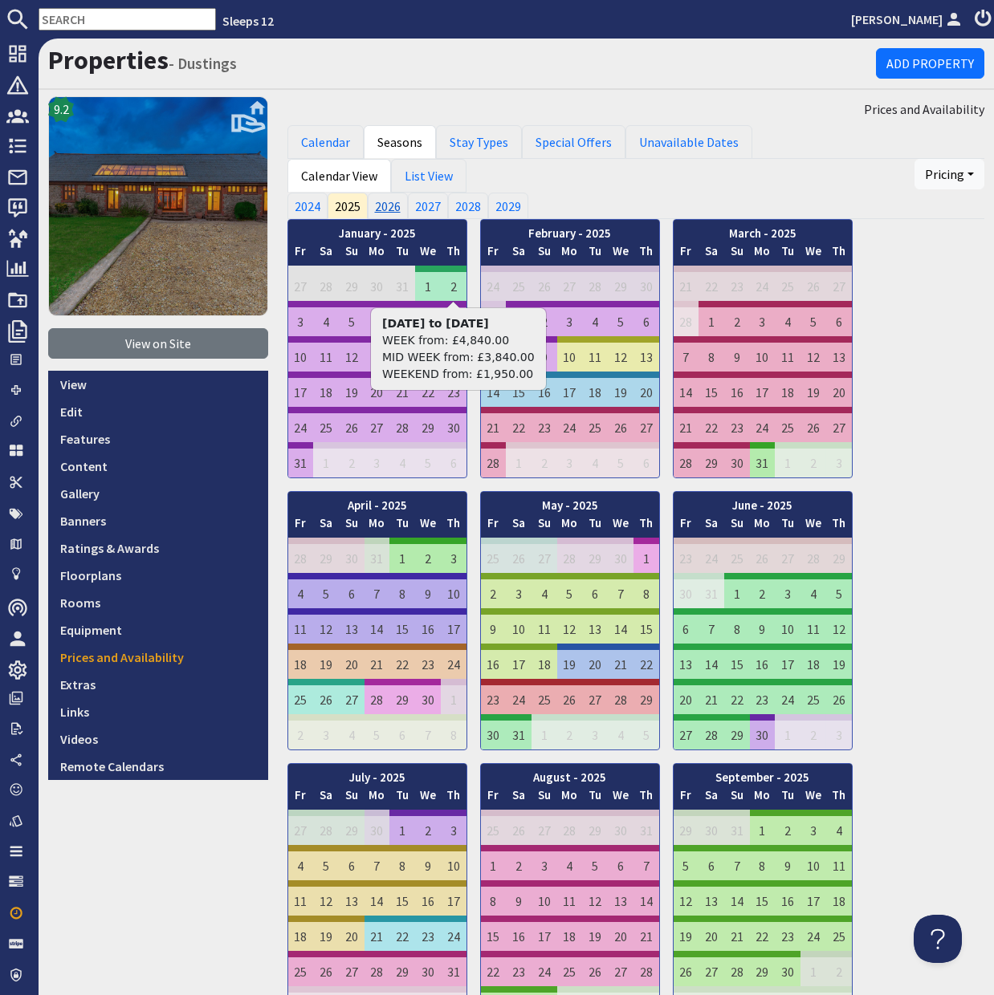
click at [390, 207] on link "2026" at bounding box center [388, 206] width 40 height 26
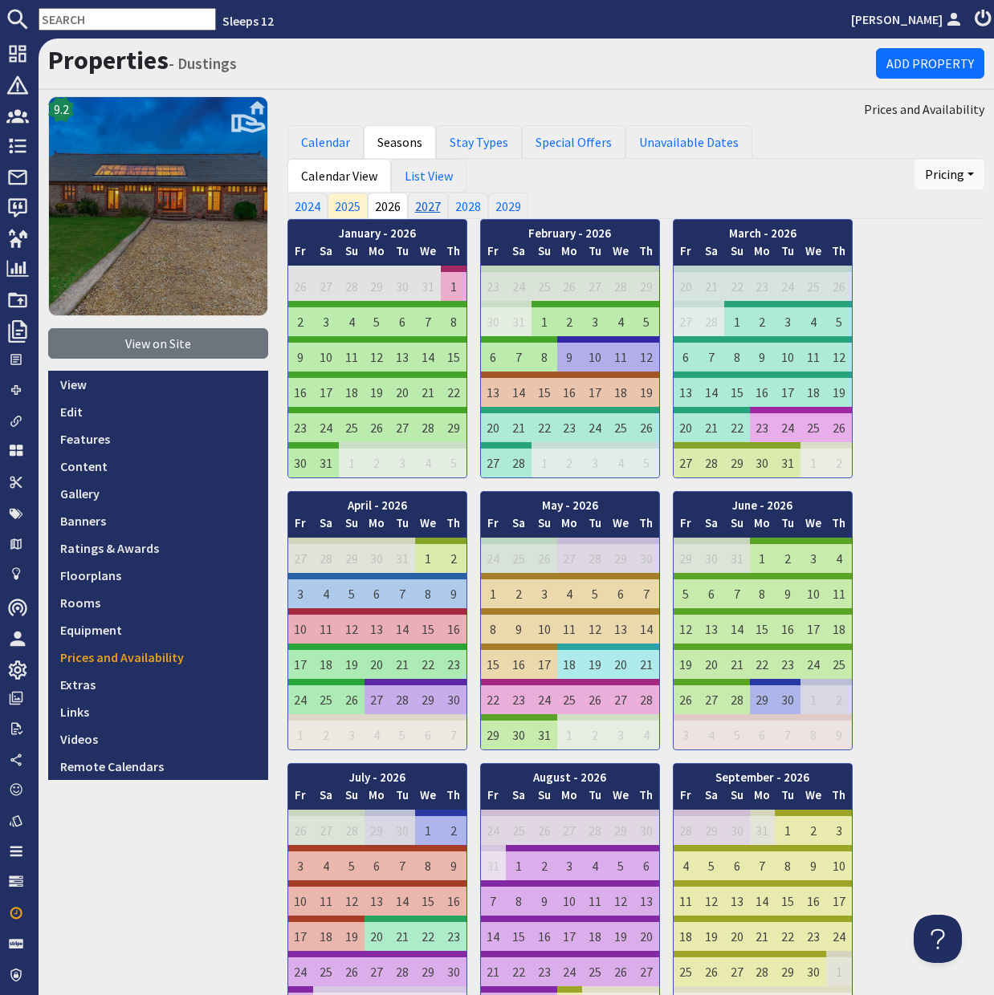
click at [433, 205] on link "2027" at bounding box center [428, 206] width 40 height 26
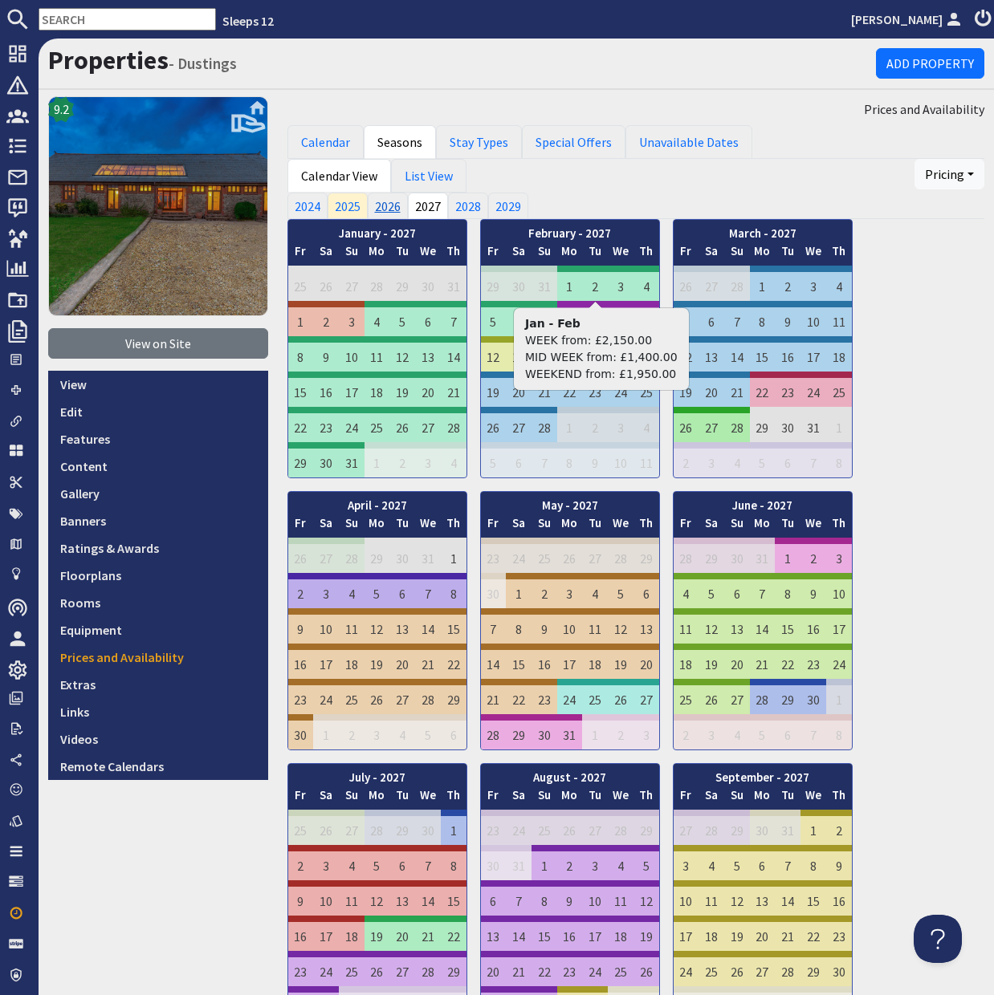
click at [384, 208] on link "2026" at bounding box center [388, 206] width 40 height 26
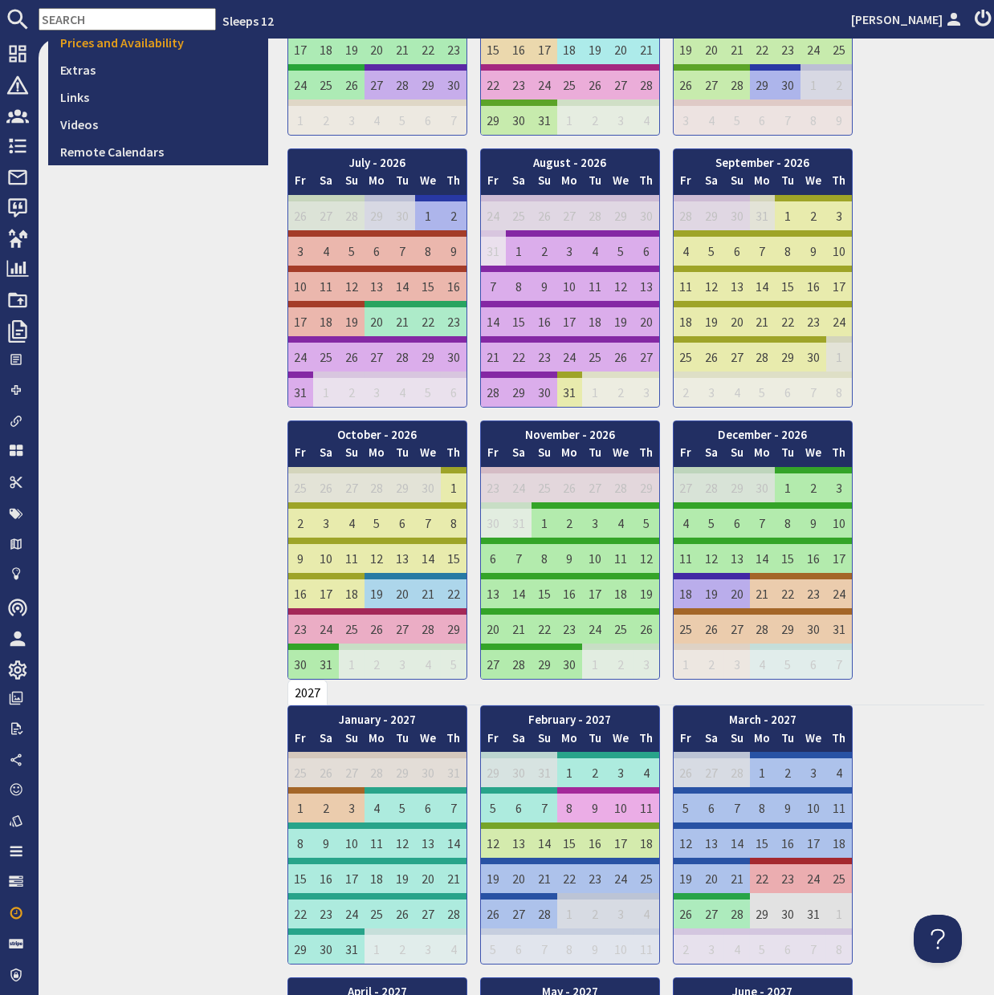
scroll to position [621, 0]
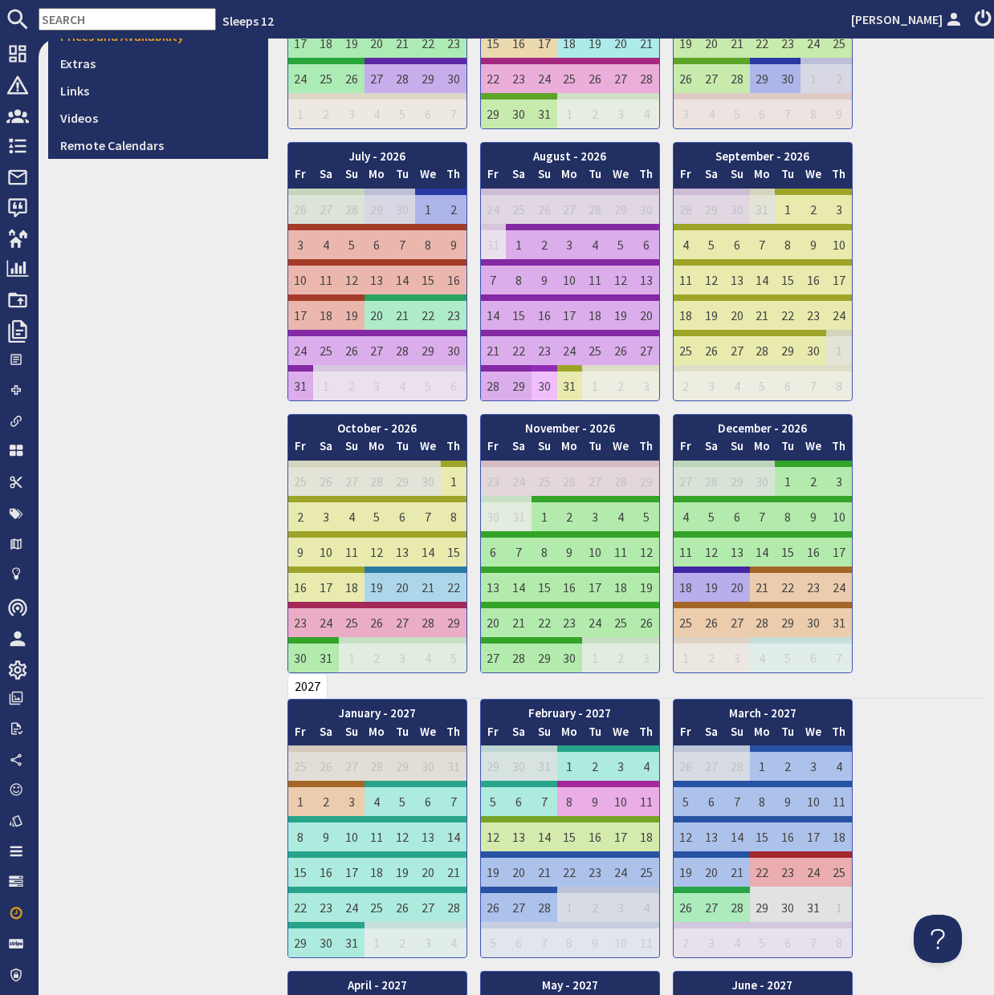
click at [546, 384] on td "30" at bounding box center [544, 382] width 26 height 35
drag, startPoint x: 546, startPoint y: 384, endPoint x: 637, endPoint y: 347, distance: 98.4
click at [637, 347] on tbody "24 25 26 27 28 29 30 31 1 2 3 4 5" at bounding box center [570, 295] width 178 height 212
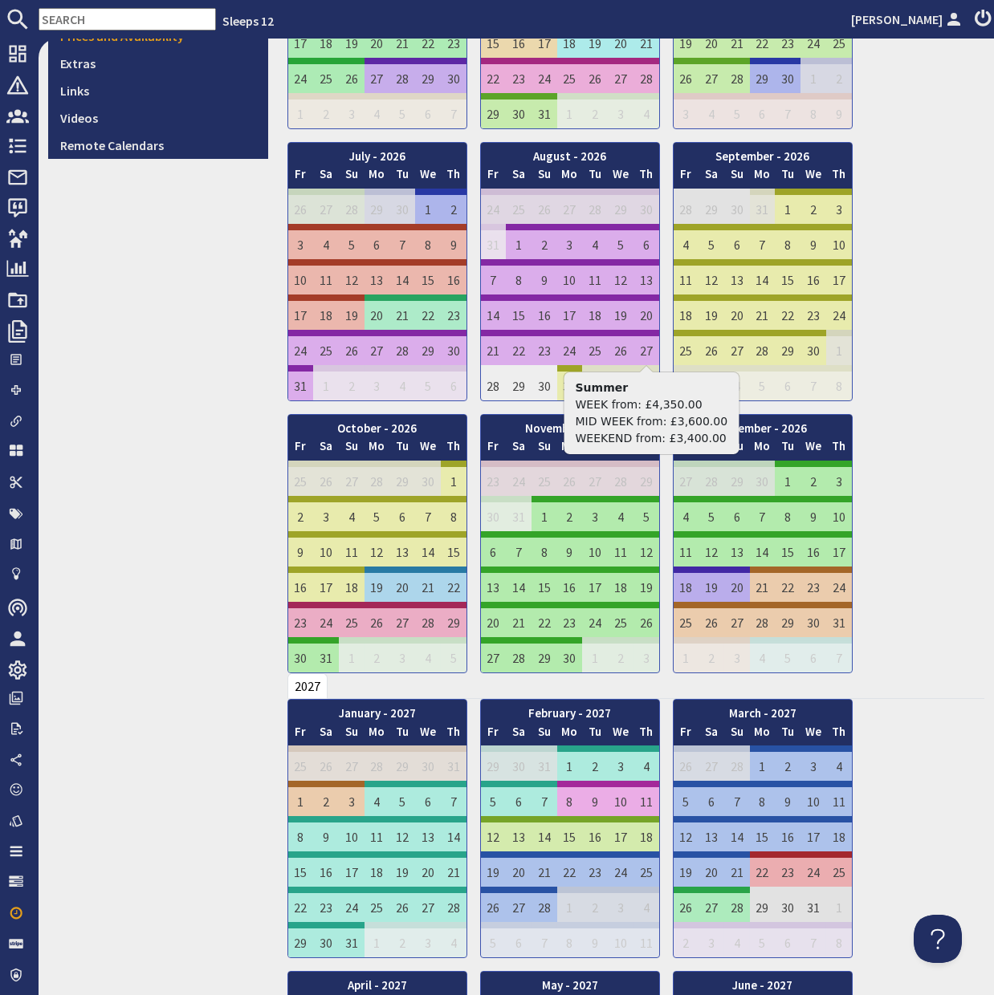
scroll to position [0, 0]
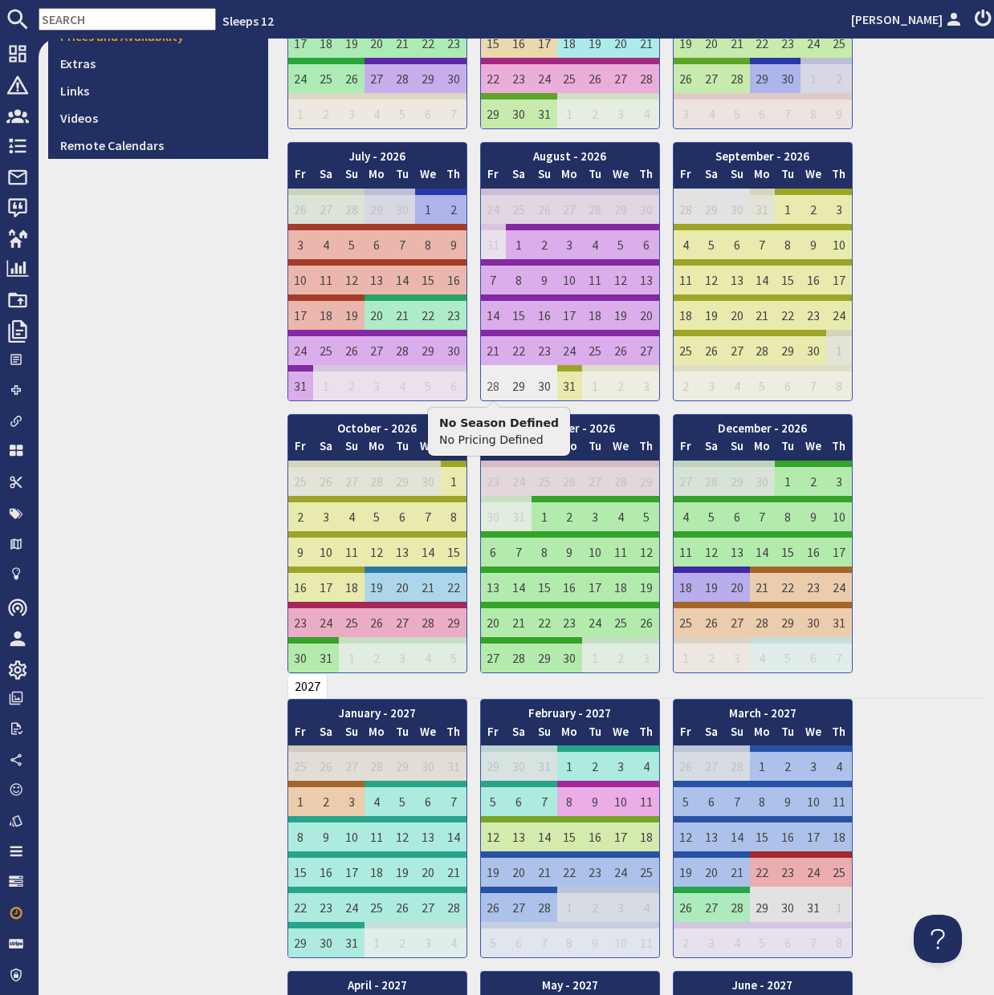
click at [490, 384] on td "28" at bounding box center [494, 382] width 26 height 35
click at [541, 385] on td "30" at bounding box center [544, 382] width 26 height 35
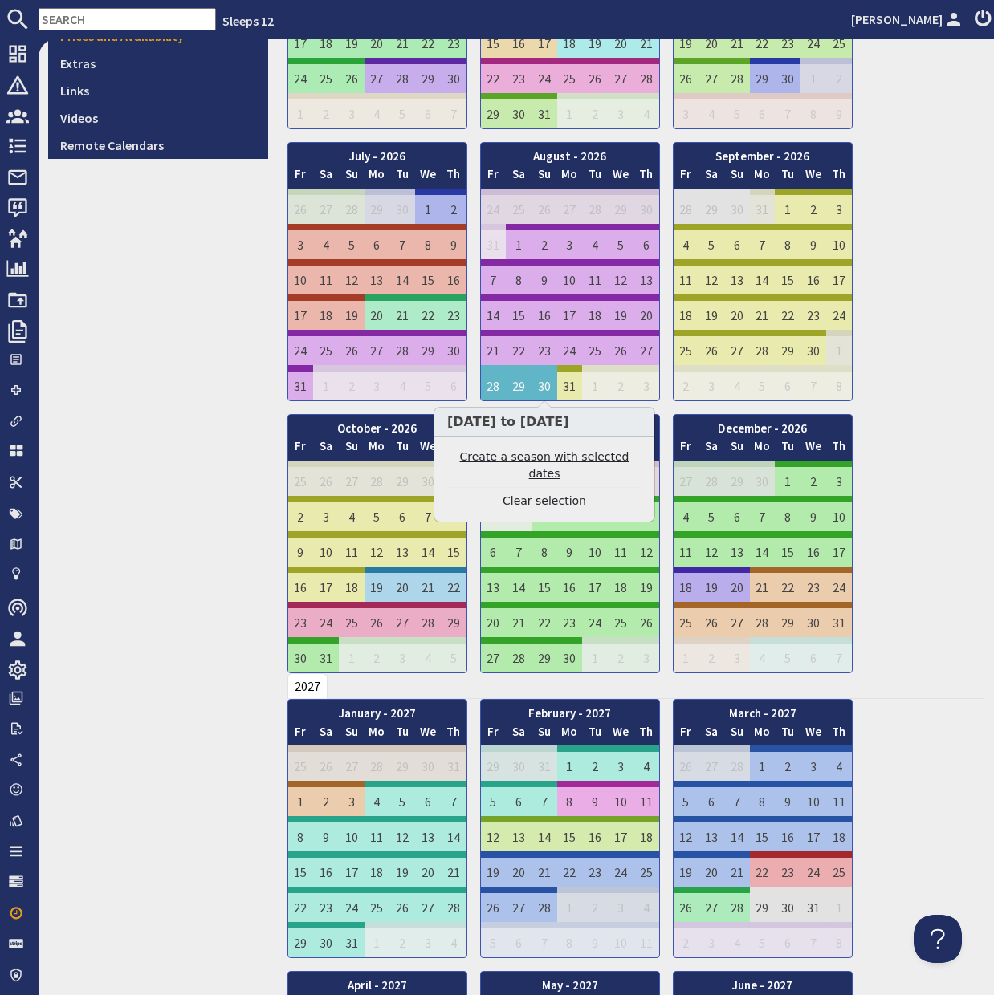
click at [526, 465] on link "Create a season with selected dates" at bounding box center [543, 466] width 197 height 34
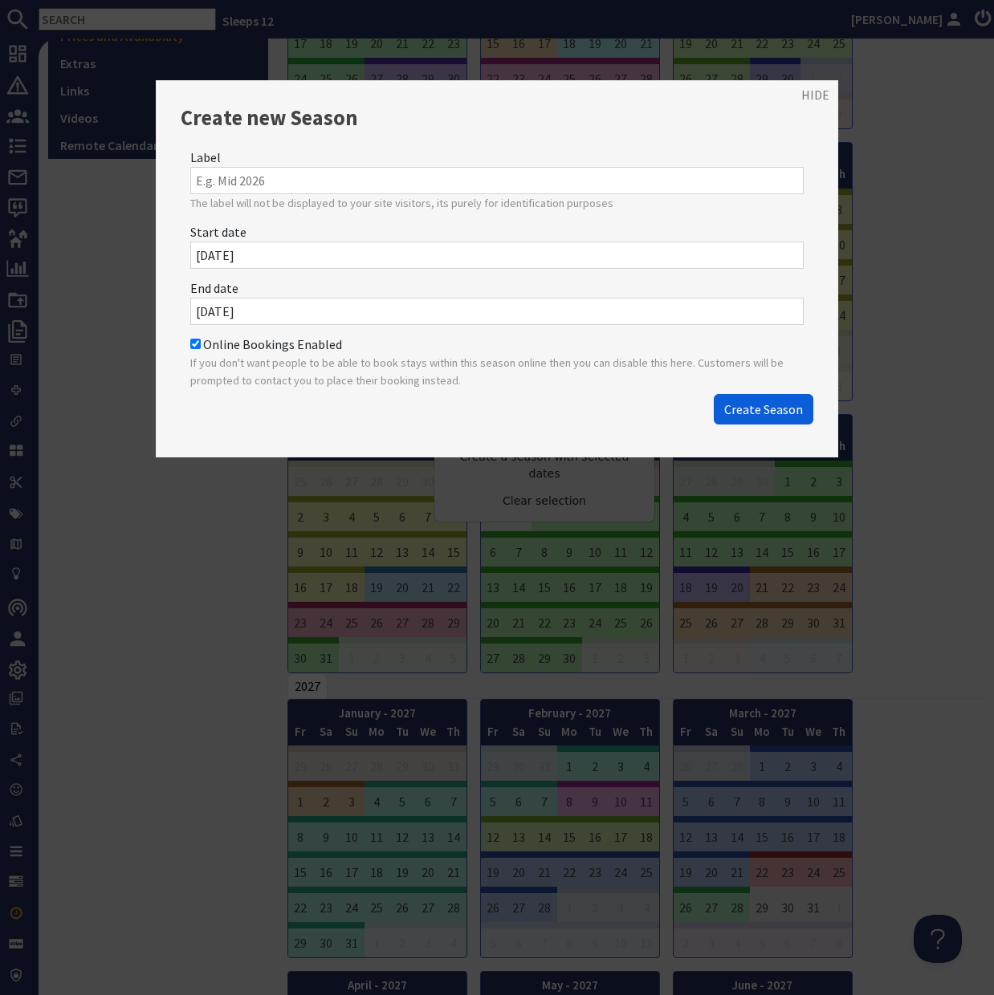
click at [762, 406] on span "Create Season" at bounding box center [763, 409] width 79 height 16
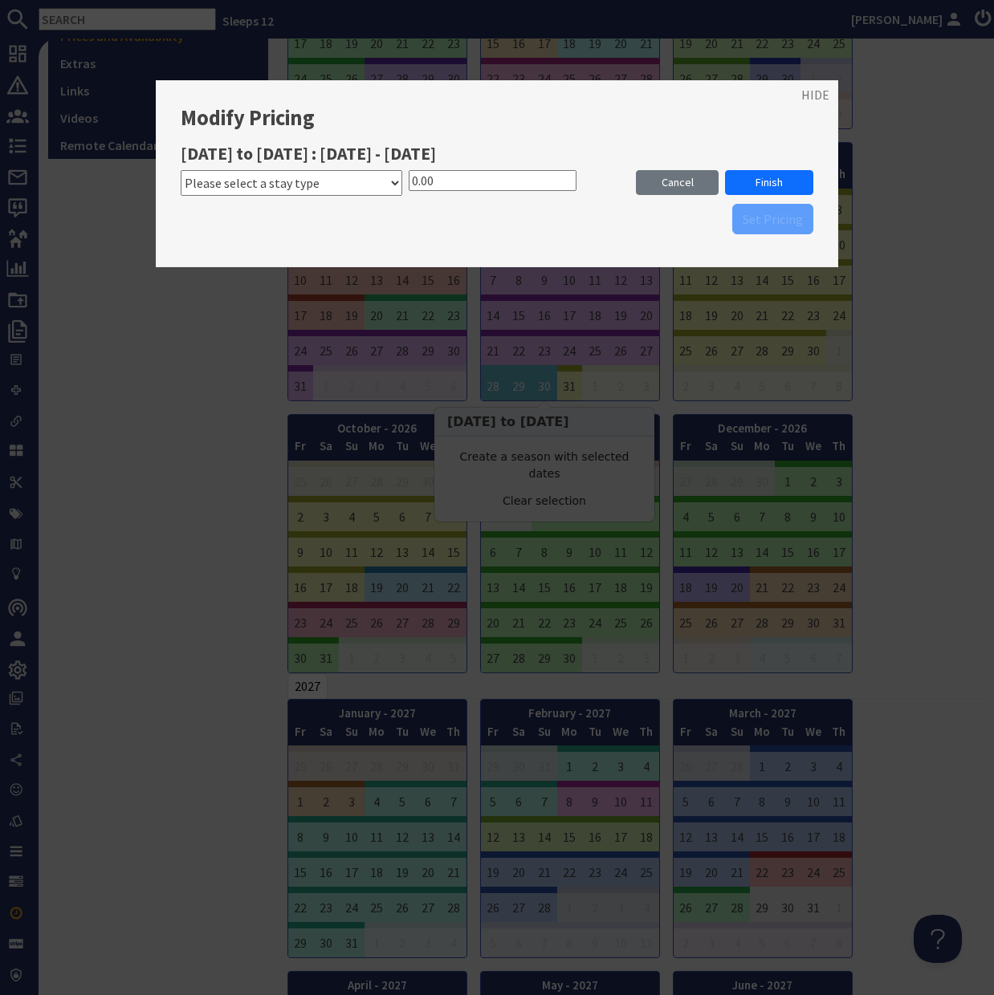
click at [396, 182] on select "Please select a stay type WEEK from WEEKEND from MID WEEK from 5 NIGHTS from 7 …" at bounding box center [291, 183] width 221 height 26
select select "2929"
click at [181, 170] on select "Please select a stay type WEEK from WEEKEND from MID WEEK from 5 NIGHTS from 7 …" at bounding box center [291, 183] width 221 height 26
click at [412, 180] on input "0.00" at bounding box center [492, 180] width 168 height 21
type input "4350.00"
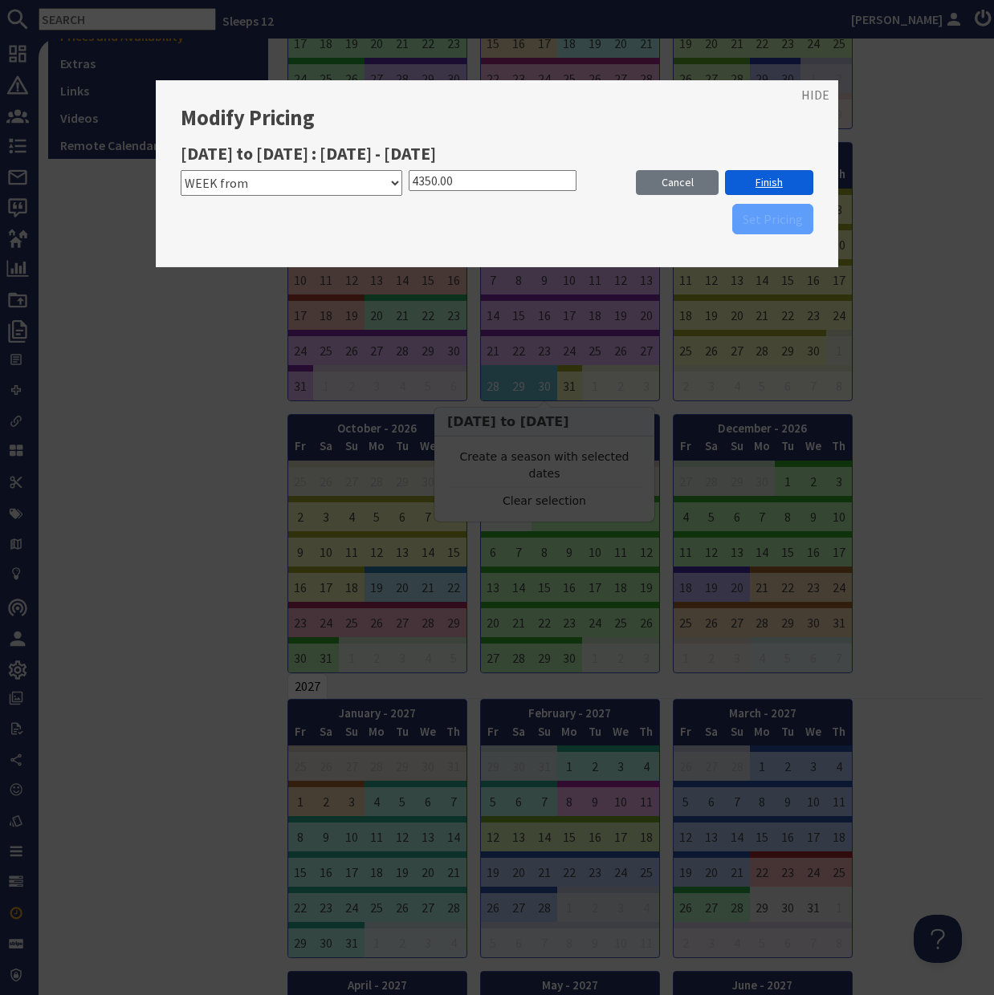
click at [771, 184] on link "Finish" at bounding box center [769, 182] width 88 height 25
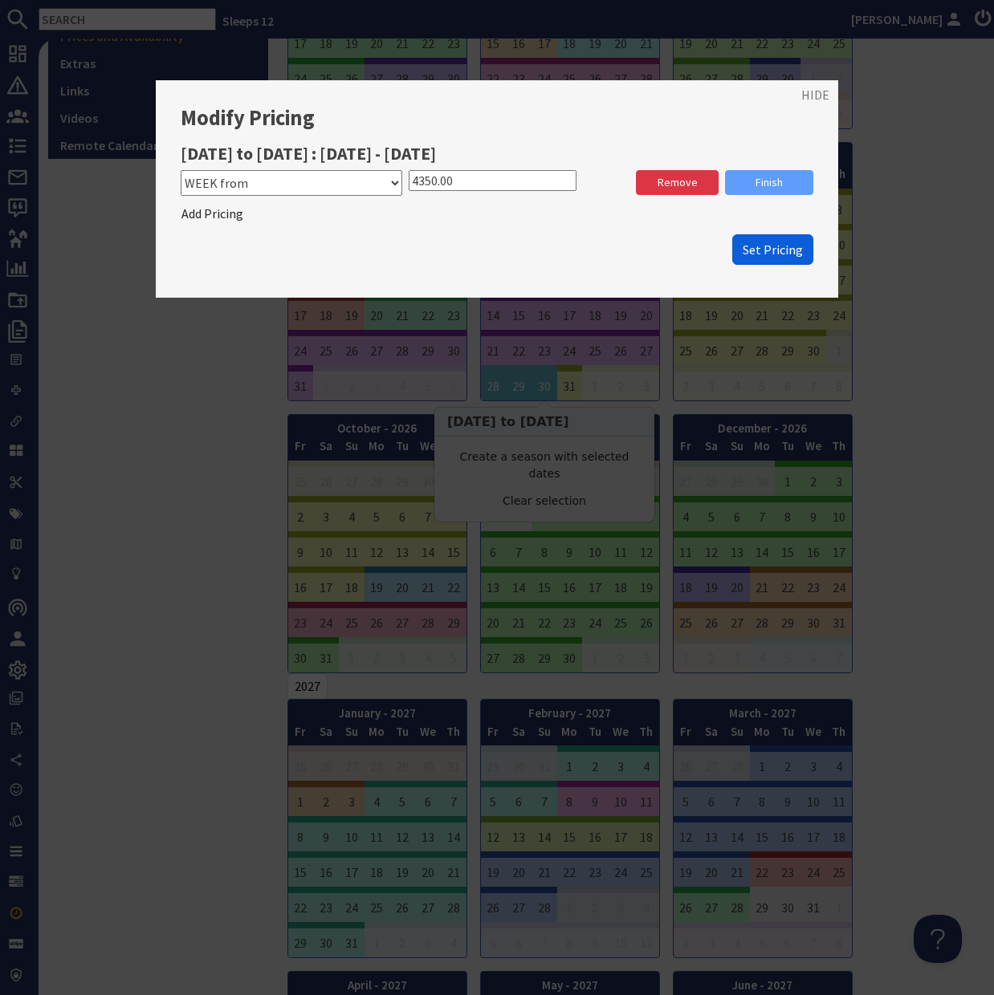
click at [776, 255] on span "Set Pricing" at bounding box center [772, 250] width 60 height 16
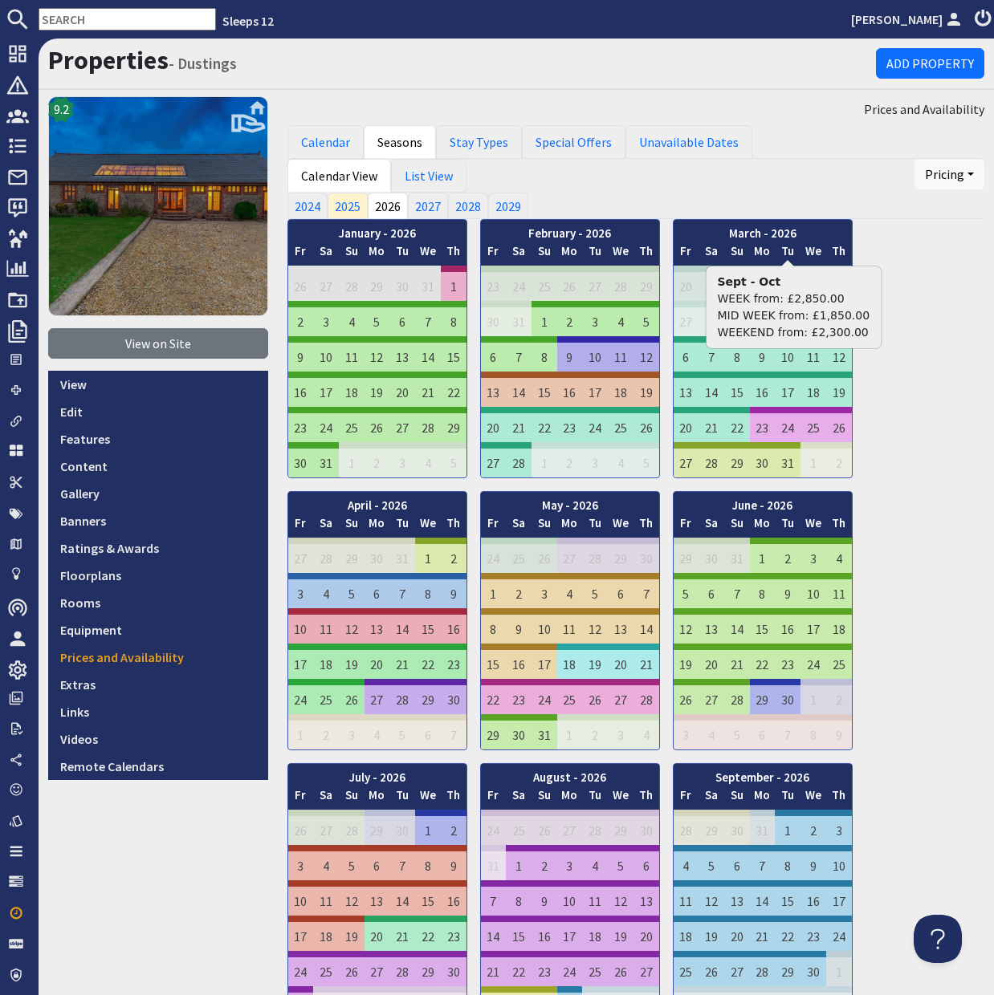
scroll to position [621, 0]
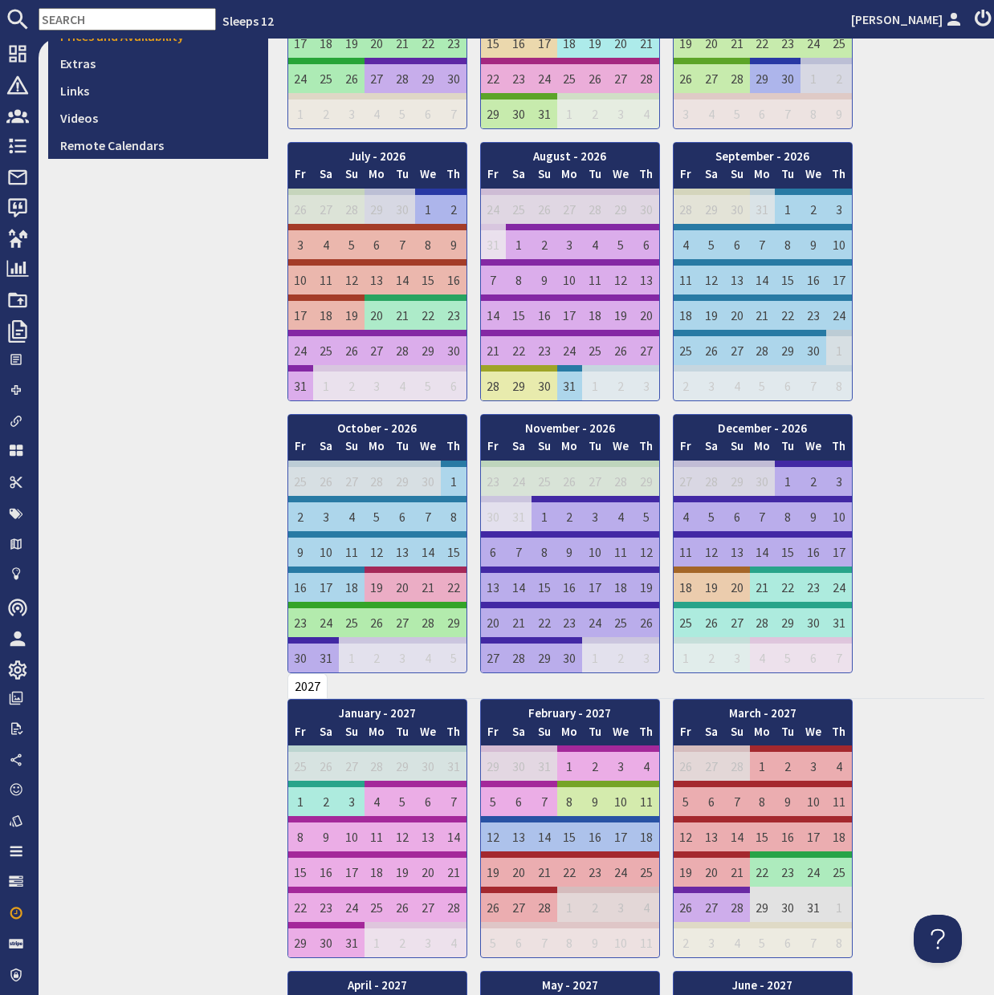
drag, startPoint x: 569, startPoint y: 387, endPoint x: 766, endPoint y: 209, distance: 265.4
click at [766, 209] on div "January - 2026 Fr Sa Su Mo Tu We Th 26 27 28 29 30 31 1 Fr" at bounding box center [635, 135] width 697 height 1075
drag, startPoint x: 571, startPoint y: 389, endPoint x: 761, endPoint y: 205, distance: 263.9
click at [761, 205] on div "January - 2026 Fr Sa Su Mo Tu We Th 26 27 28 29 30 31 1 Fr" at bounding box center [635, 135] width 697 height 1075
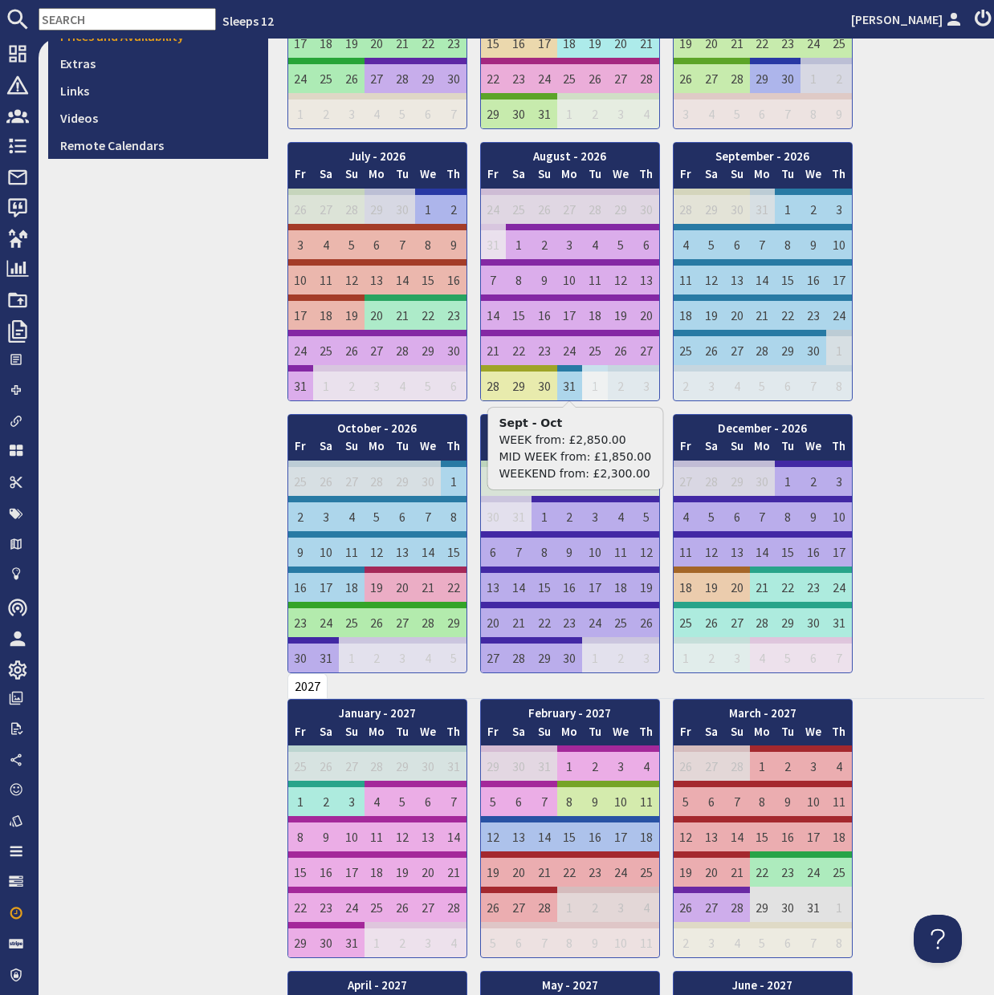
scroll to position [617, 0]
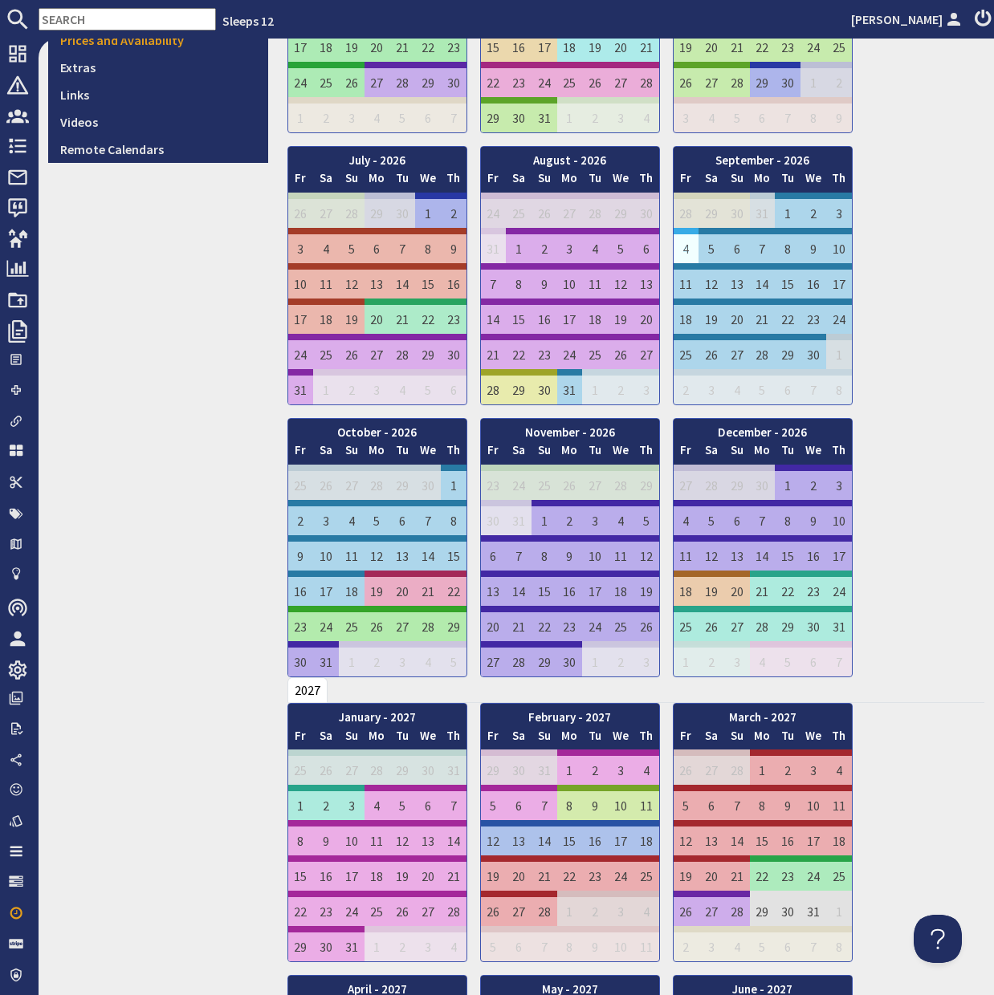
drag, startPoint x: 573, startPoint y: 388, endPoint x: 683, endPoint y: 245, distance: 180.3
click at [683, 245] on div "January - 2026 Fr Sa Su Mo Tu We Th 26 27 28 29 30 31 1 Fr" at bounding box center [635, 139] width 697 height 1075
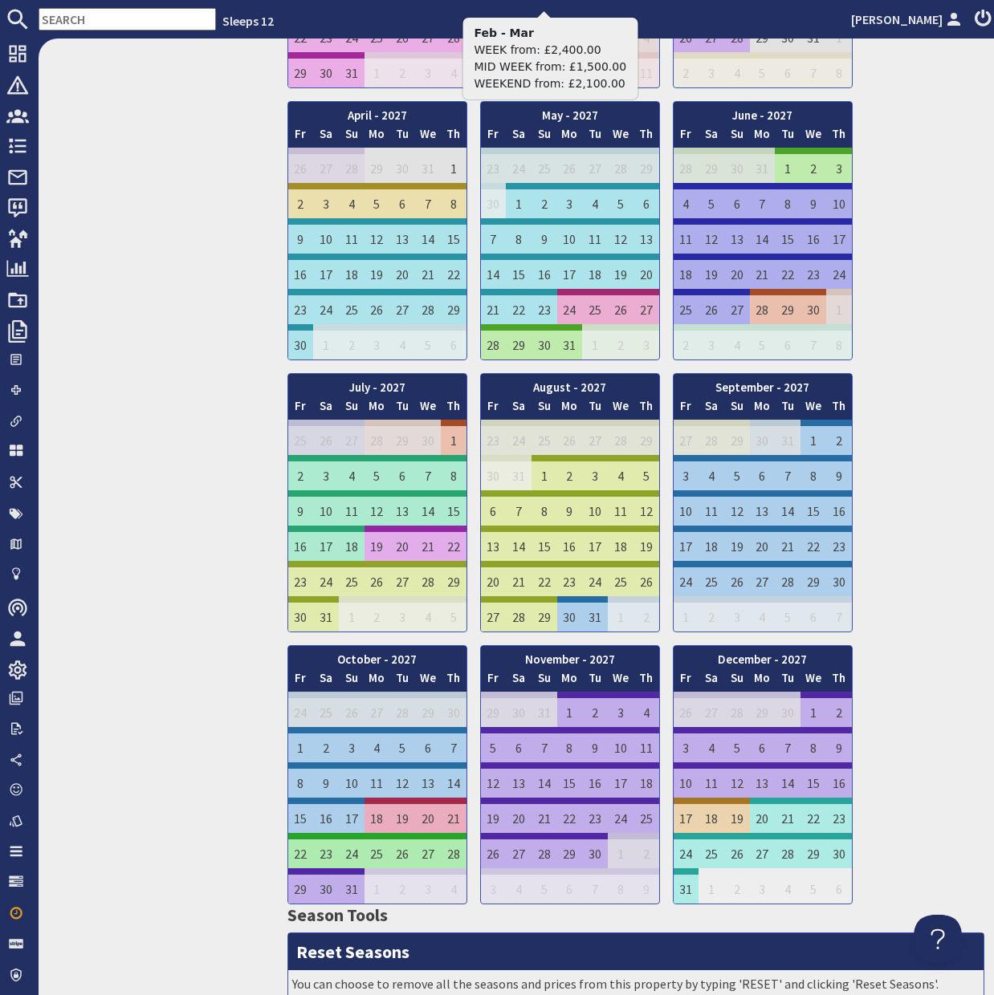
scroll to position [1498, 0]
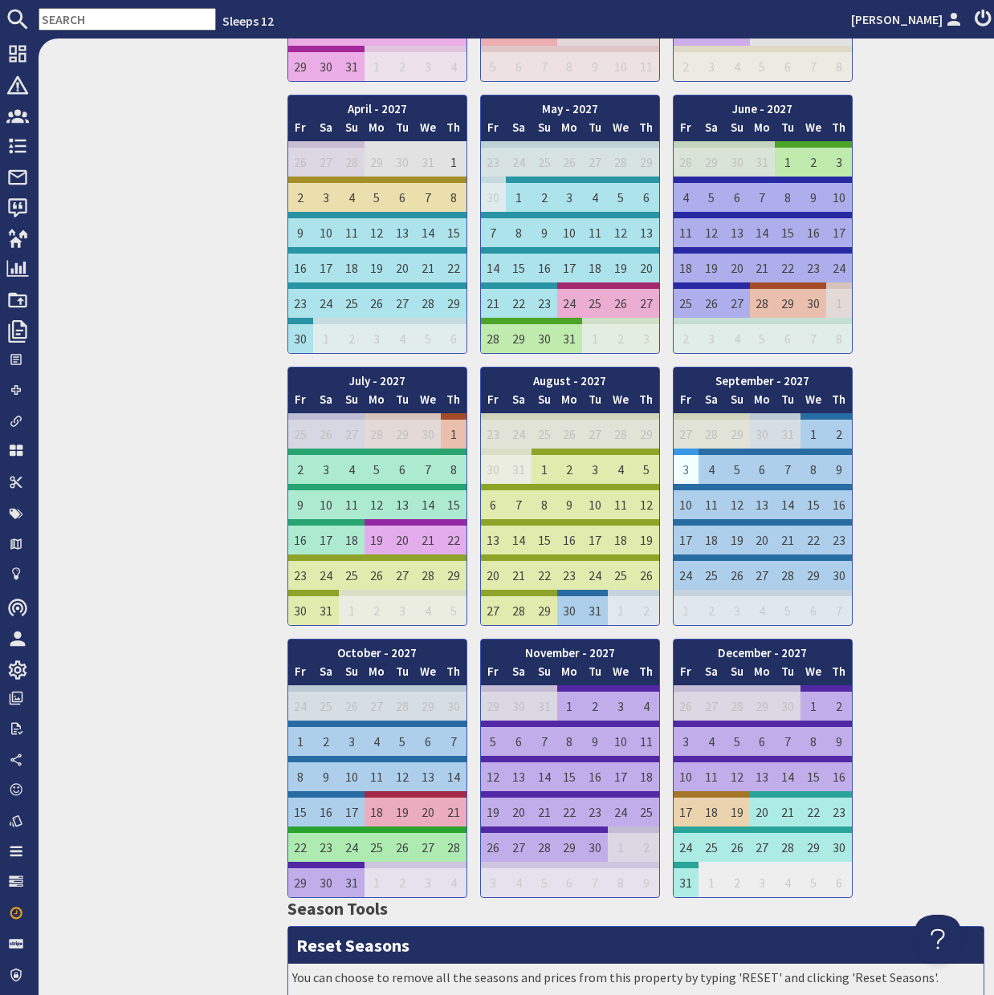
drag, startPoint x: 568, startPoint y: 612, endPoint x: 685, endPoint y: 461, distance: 191.7
click at [685, 461] on div "January - 2027 Fr Sa Su Mo Tu We Th 25 26 27 28 29 30 31 Fr" at bounding box center [635, 360] width 697 height 1075
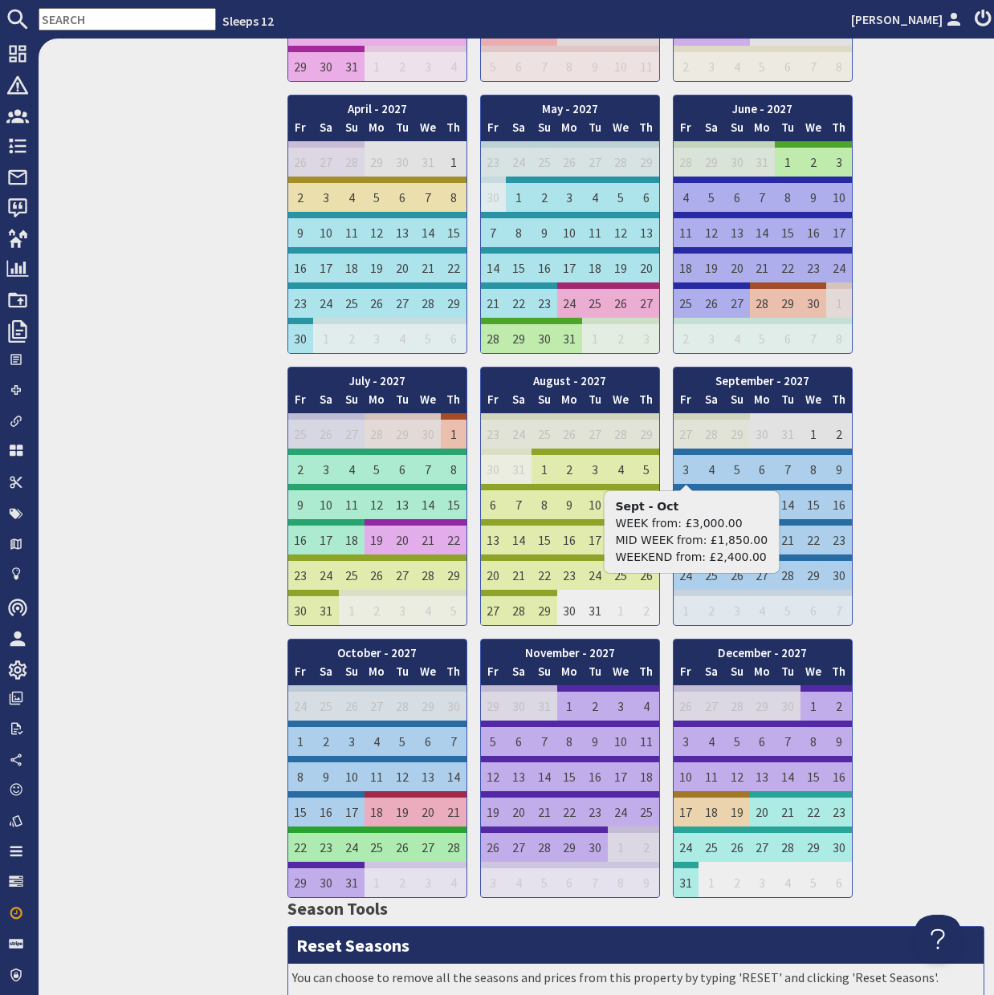
scroll to position [0, 0]
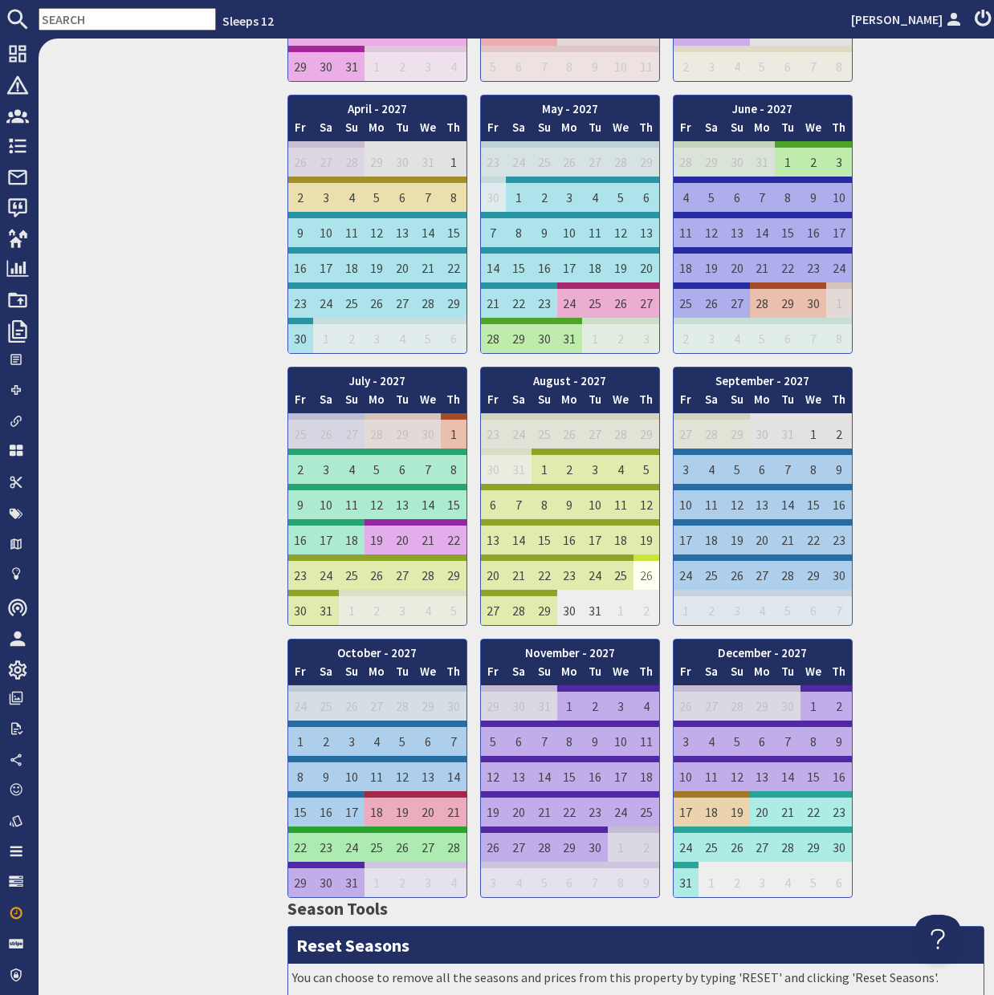
drag, startPoint x: 544, startPoint y: 610, endPoint x: 642, endPoint y: 577, distance: 103.3
click at [642, 577] on tbody "23 24 25 26 27 28 29 30 31 1 2 3 4" at bounding box center [570, 519] width 178 height 212
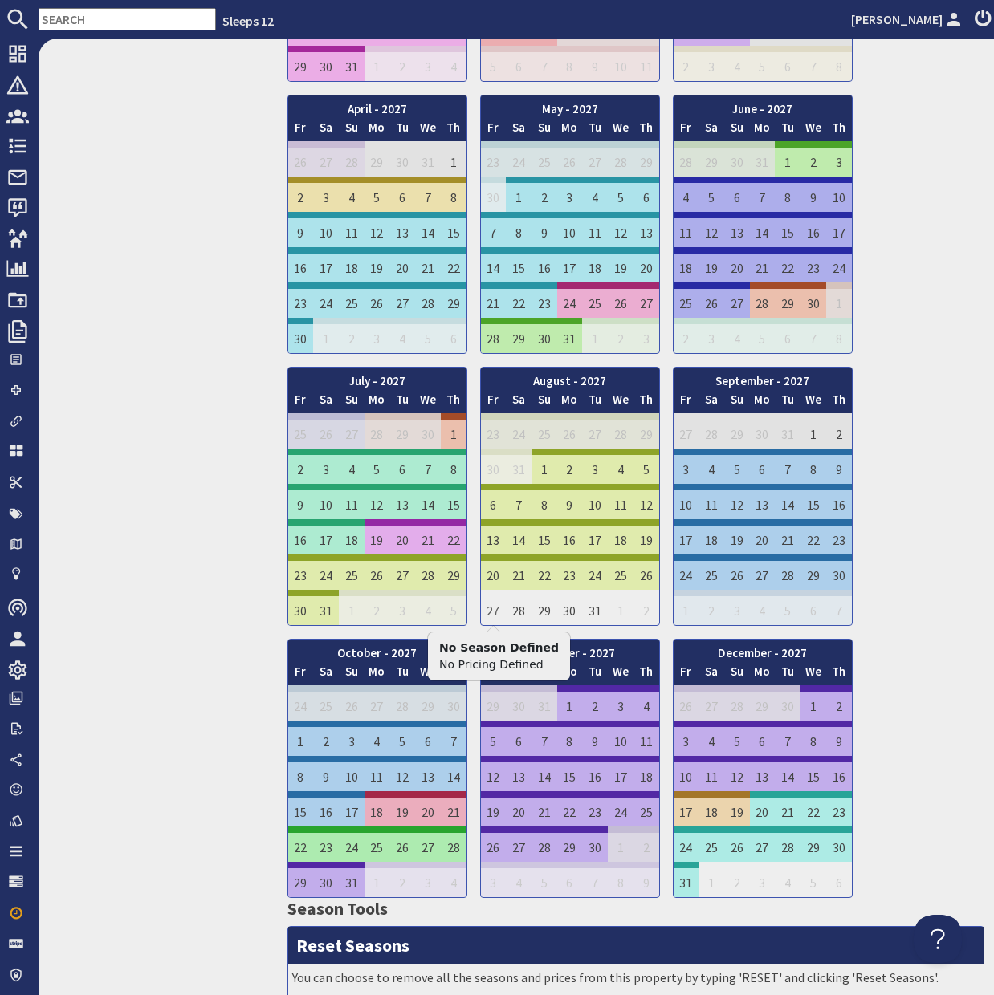
click at [494, 613] on td "27" at bounding box center [494, 607] width 26 height 35
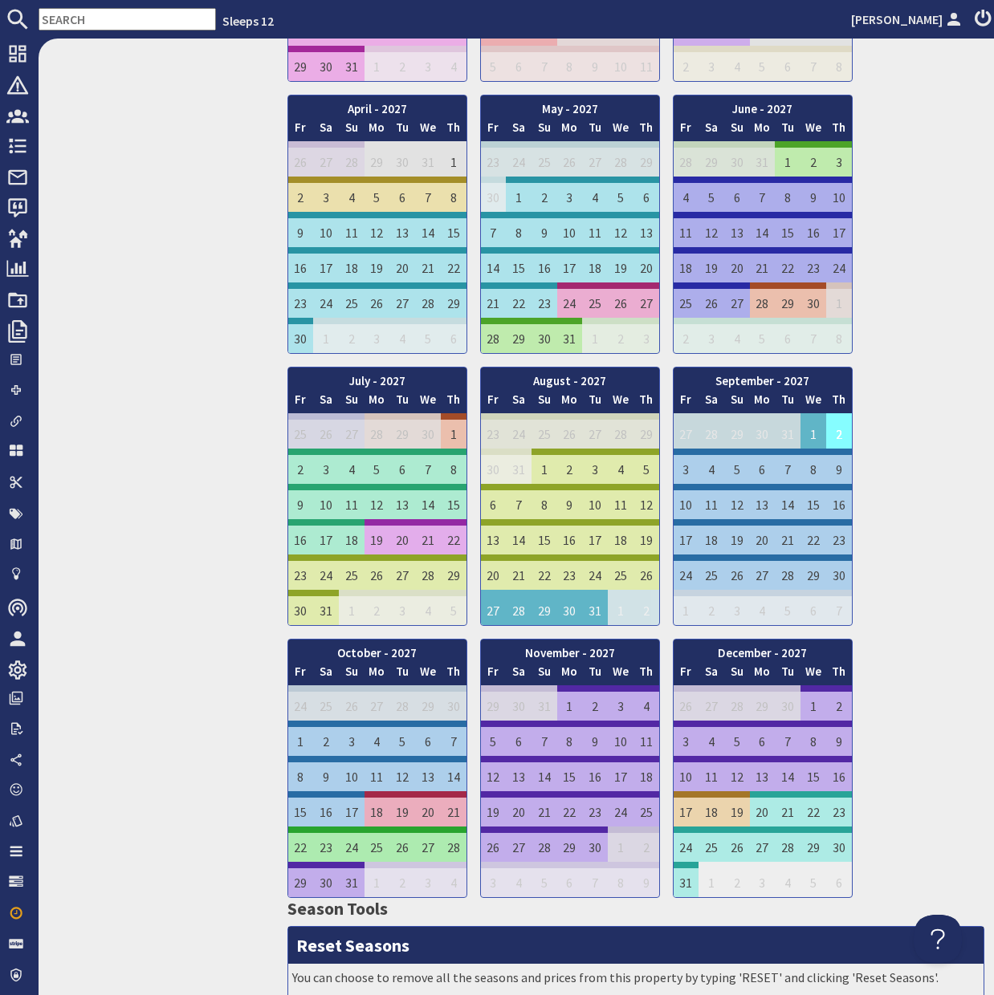
click at [836, 431] on td "2" at bounding box center [839, 430] width 26 height 35
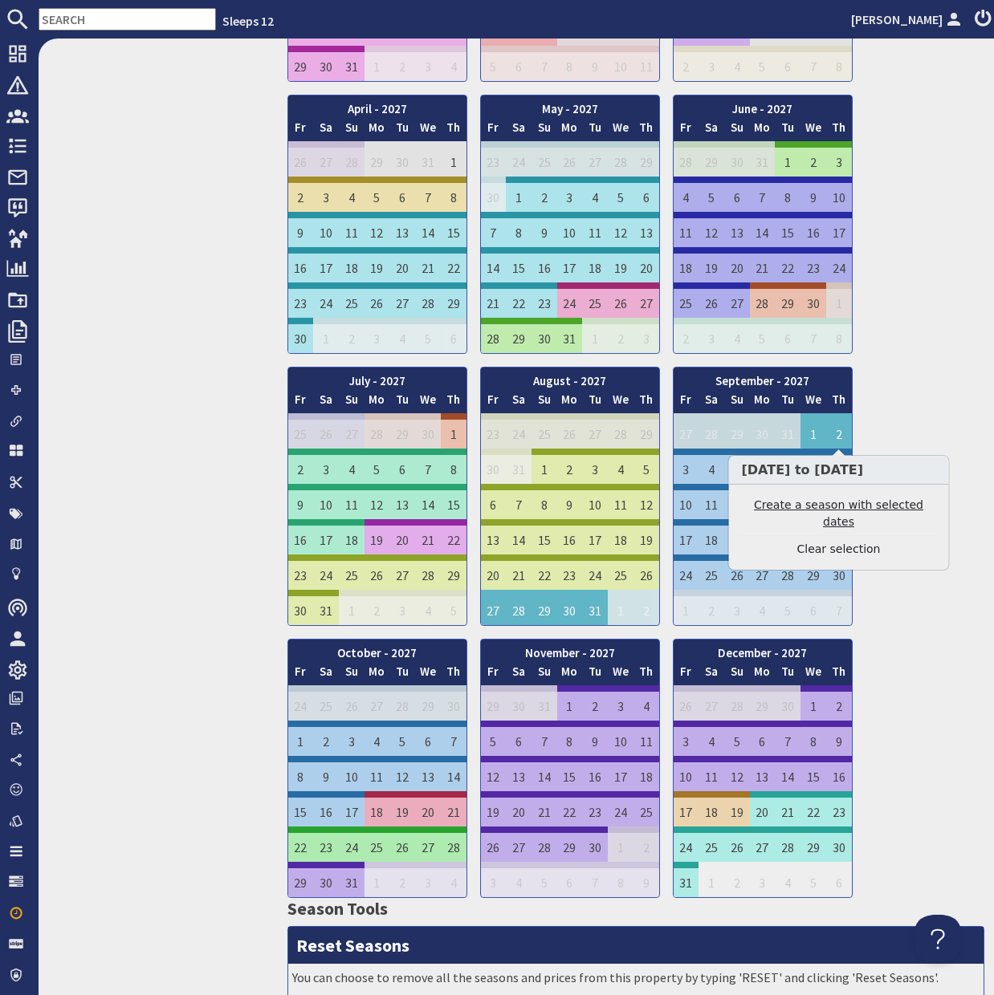
click at [782, 526] on link "Create a season with selected dates" at bounding box center [838, 514] width 197 height 34
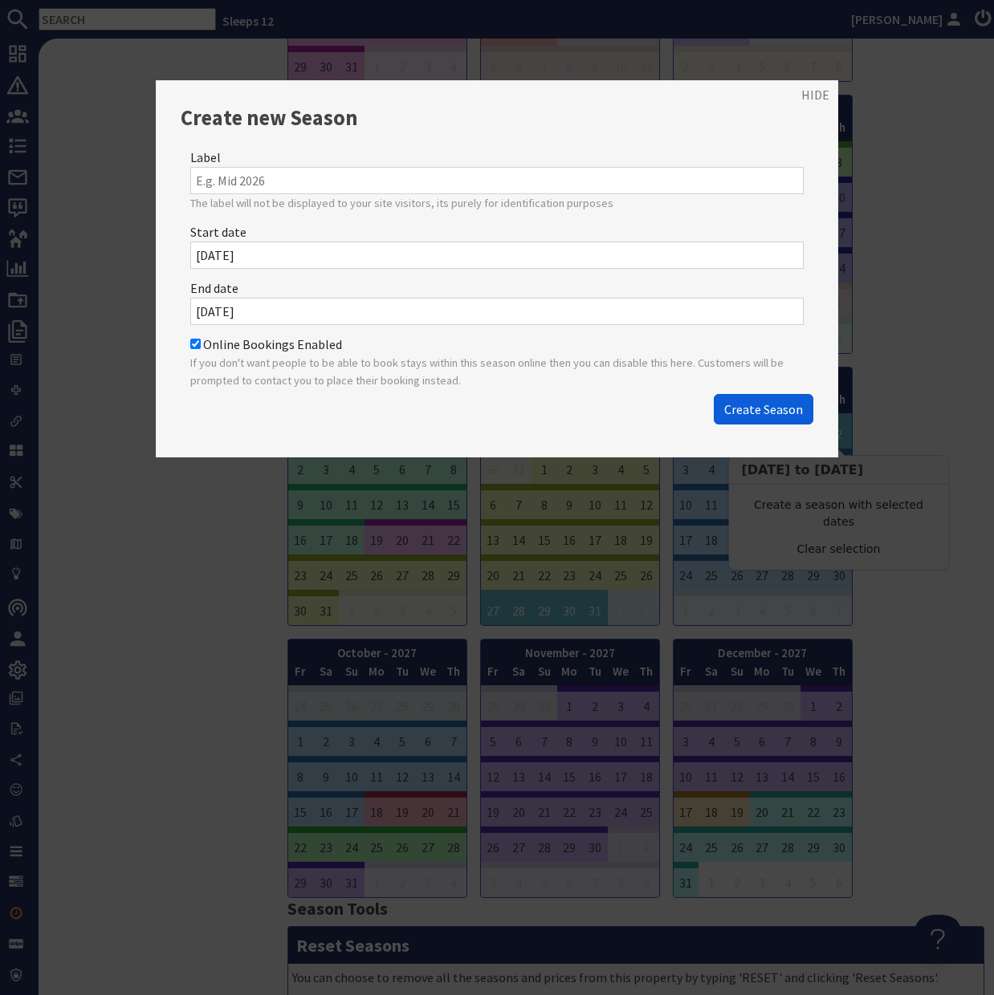
click at [753, 402] on span "Create Season" at bounding box center [763, 409] width 79 height 16
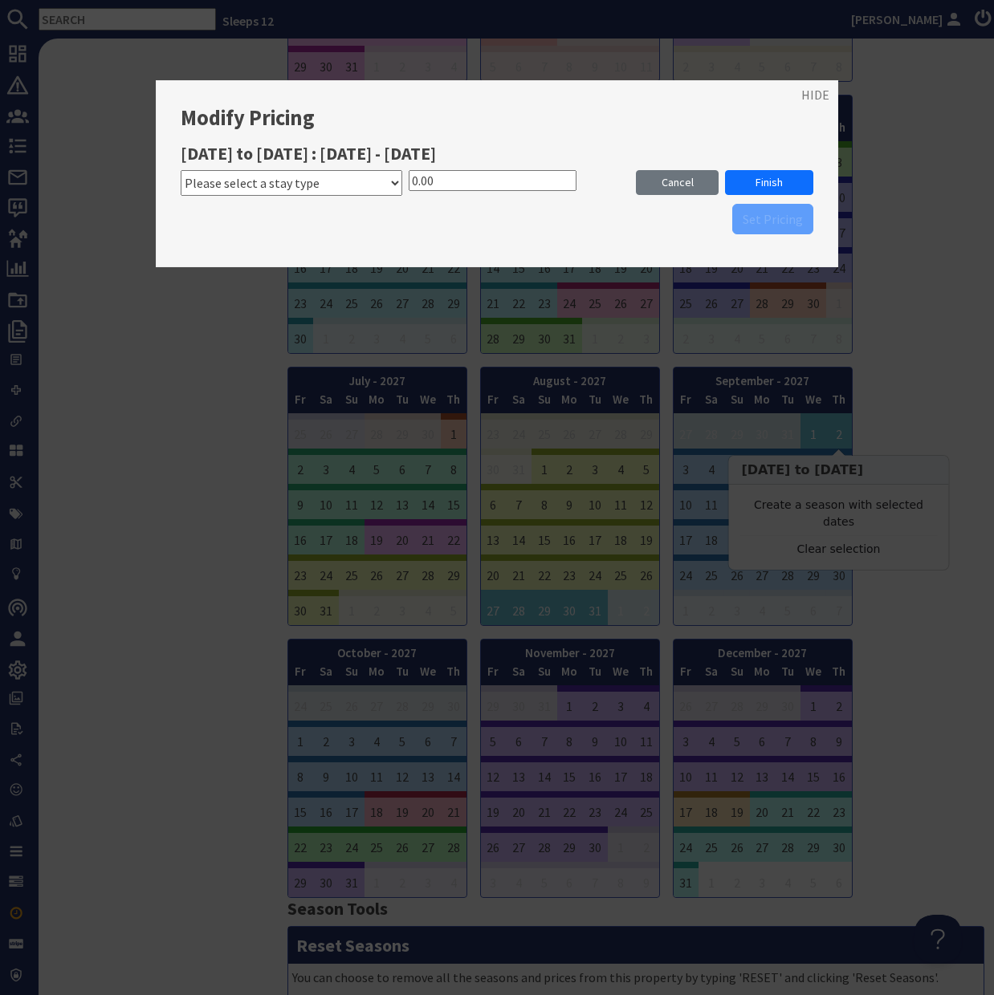
click at [396, 179] on select "Please select a stay type WEEK from WEEKEND from MID WEEK from 5 NIGHTS from 7 …" at bounding box center [291, 183] width 221 height 26
select select "2929"
click at [181, 170] on select "Please select a stay type WEEK from WEEKEND from MID WEEK from 5 NIGHTS from 7 …" at bounding box center [291, 183] width 221 height 26
click at [412, 180] on input "0.00" at bounding box center [492, 180] width 168 height 21
type input "4350.00"
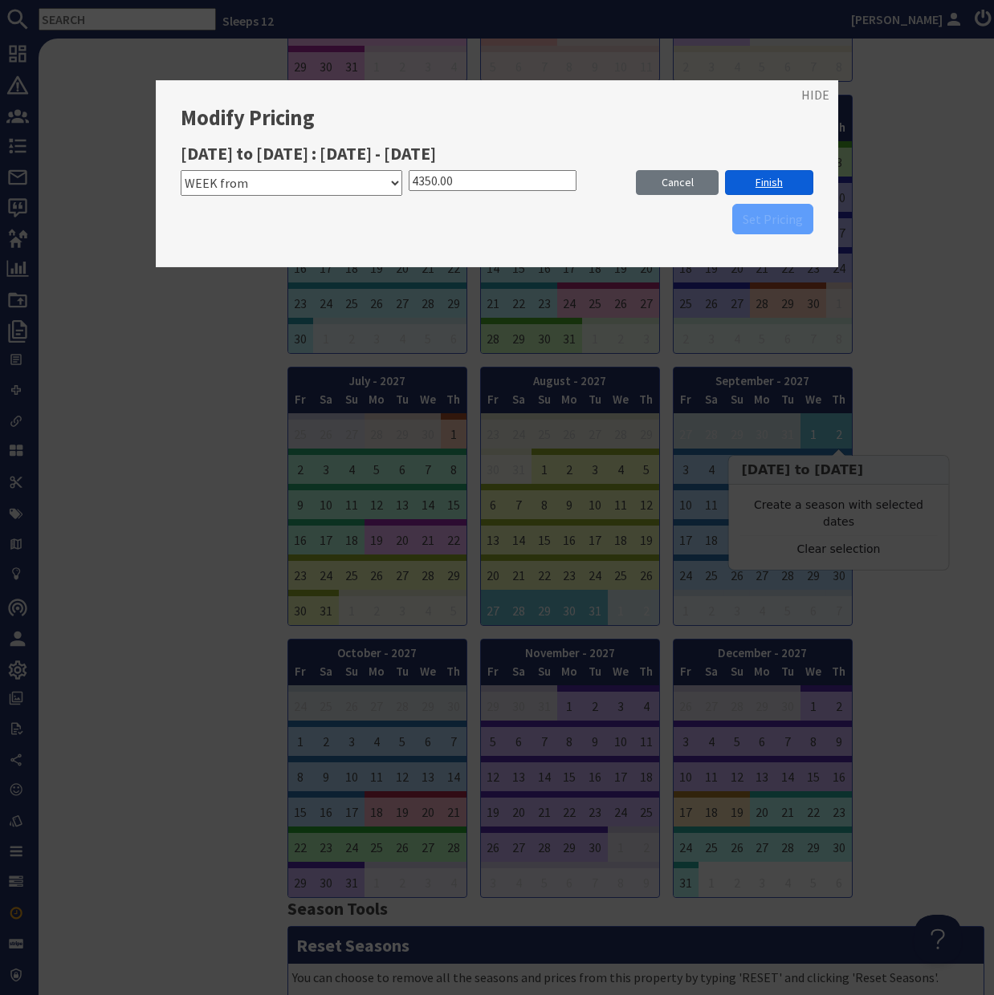
click at [778, 185] on link "Finish" at bounding box center [769, 182] width 88 height 25
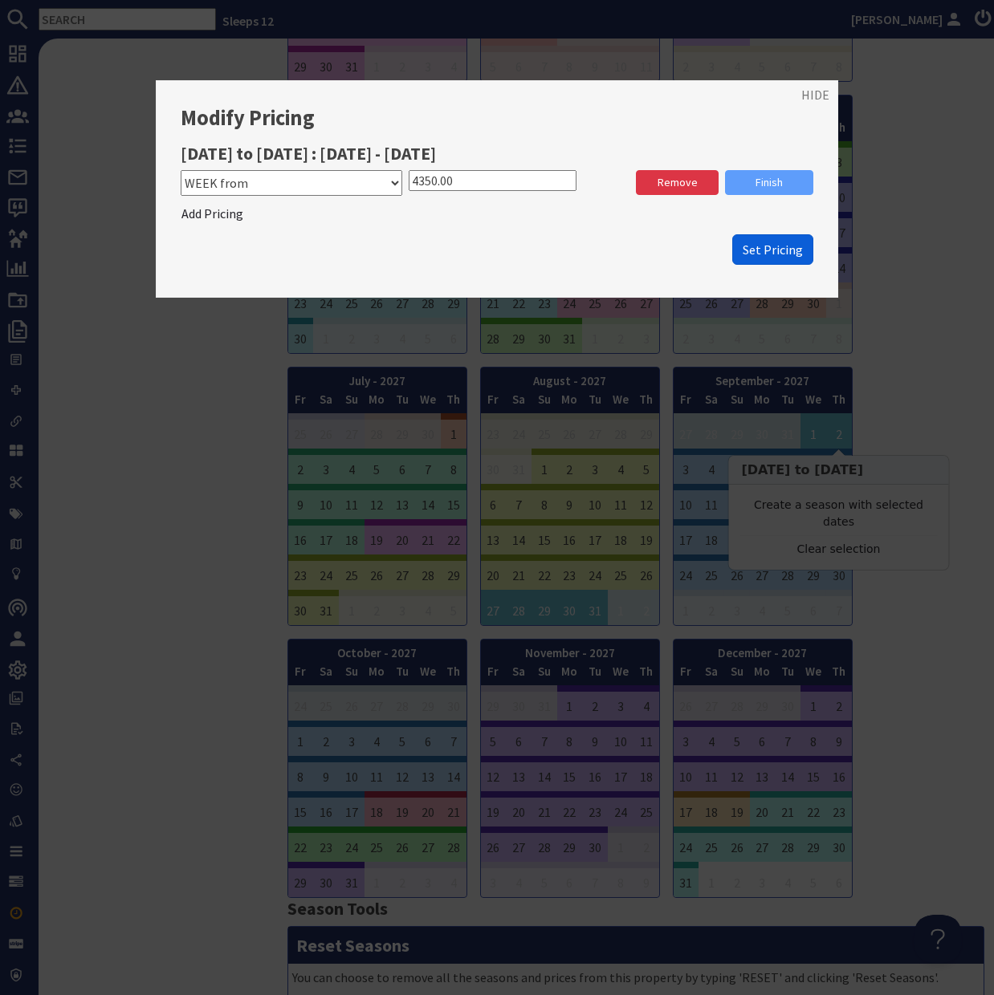
click at [775, 255] on span "Set Pricing" at bounding box center [772, 250] width 60 height 16
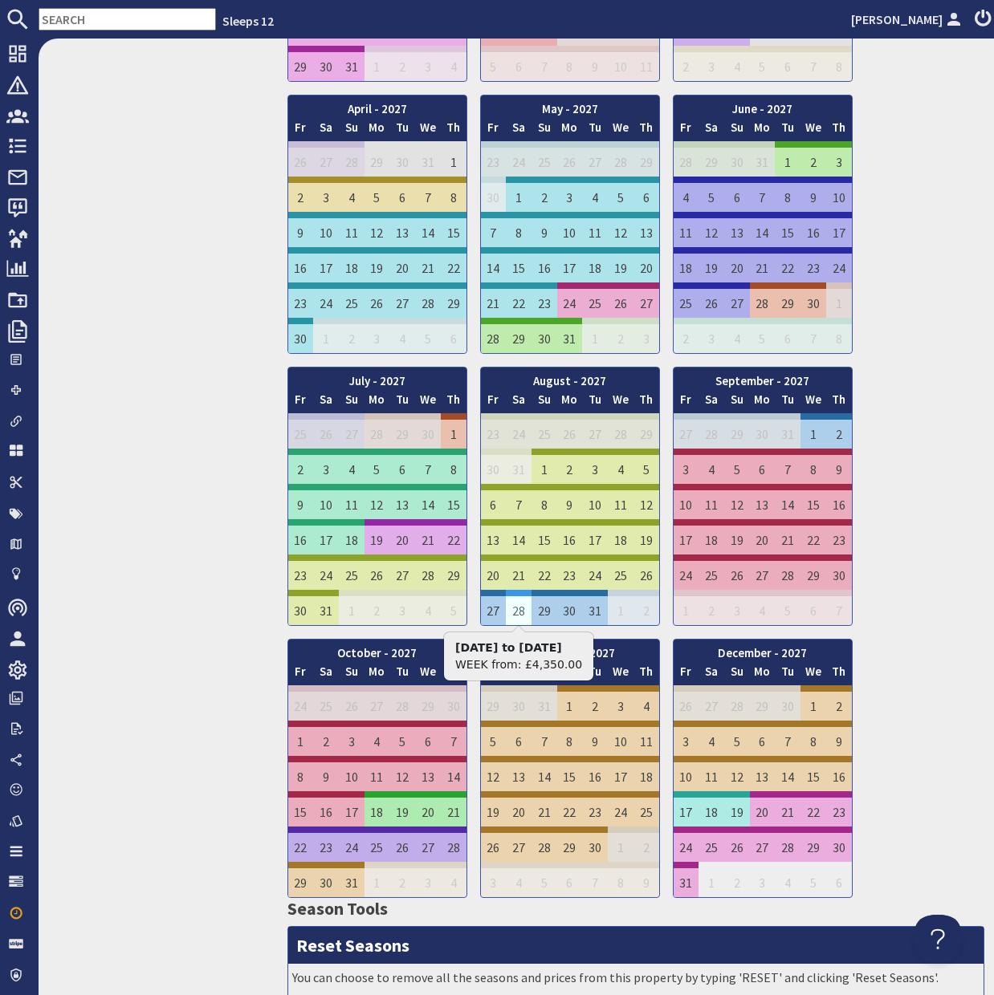
click at [507, 613] on td "28" at bounding box center [519, 607] width 26 height 35
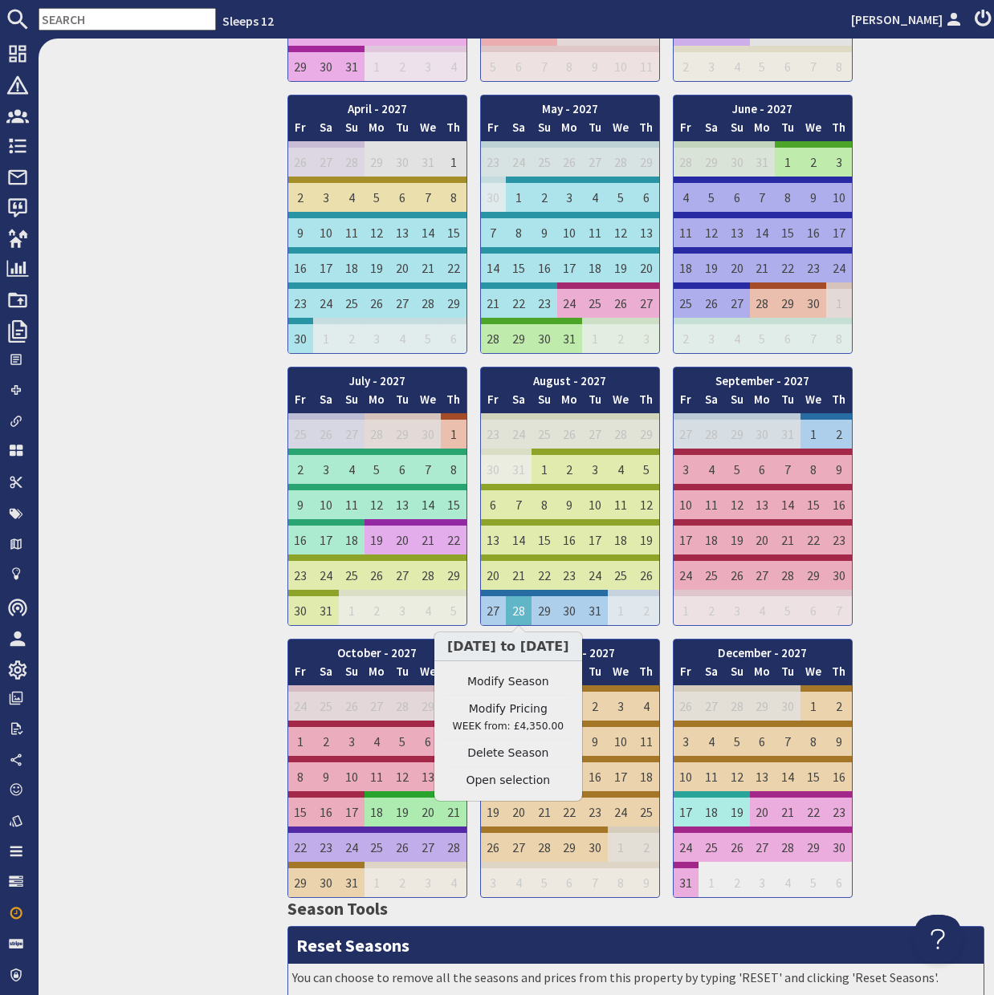
click at [514, 713] on link "Modify Pricing WEEK from: £4,350.00" at bounding box center [507, 718] width 125 height 34
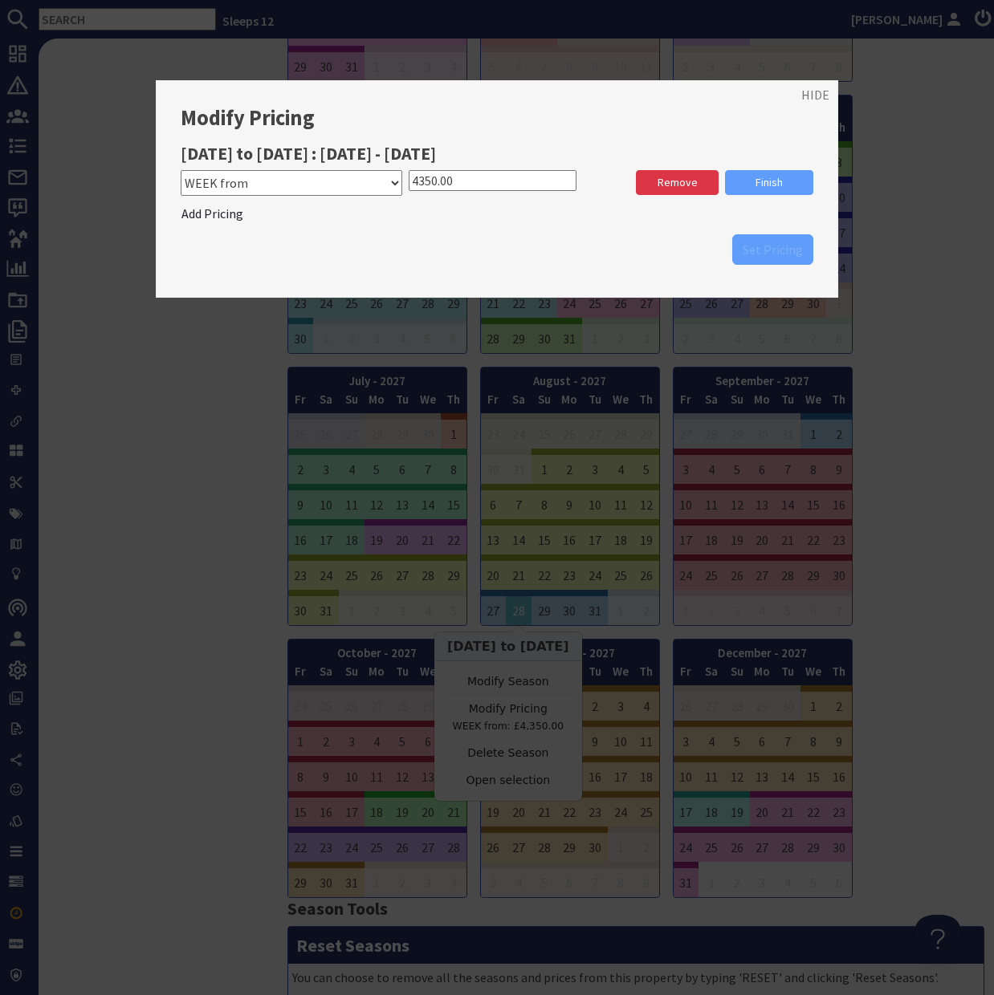
click at [425, 182] on input "4350.00" at bounding box center [492, 180] width 168 height 21
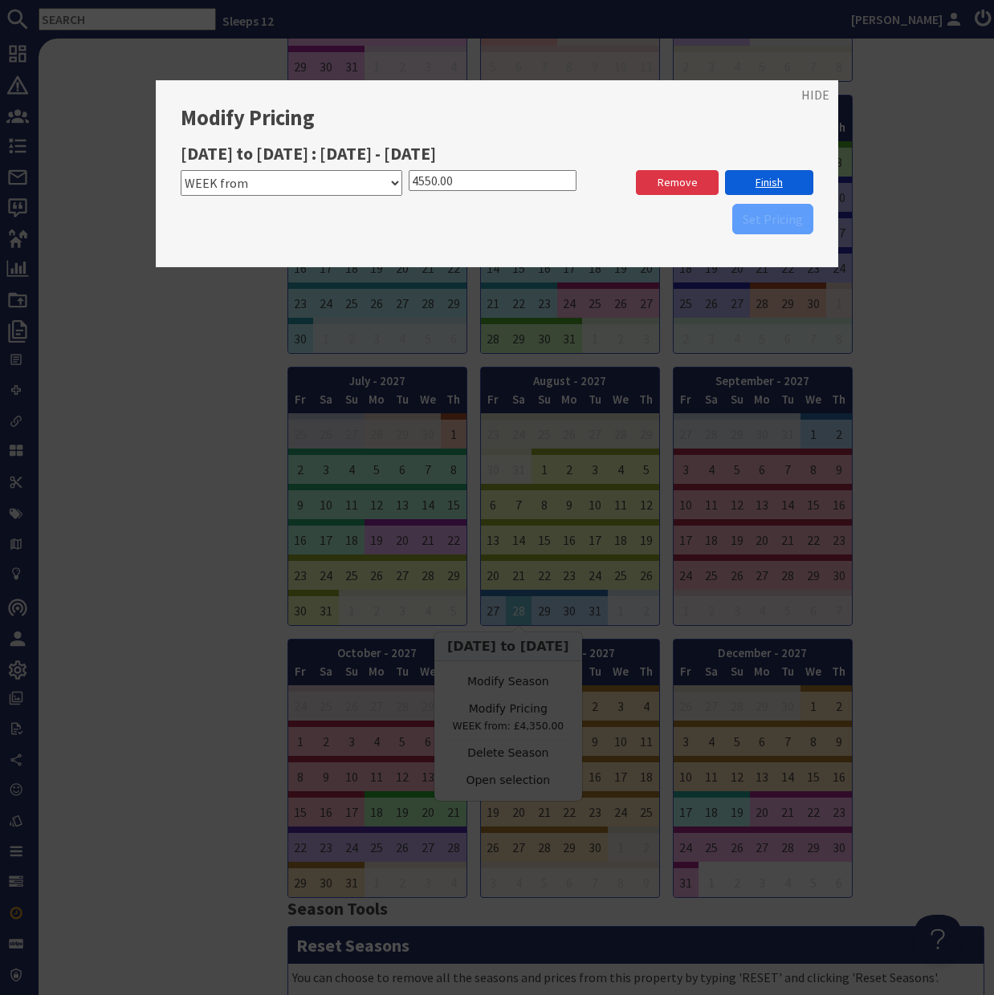
type input "4550.00"
click at [766, 183] on link "Finish" at bounding box center [769, 182] width 88 height 25
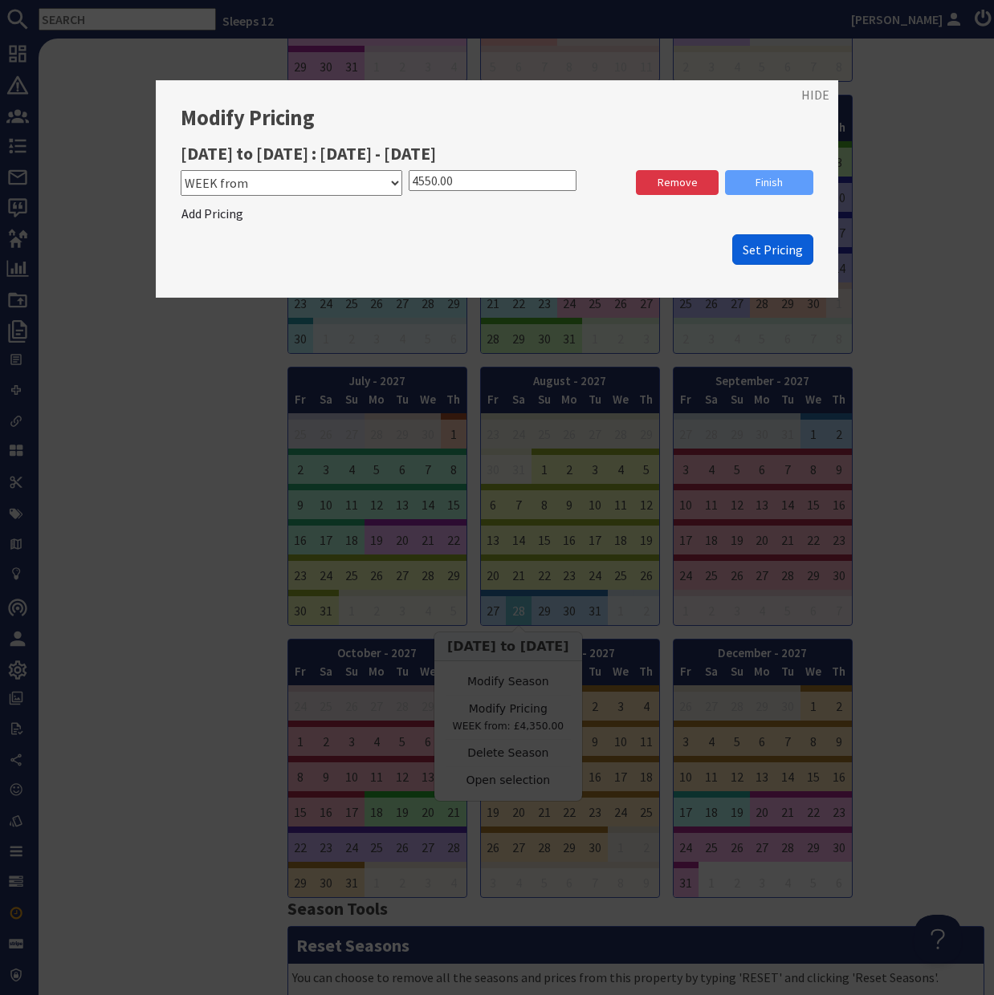
click at [774, 254] on span "Set Pricing" at bounding box center [772, 250] width 60 height 16
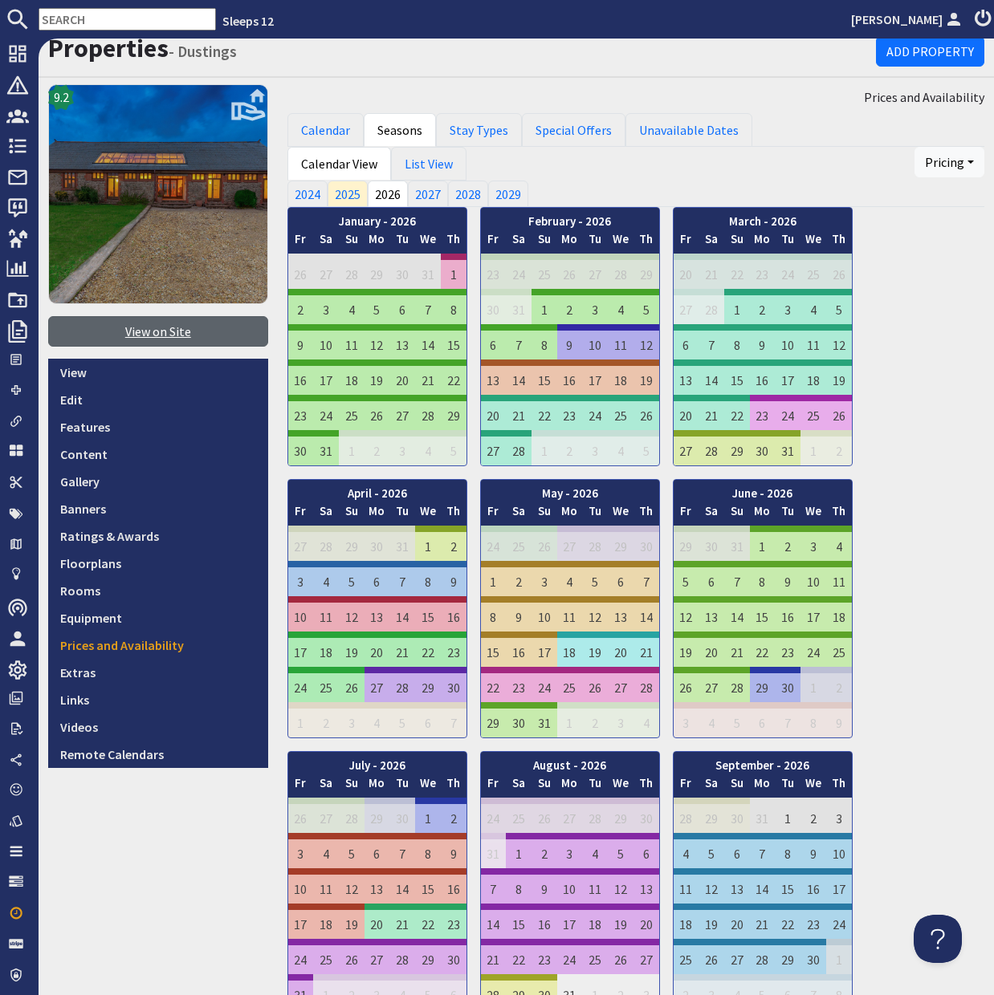
scroll to position [10, 0]
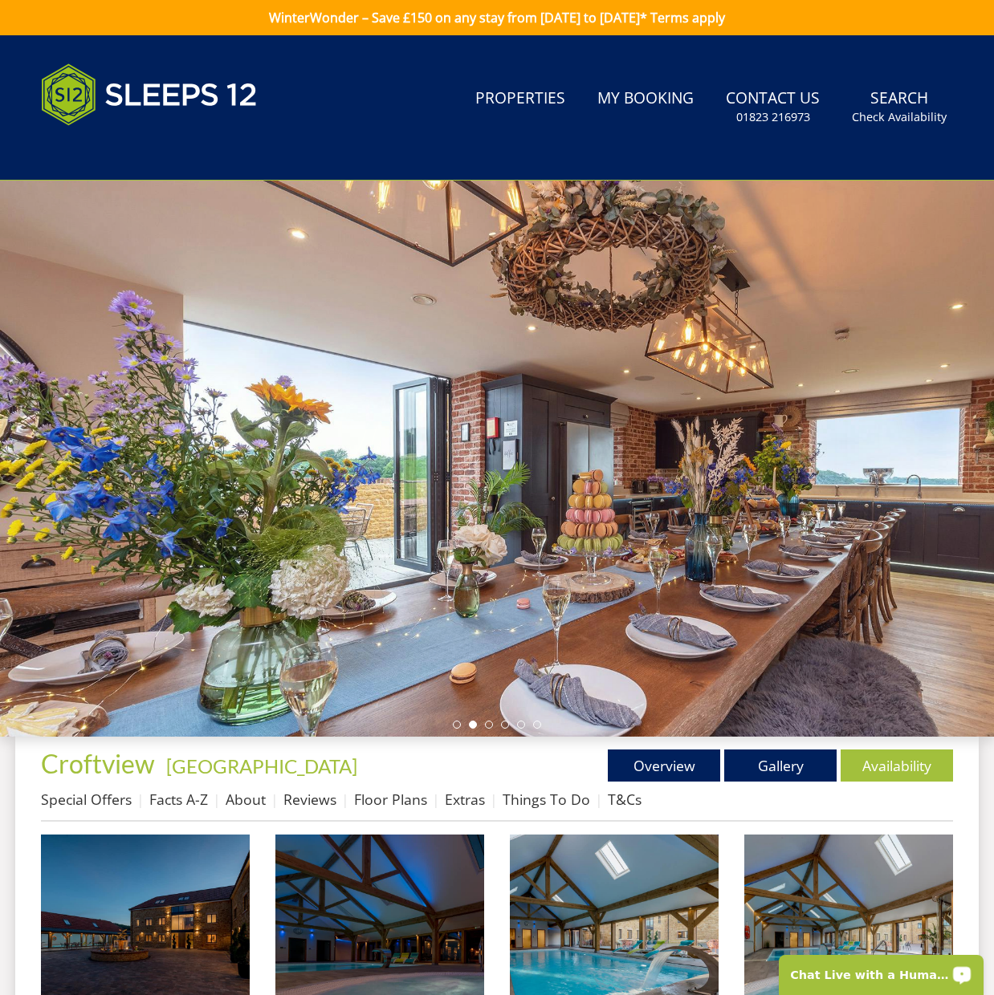
drag, startPoint x: 827, startPoint y: 972, endPoint x: 1595, endPoint y: 1916, distance: 1217.4
click at [827, 972] on p "Chat Live with a Human!" at bounding box center [869, 975] width 159 height 13
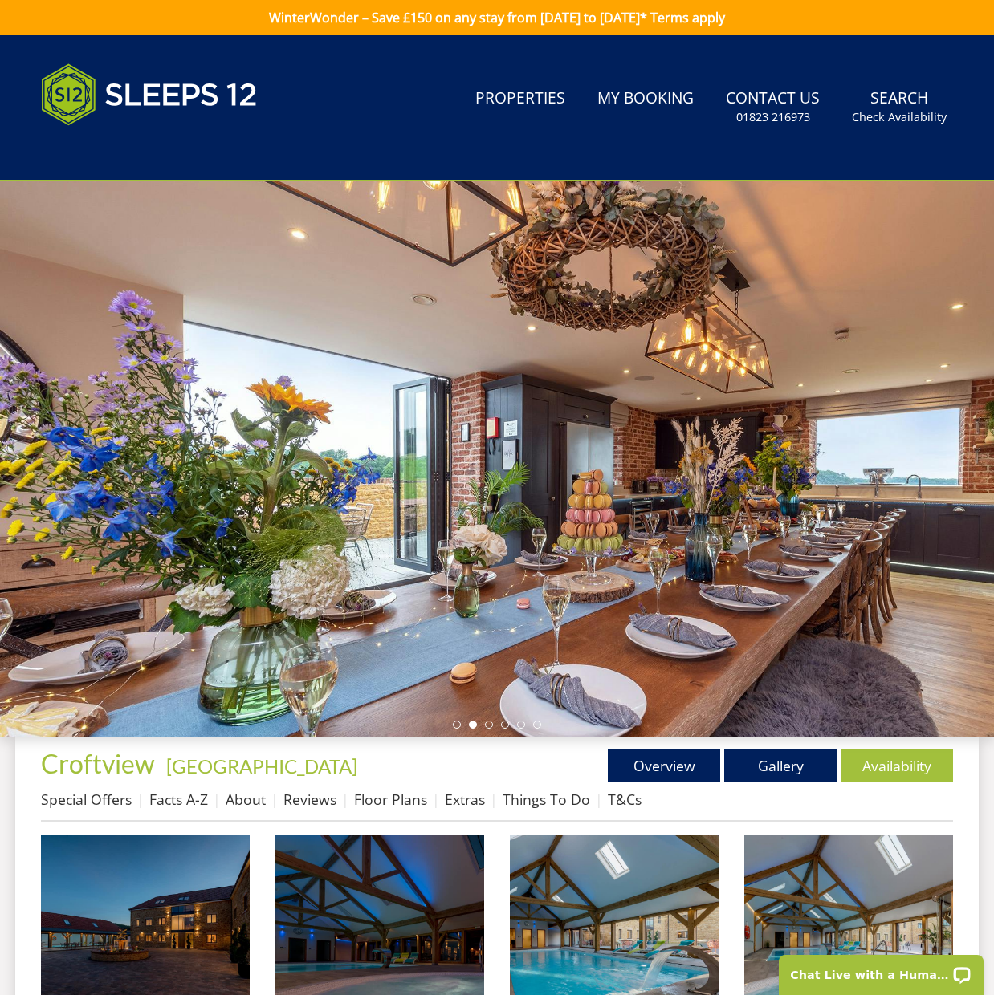
click at [318, 105] on div "Search Menu Properties My Booking Contact Us 01823 216973 Search Check Availabi…" at bounding box center [496, 108] width 963 height 106
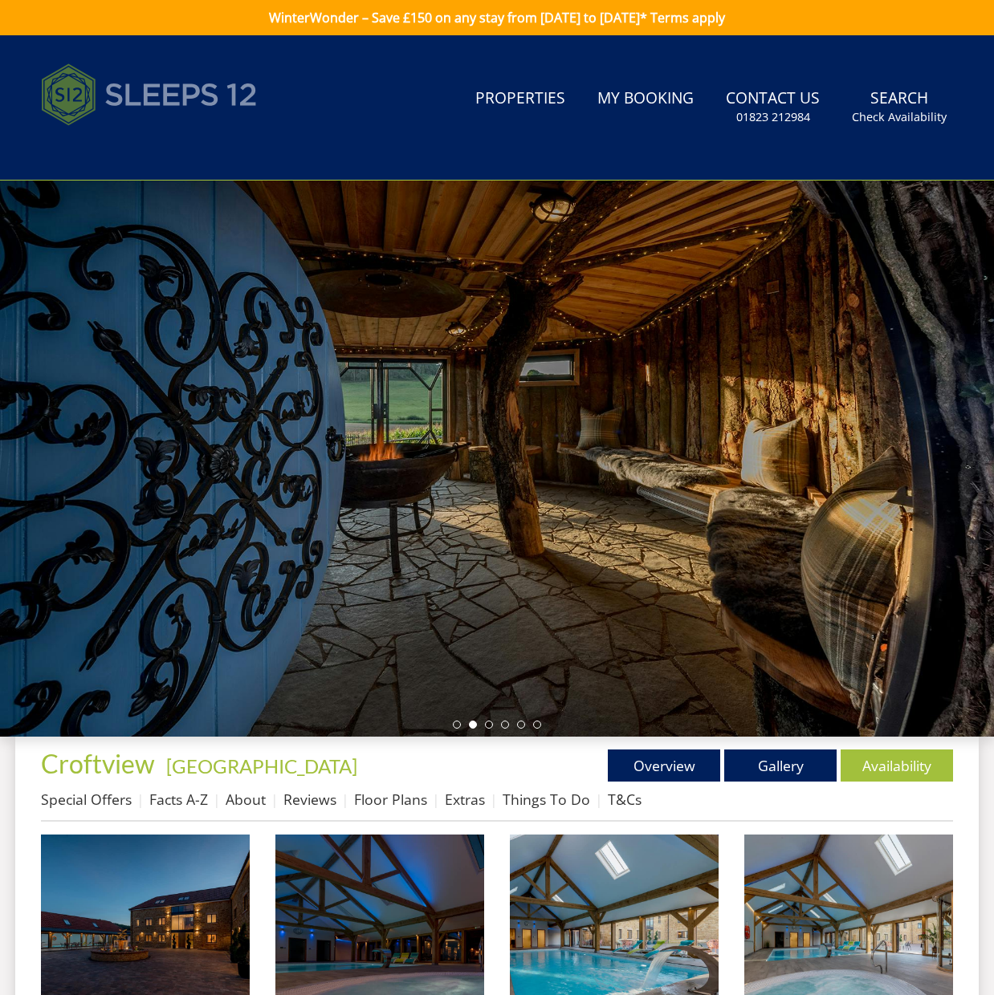
click at [205, 93] on img at bounding box center [149, 95] width 217 height 80
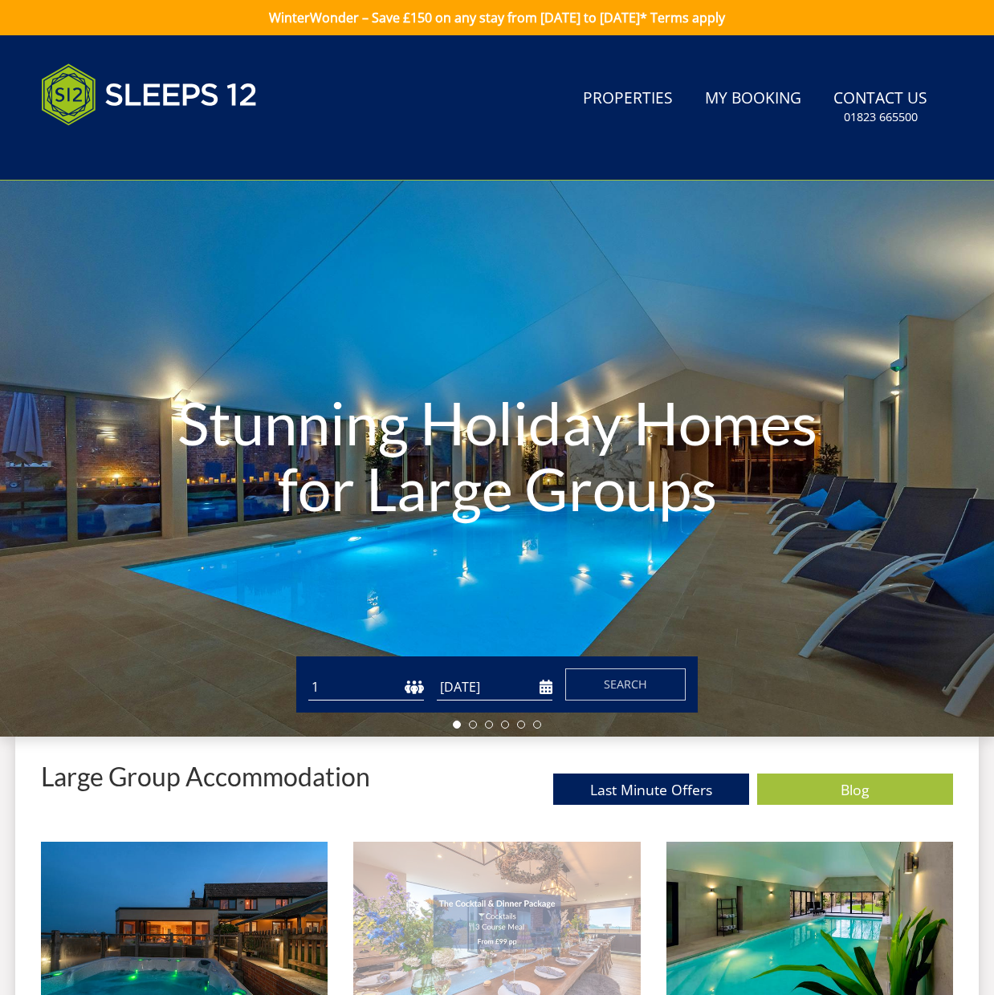
click at [499, 880] on img at bounding box center [496, 929] width 287 height 175
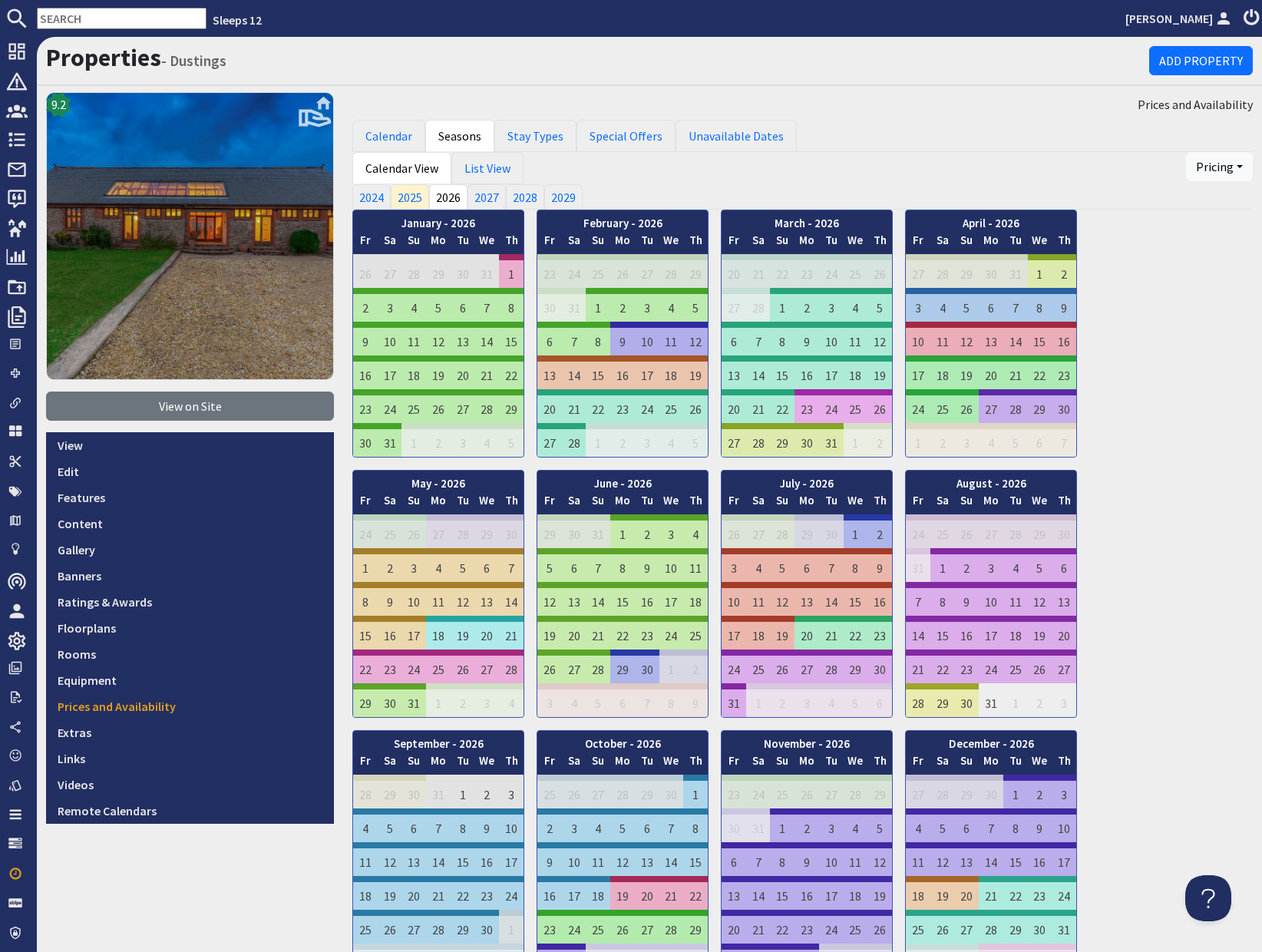
scroll to position [10, 0]
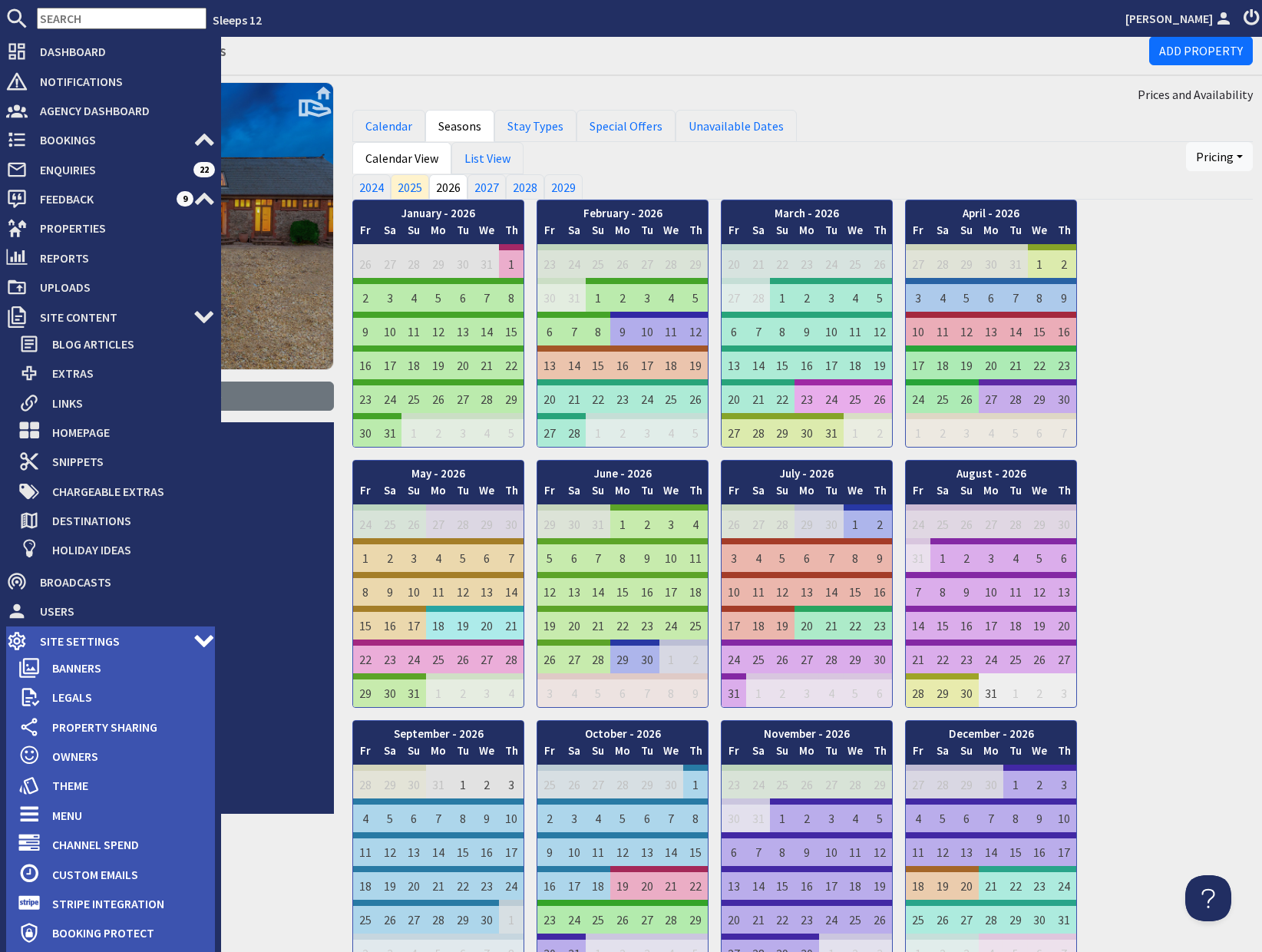
click at [200, 640] on use at bounding box center [204, 641] width 19 height 12
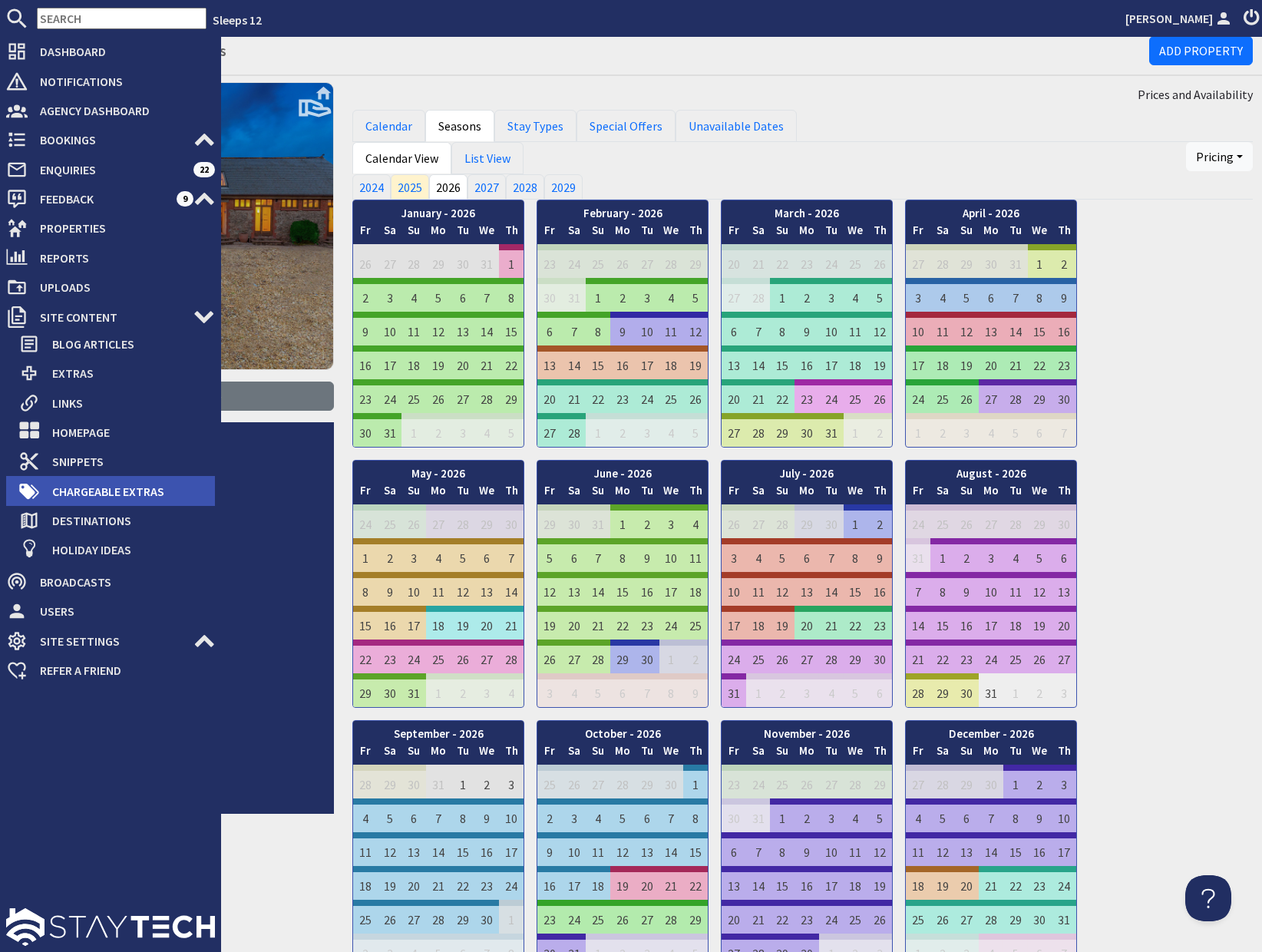
click at [132, 484] on span "Chargeable Extras" at bounding box center [127, 492] width 175 height 25
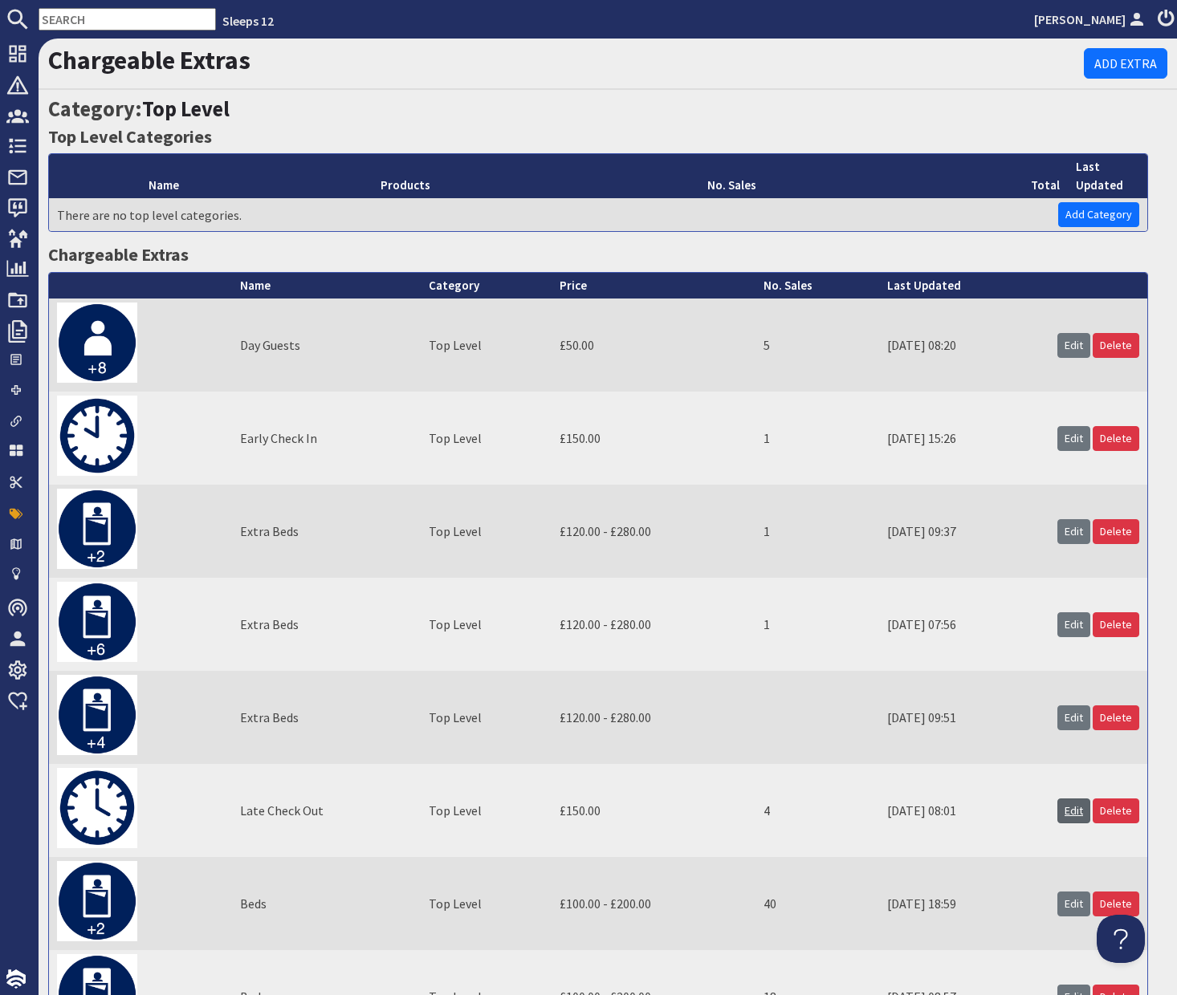
click at [1077, 819] on link "Edit" at bounding box center [1073, 811] width 33 height 25
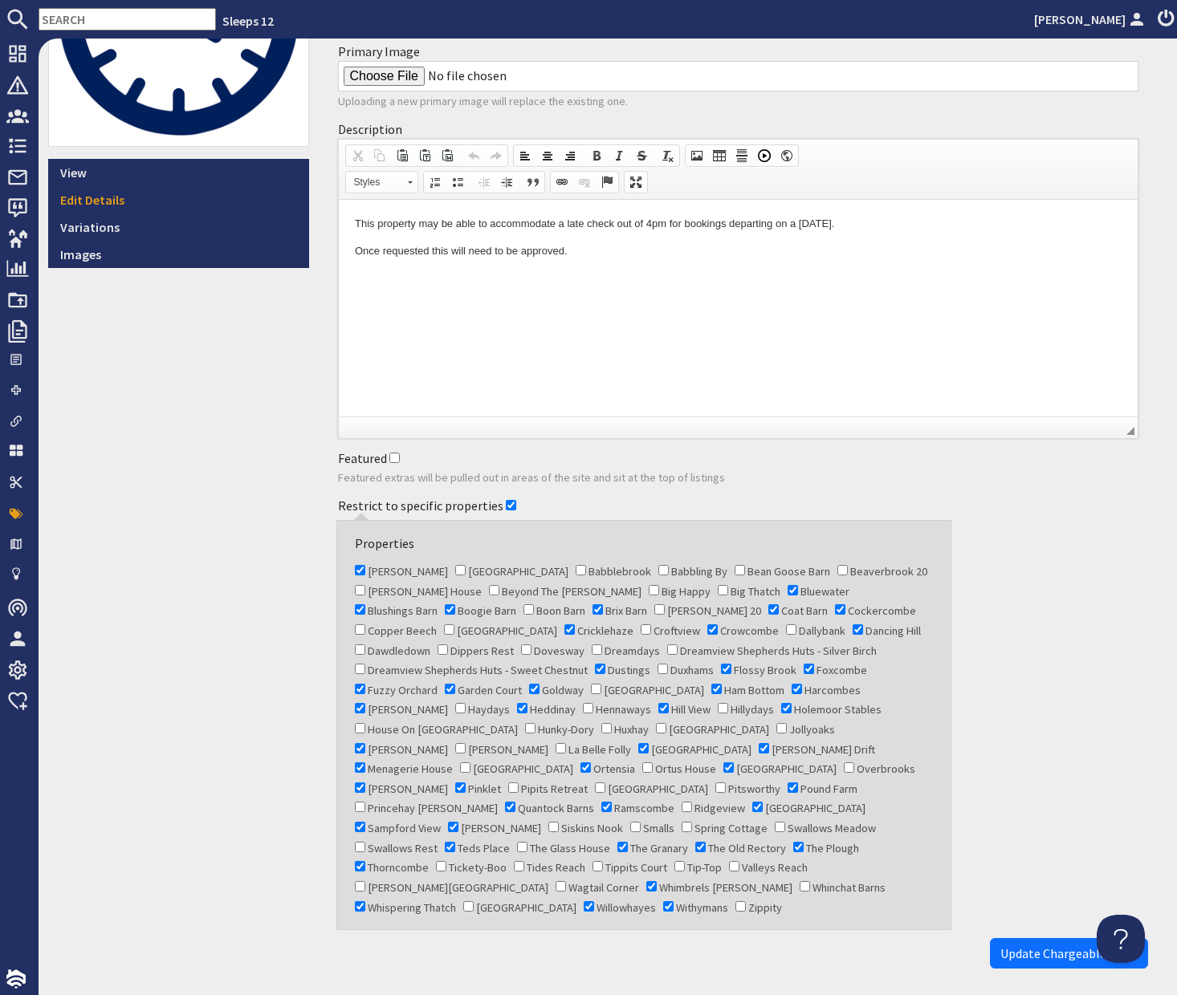
scroll to position [245, 0]
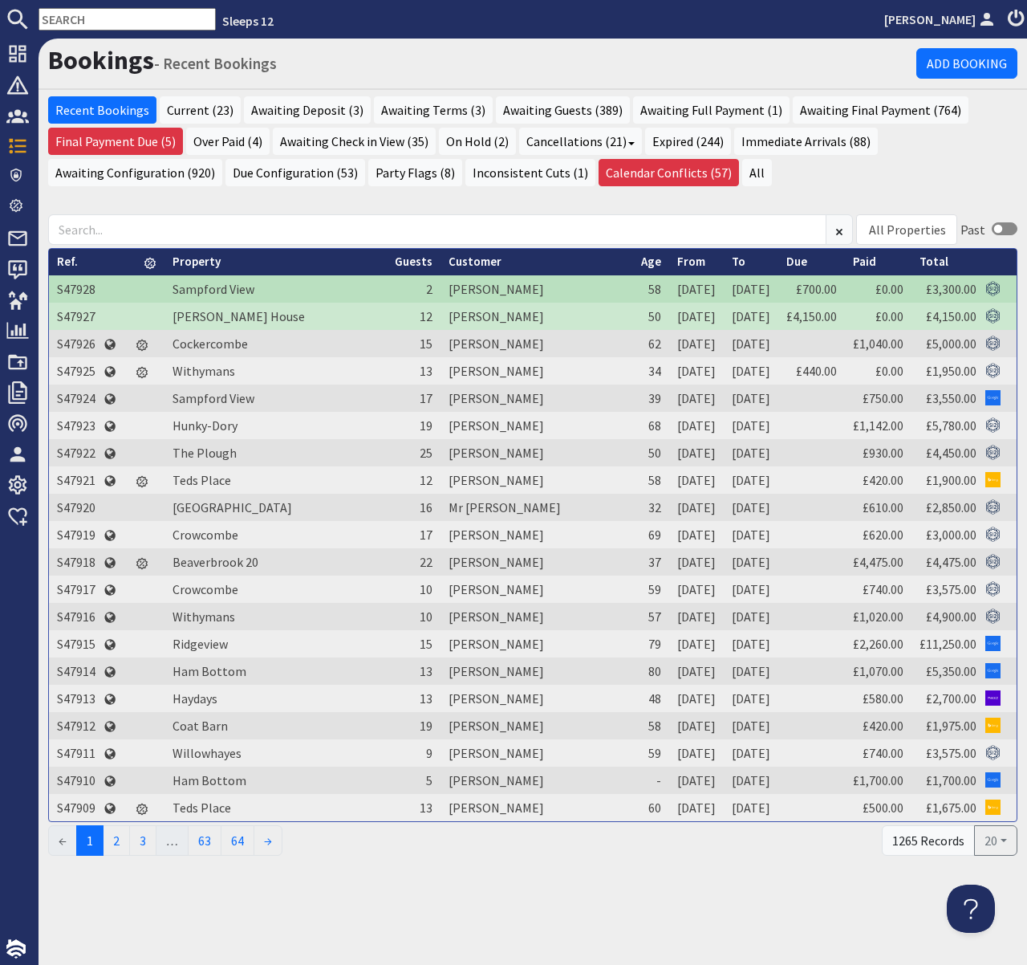
click at [100, 20] on input "text" at bounding box center [127, 19] width 177 height 22
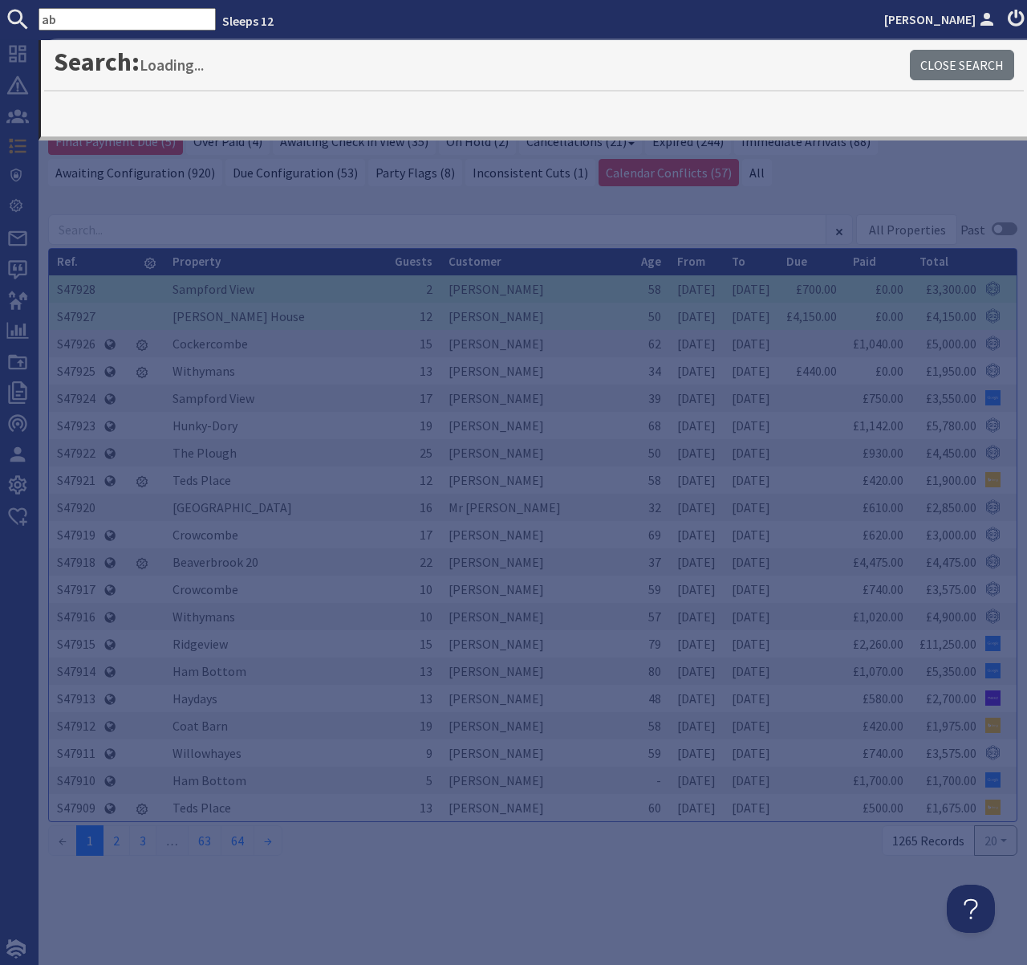
type input "a"
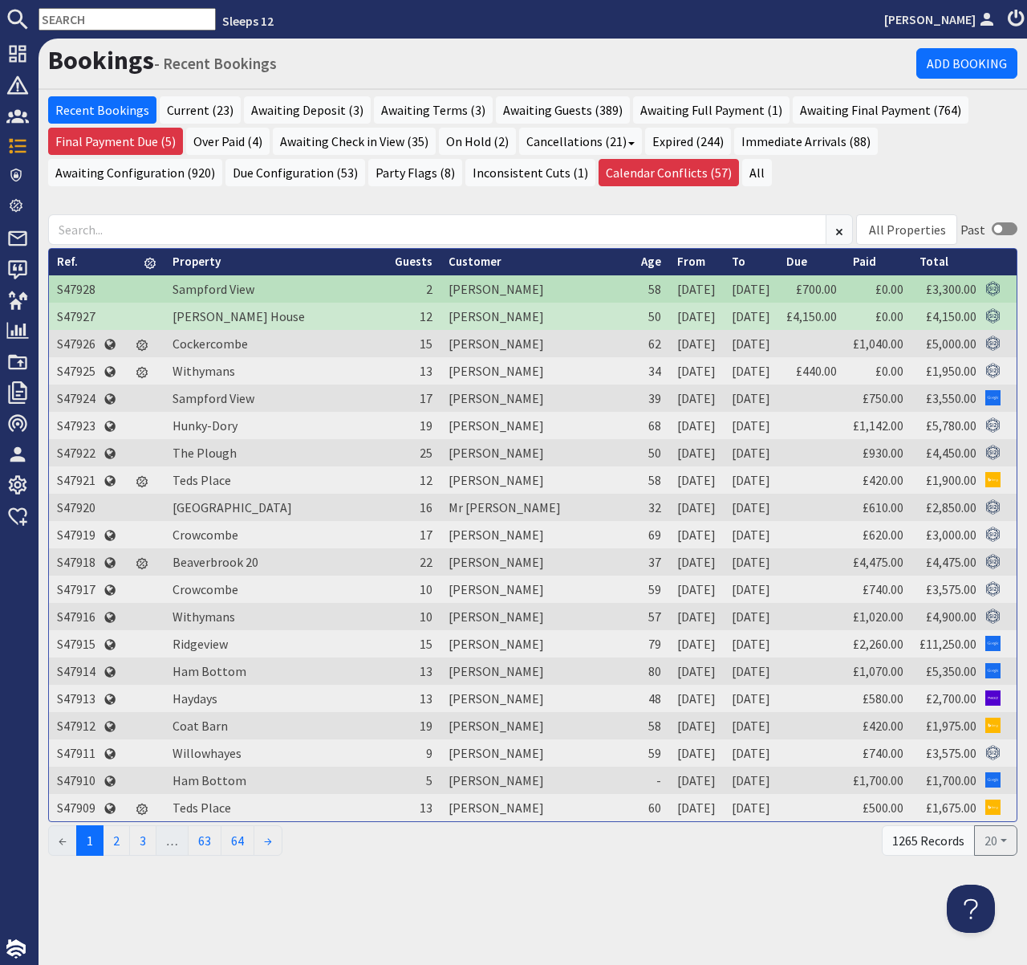
type input "a"
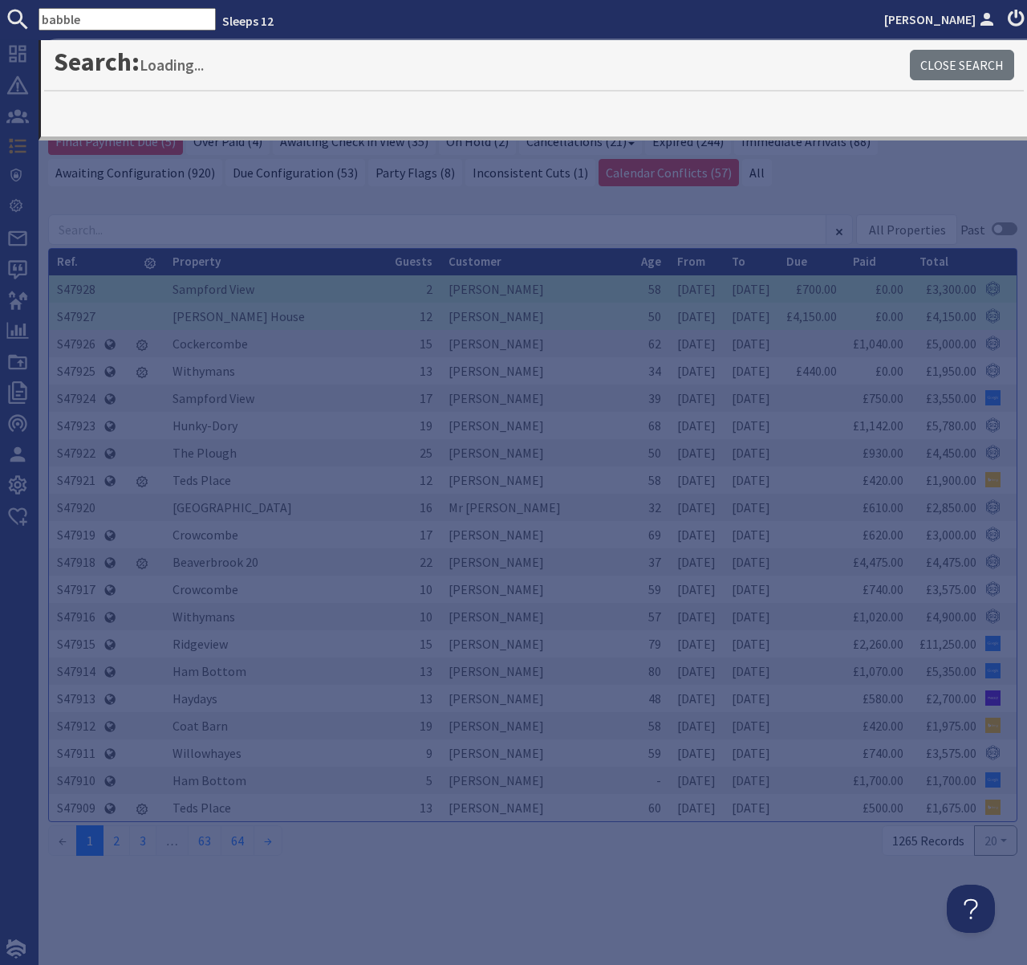
type input "babble"
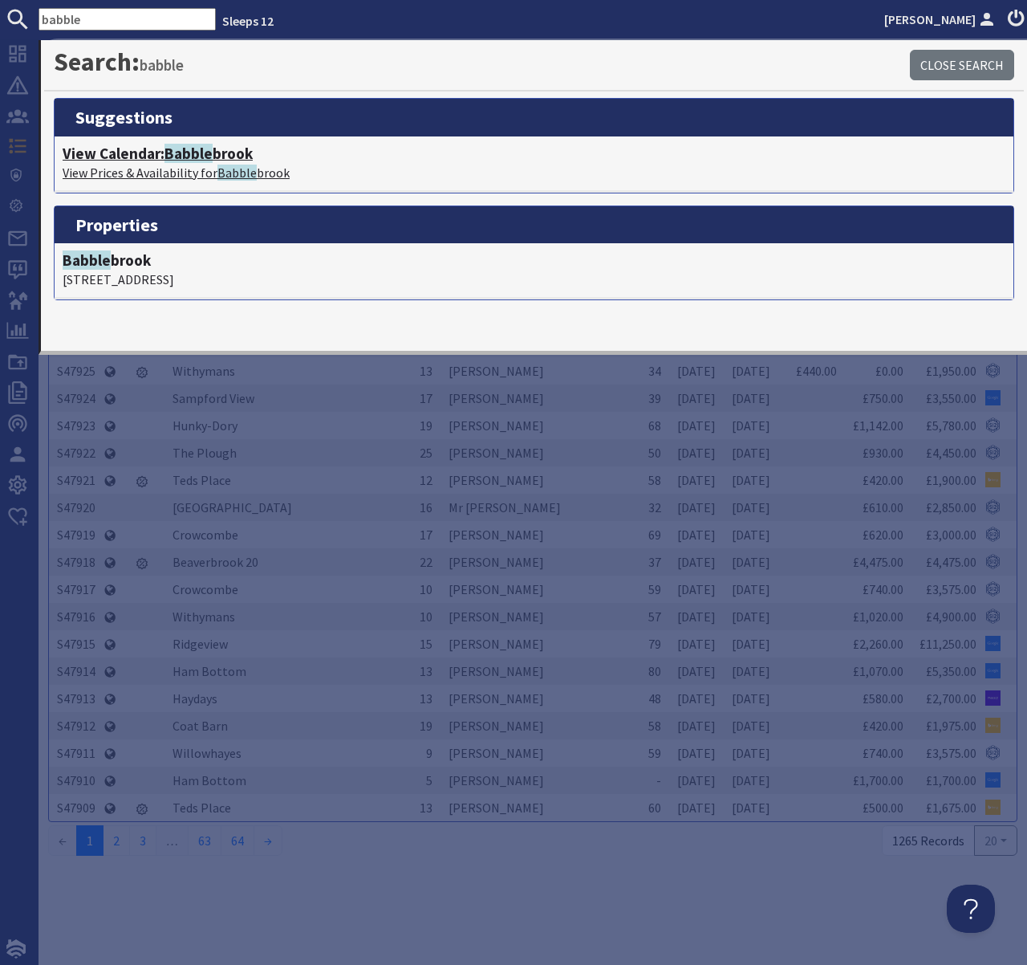
click at [179, 157] on span "Babble" at bounding box center [189, 153] width 48 height 19
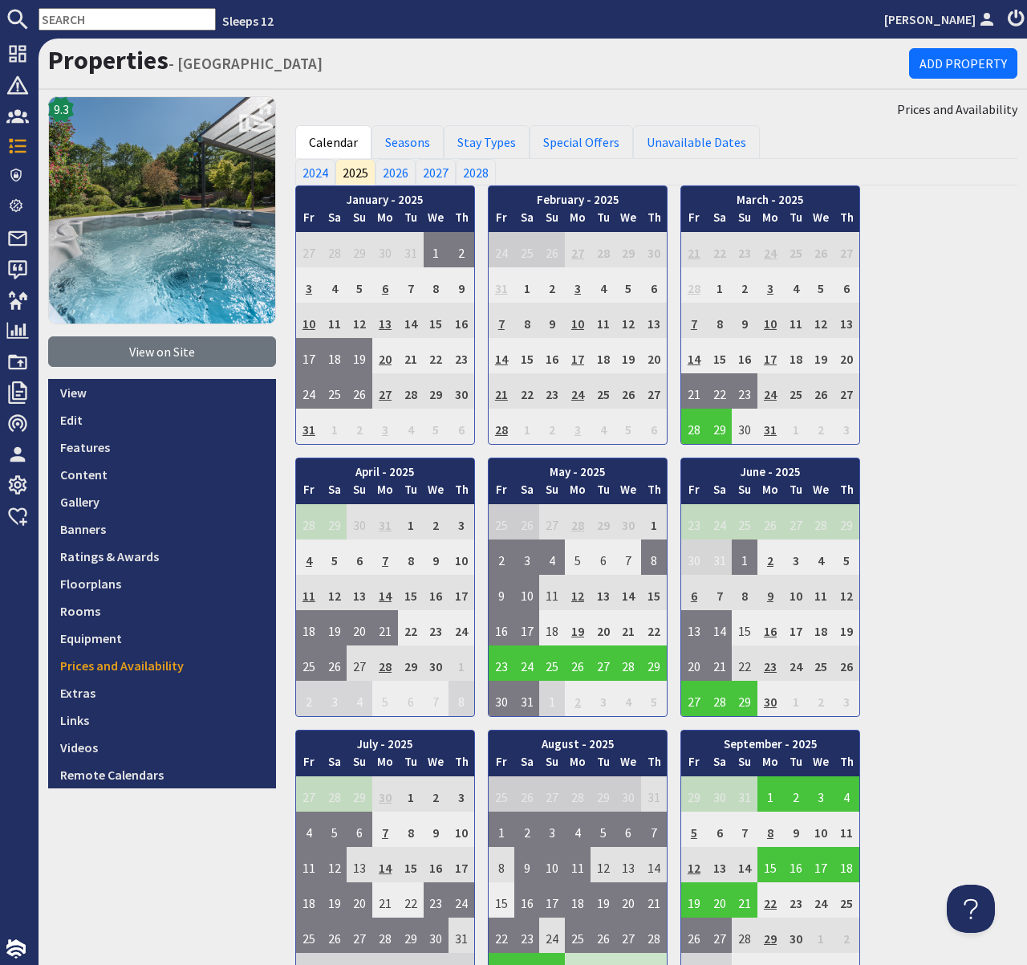
click at [917, 457] on div "January - 2025 Fr Sa Su Mo Tu We Th 27 28 29 30 31 1 2 3 Fr Sa" at bounding box center [656, 722] width 722 height 1075
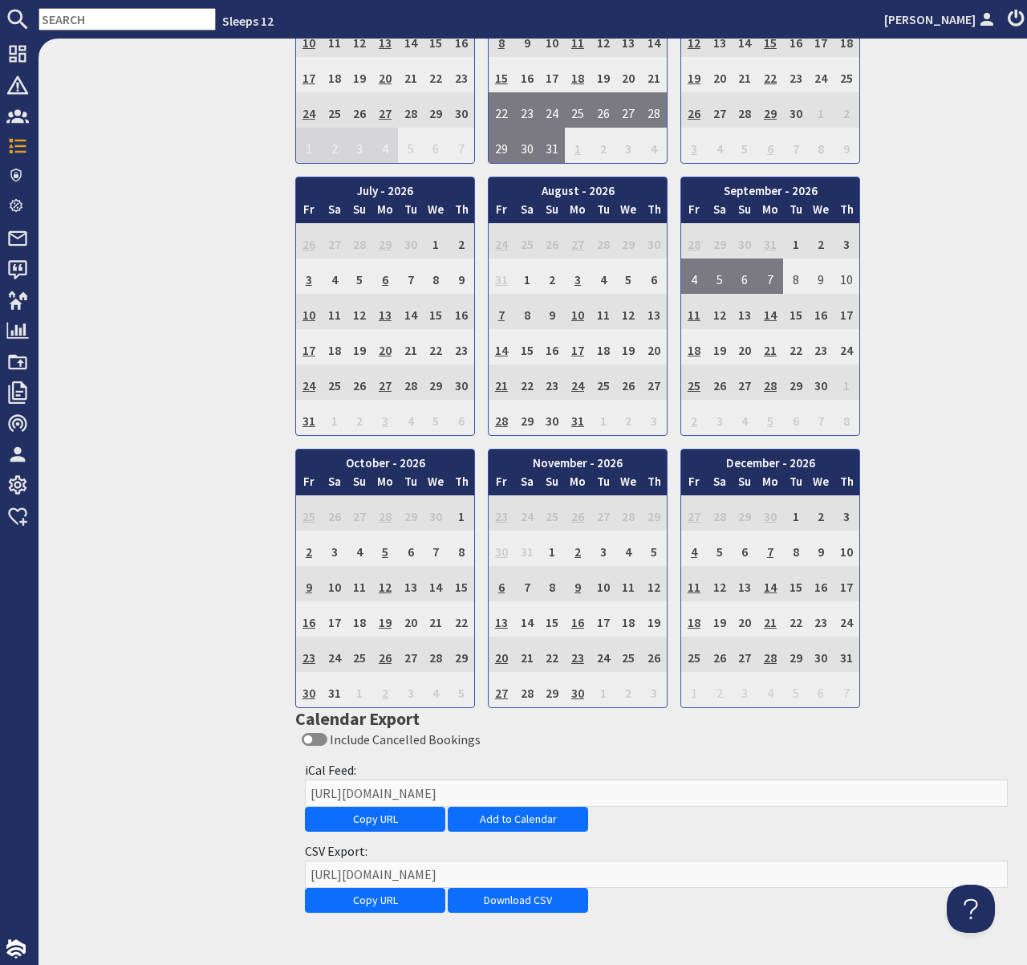
scroll to position [1675, 0]
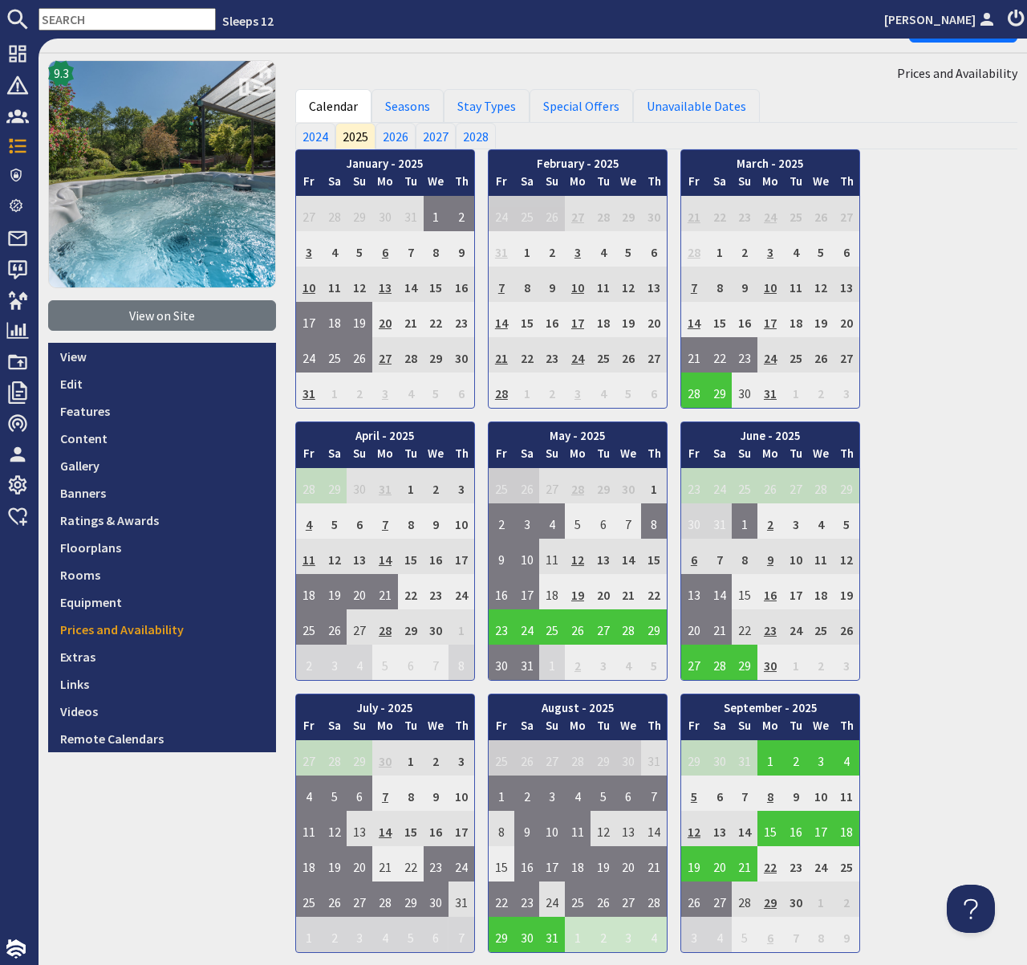
scroll to position [0, 0]
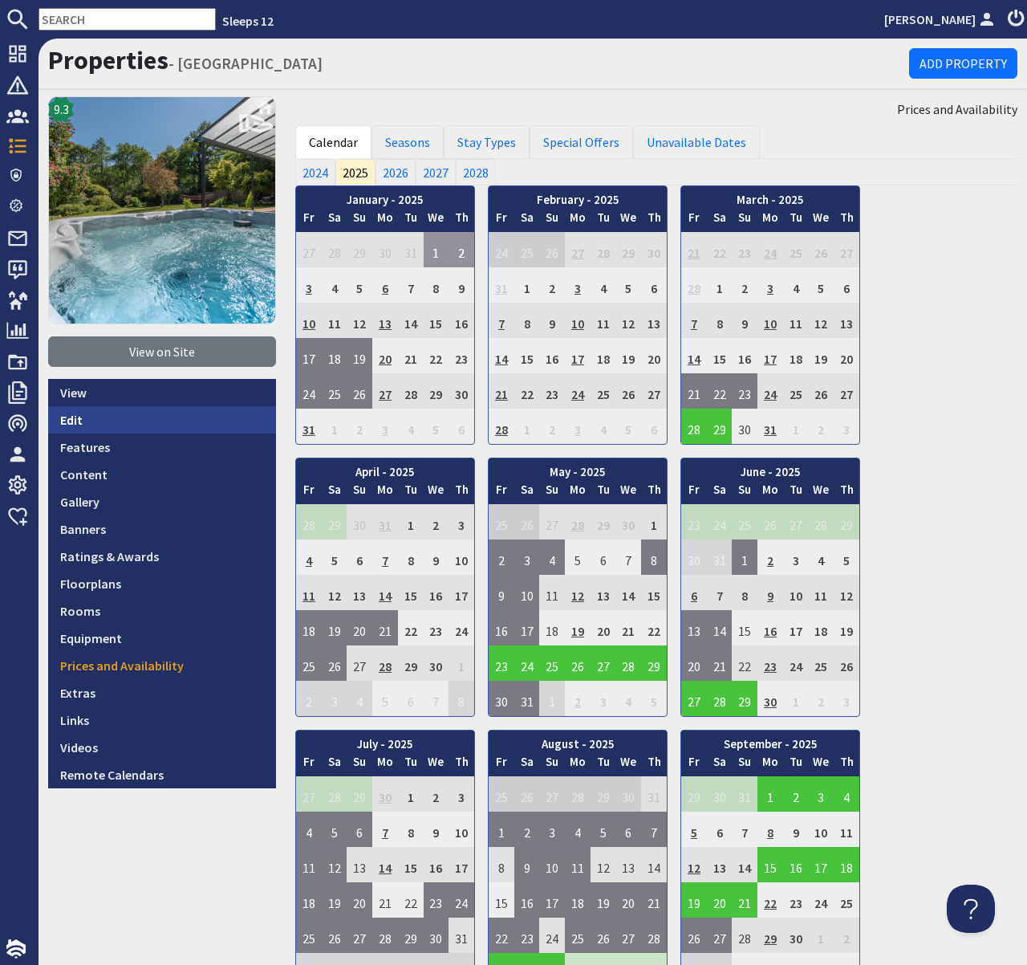
click at [67, 420] on link "Edit" at bounding box center [162, 419] width 228 height 27
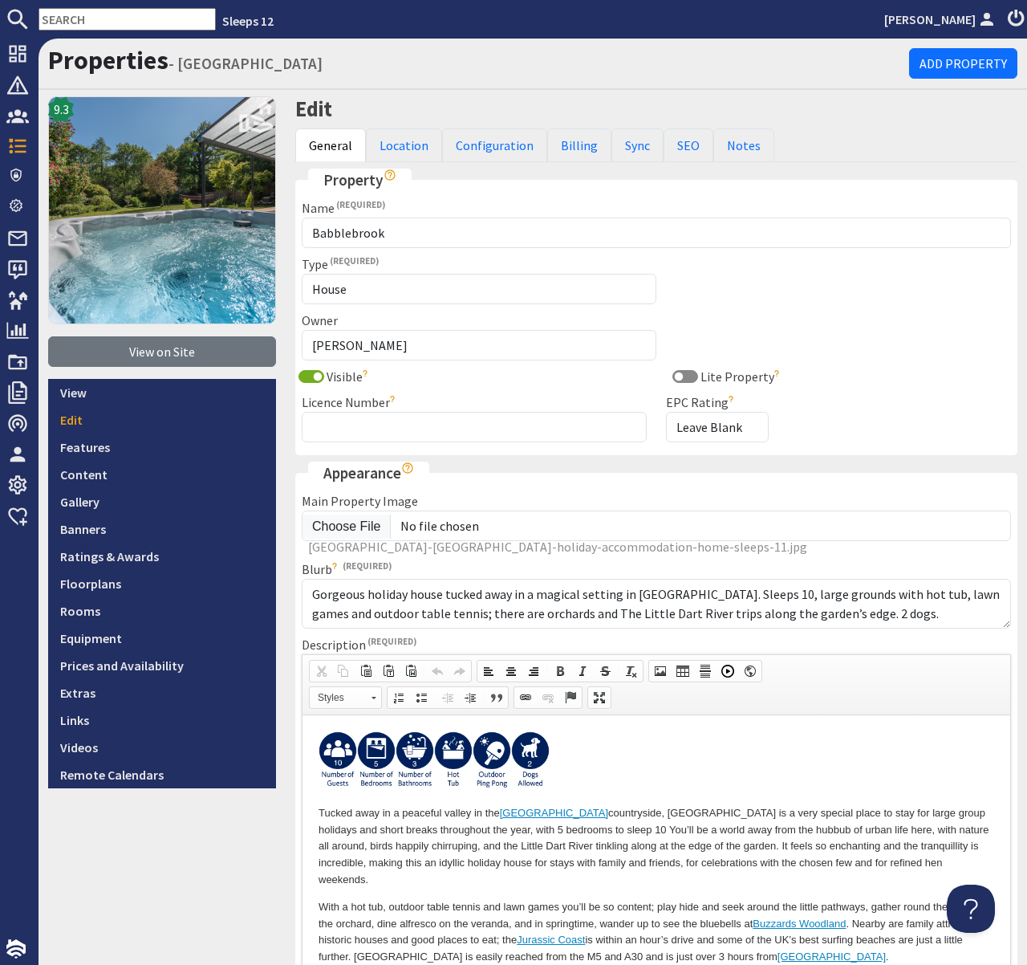
click at [108, 14] on input "text" at bounding box center [127, 19] width 177 height 22
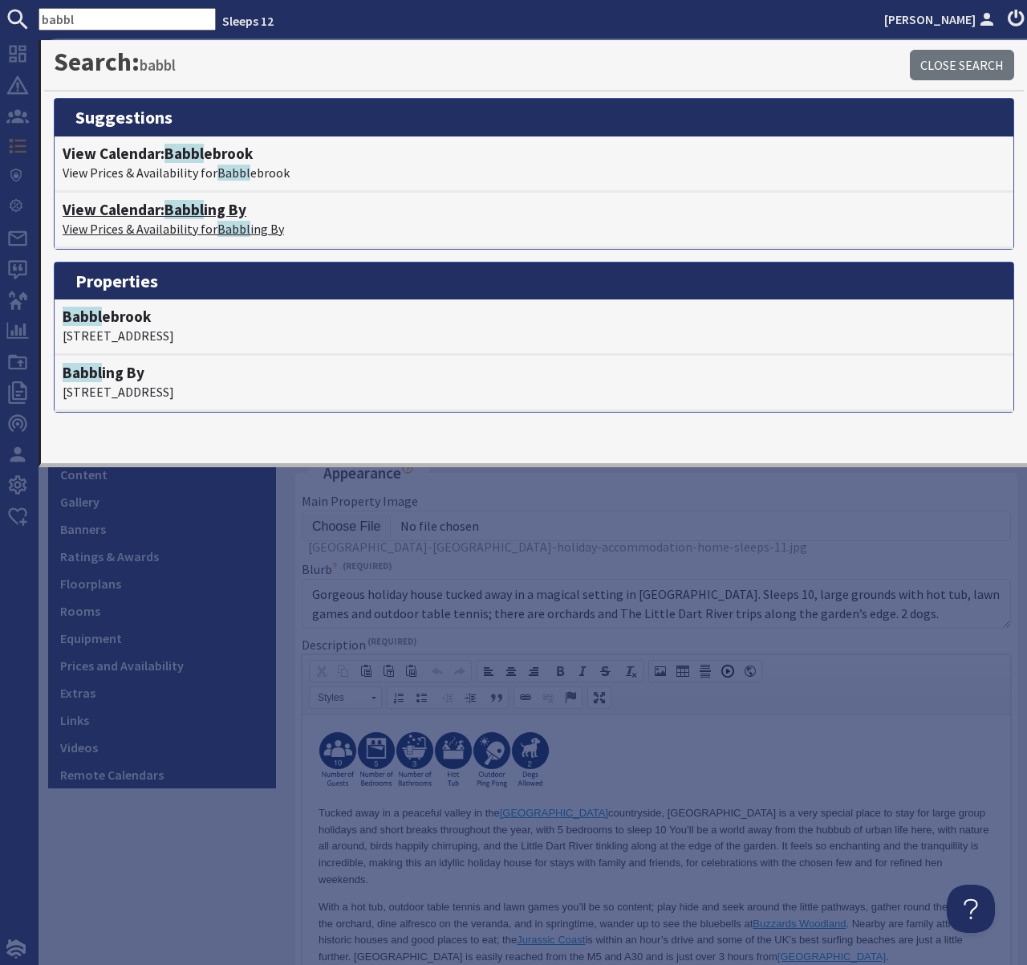
type input "babbl"
click at [185, 214] on span "Babbl" at bounding box center [184, 209] width 39 height 19
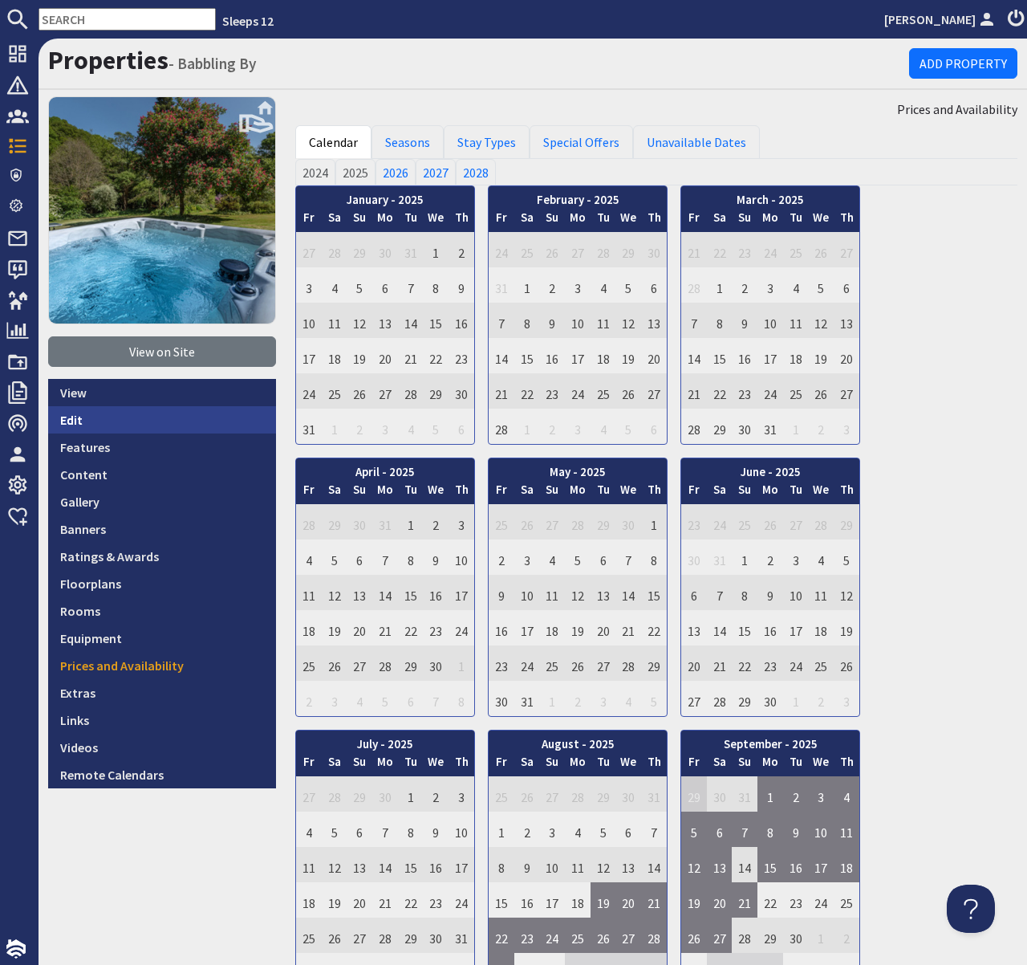
click at [71, 418] on link "Edit" at bounding box center [162, 419] width 228 height 27
